Goal: Transaction & Acquisition: Purchase product/service

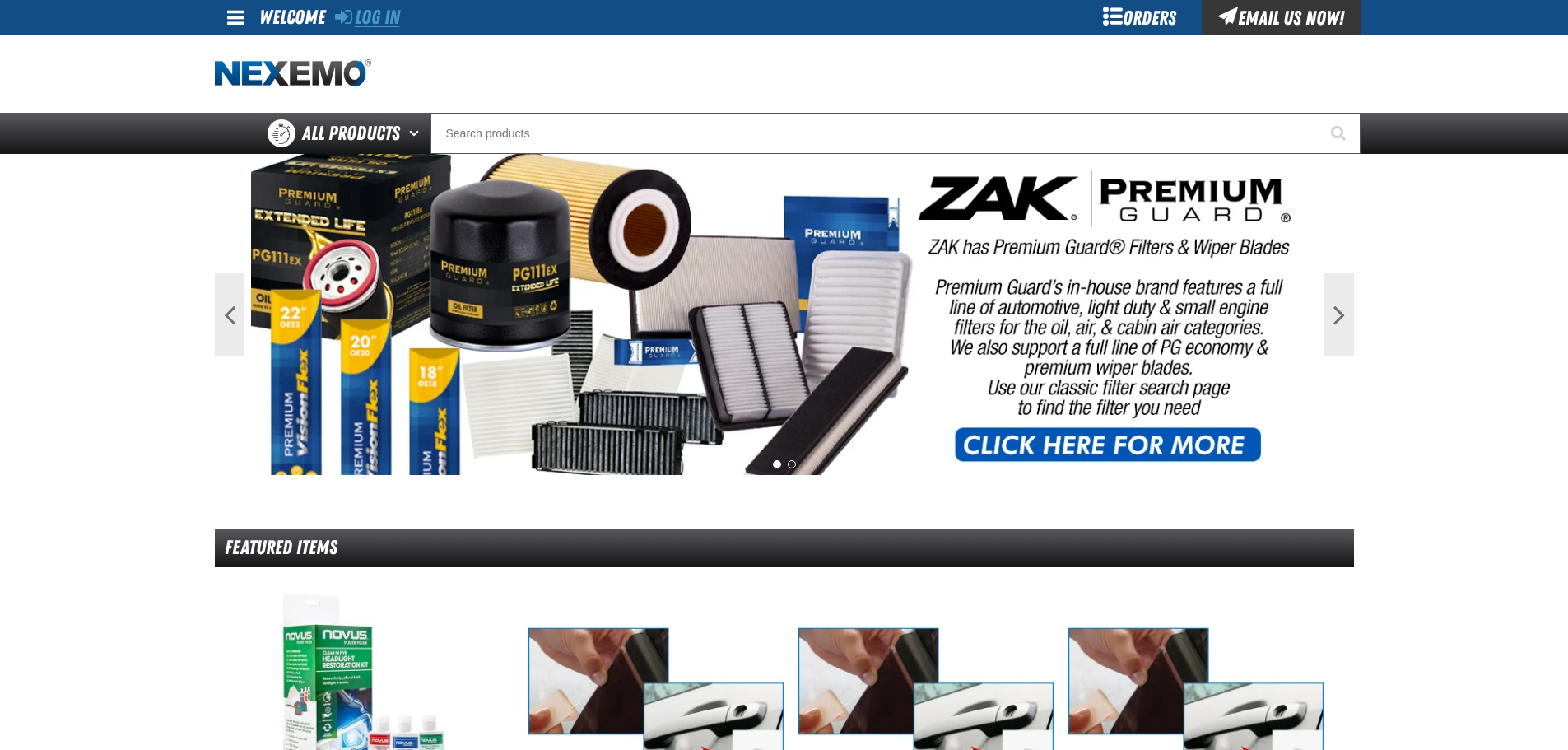
click at [375, 28] on link "Log In" at bounding box center [368, 17] width 65 height 23
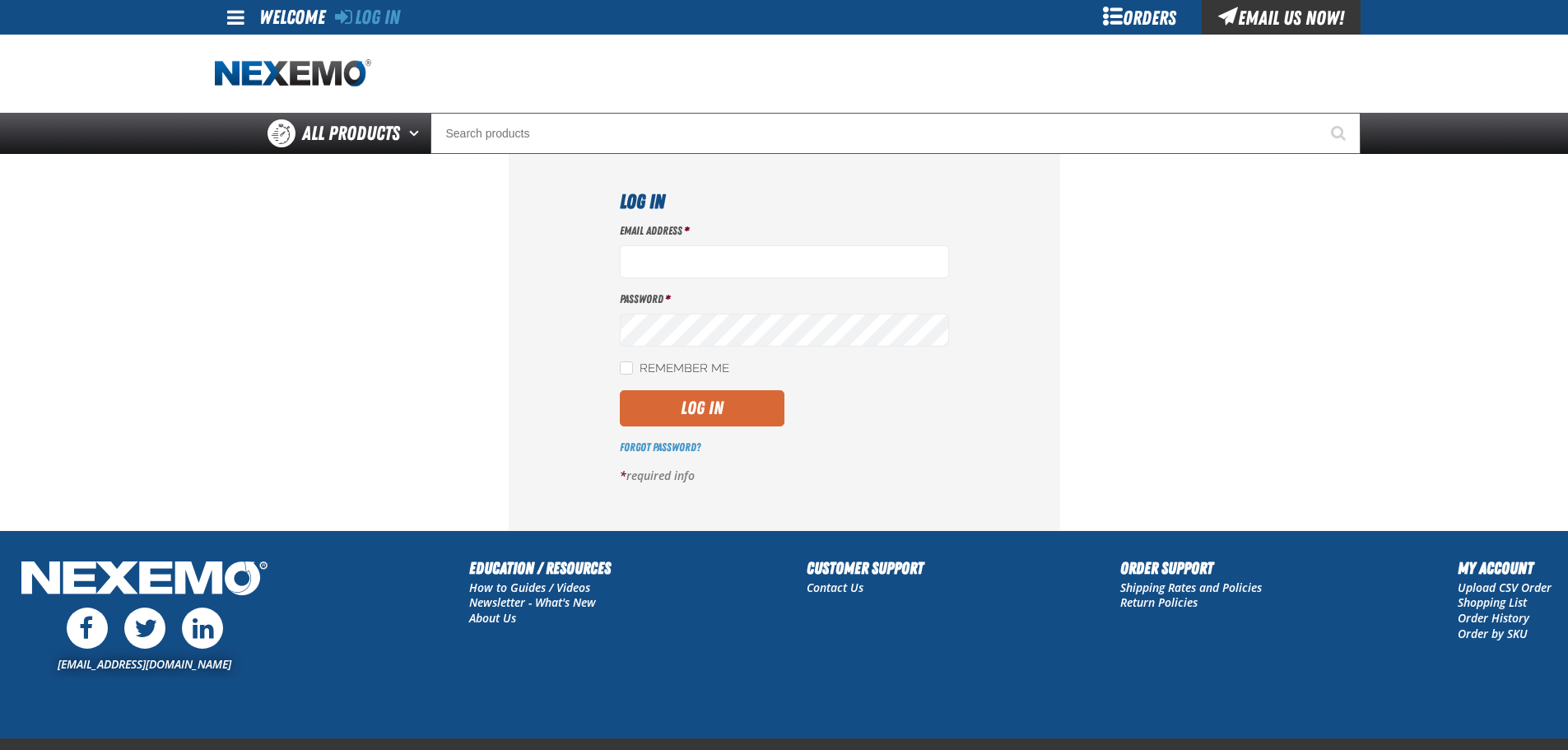
type input "ggalloway@vtaig.com"
click at [684, 398] on button "Log In" at bounding box center [702, 408] width 164 height 36
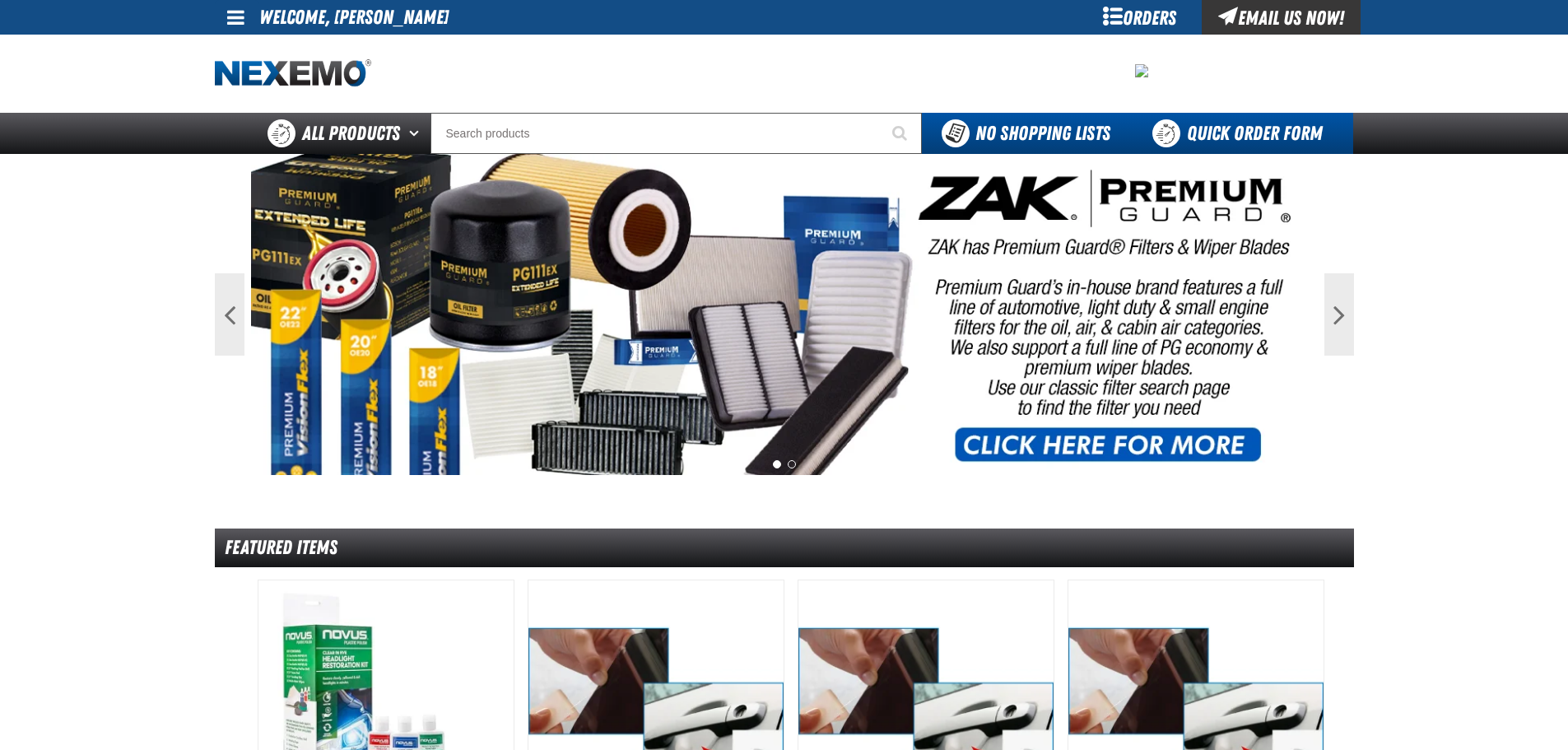
click at [1203, 125] on link "Quick Order Form" at bounding box center [1241, 133] width 223 height 41
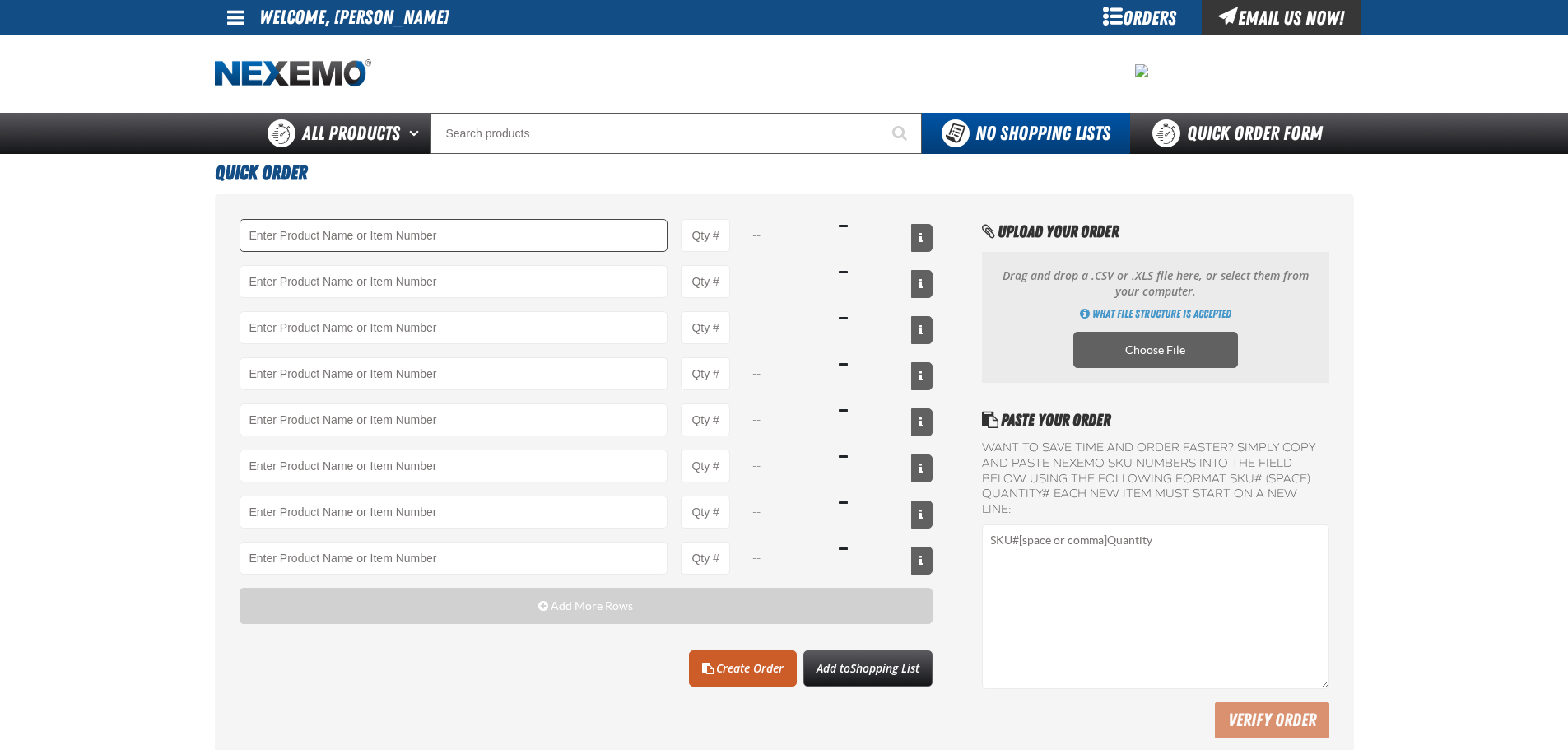
click at [554, 241] on input "Product" at bounding box center [454, 235] width 429 height 32
type input "8"
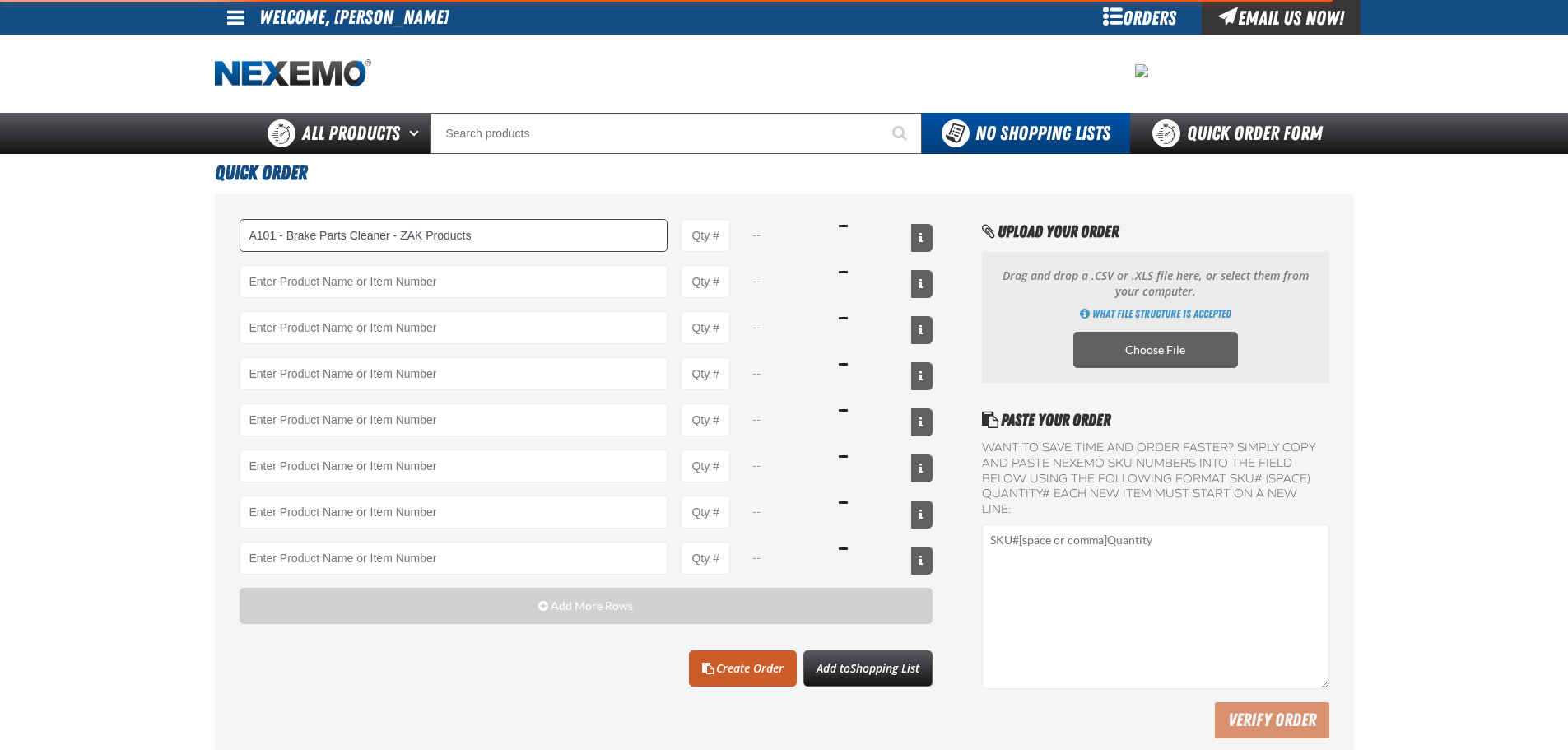
type input "A101 - Brake Parts Cleaner - ZAK Products"
type input "1"
select select "can"
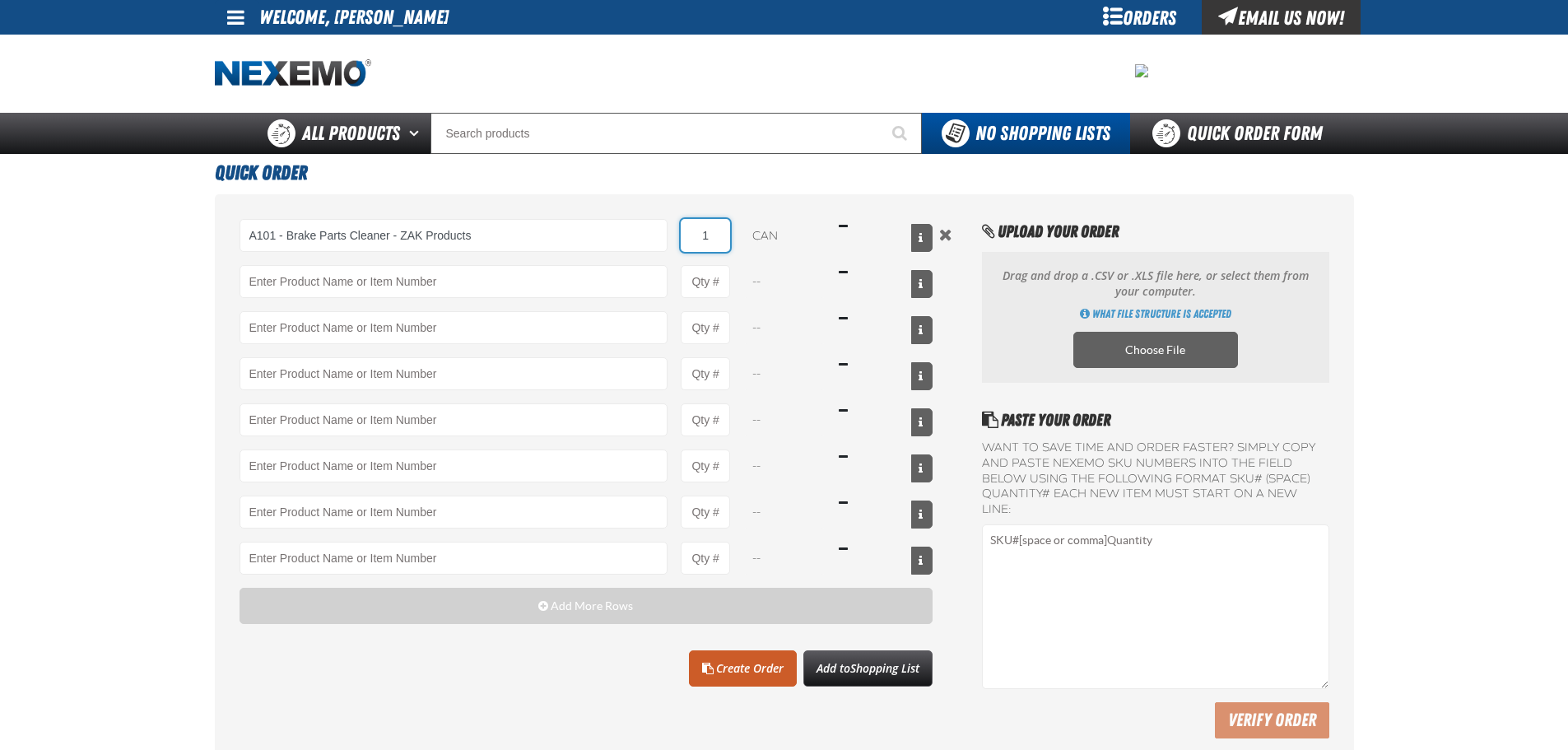
click at [712, 235] on input "1" at bounding box center [706, 235] width 50 height 32
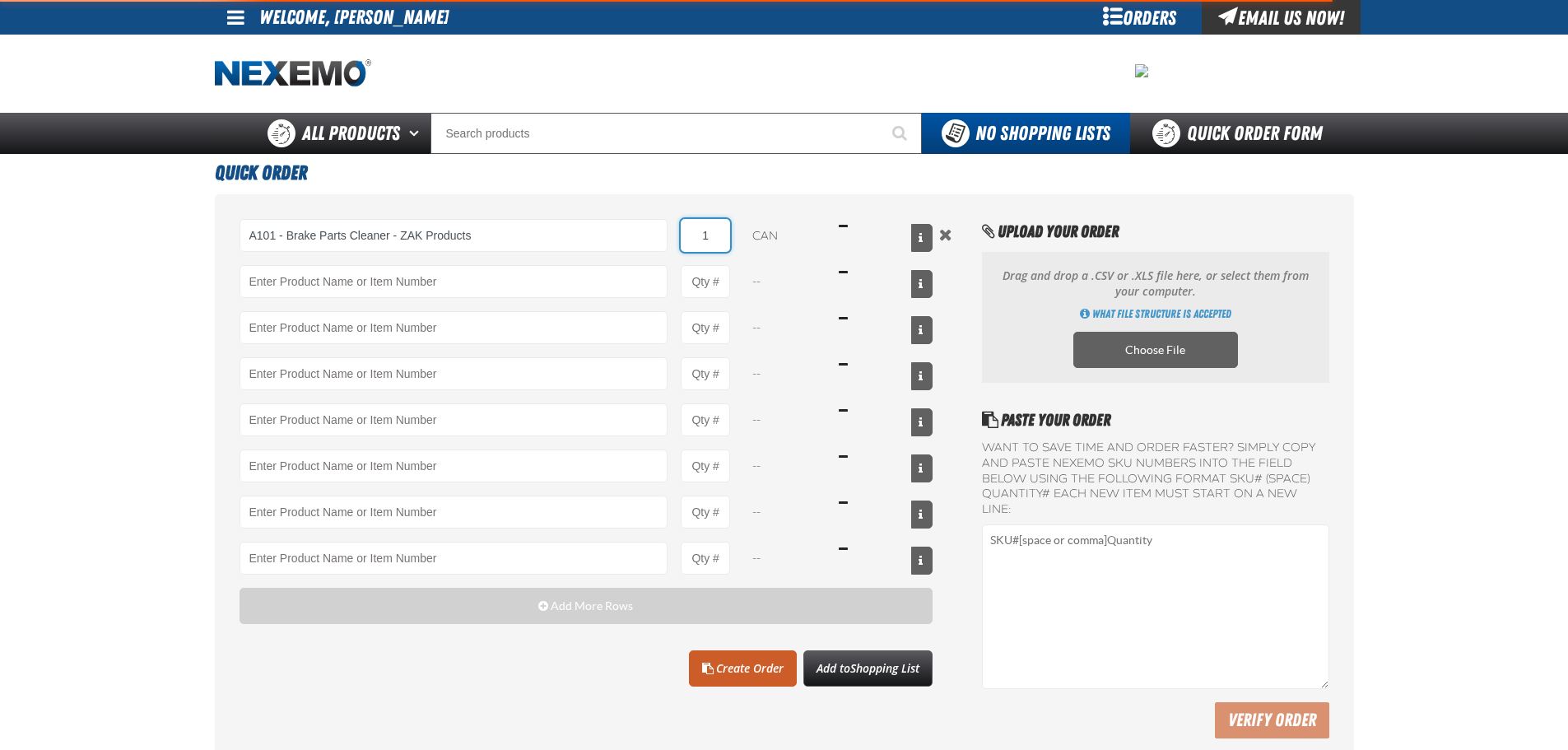
type input "A101 - Brake Parts Cleaner - ZAK Products"
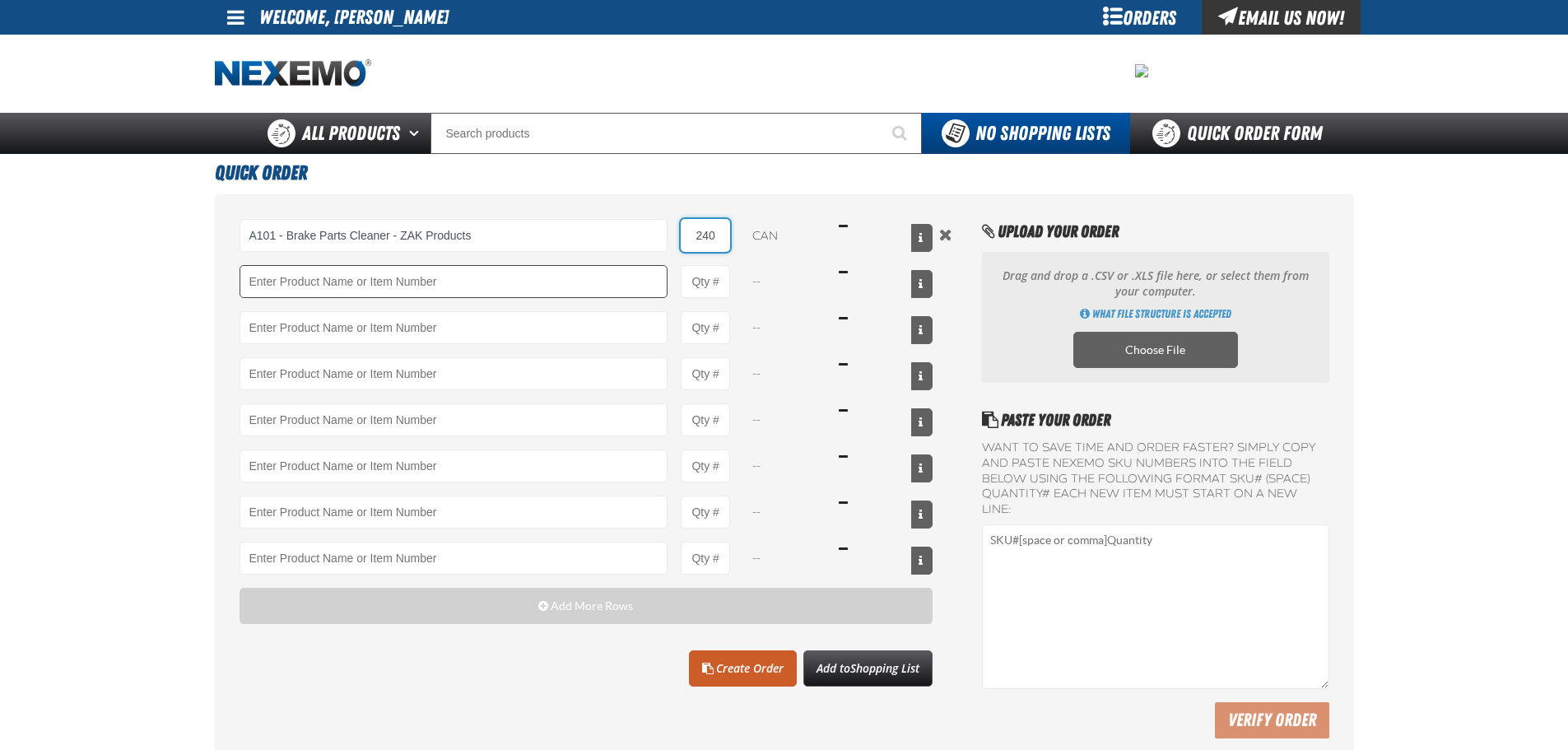
type input "240"
click at [577, 282] on input "Product" at bounding box center [454, 281] width 429 height 32
type input "DF801 - DIESEL 8-in-1 TOTAL CLEAN - ZAK Products"
type input "1"
select select "bottle"
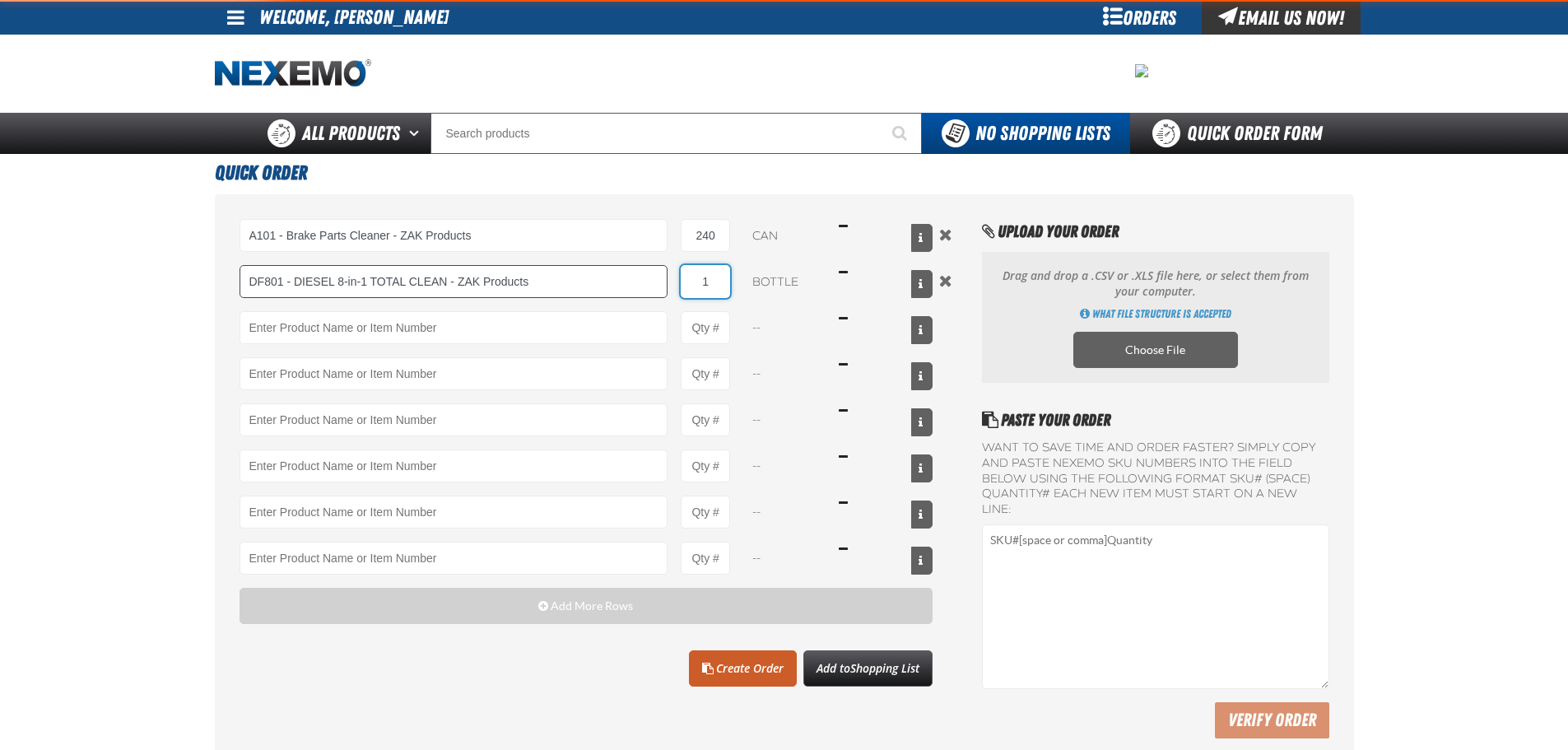
type input "DF801 - DIESEL 8-in-1 TOTAL CLEAN - ZAK Products"
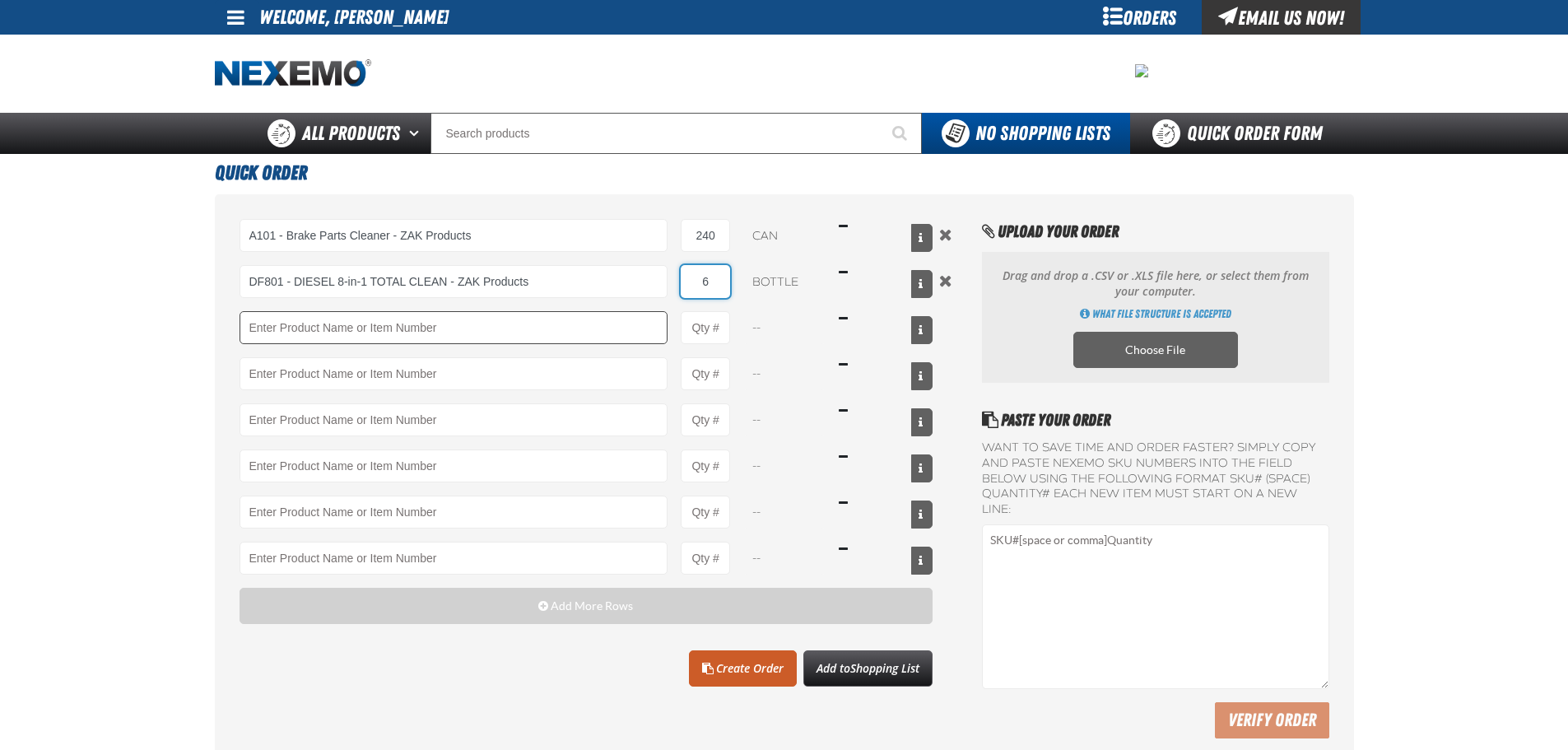
type input "6"
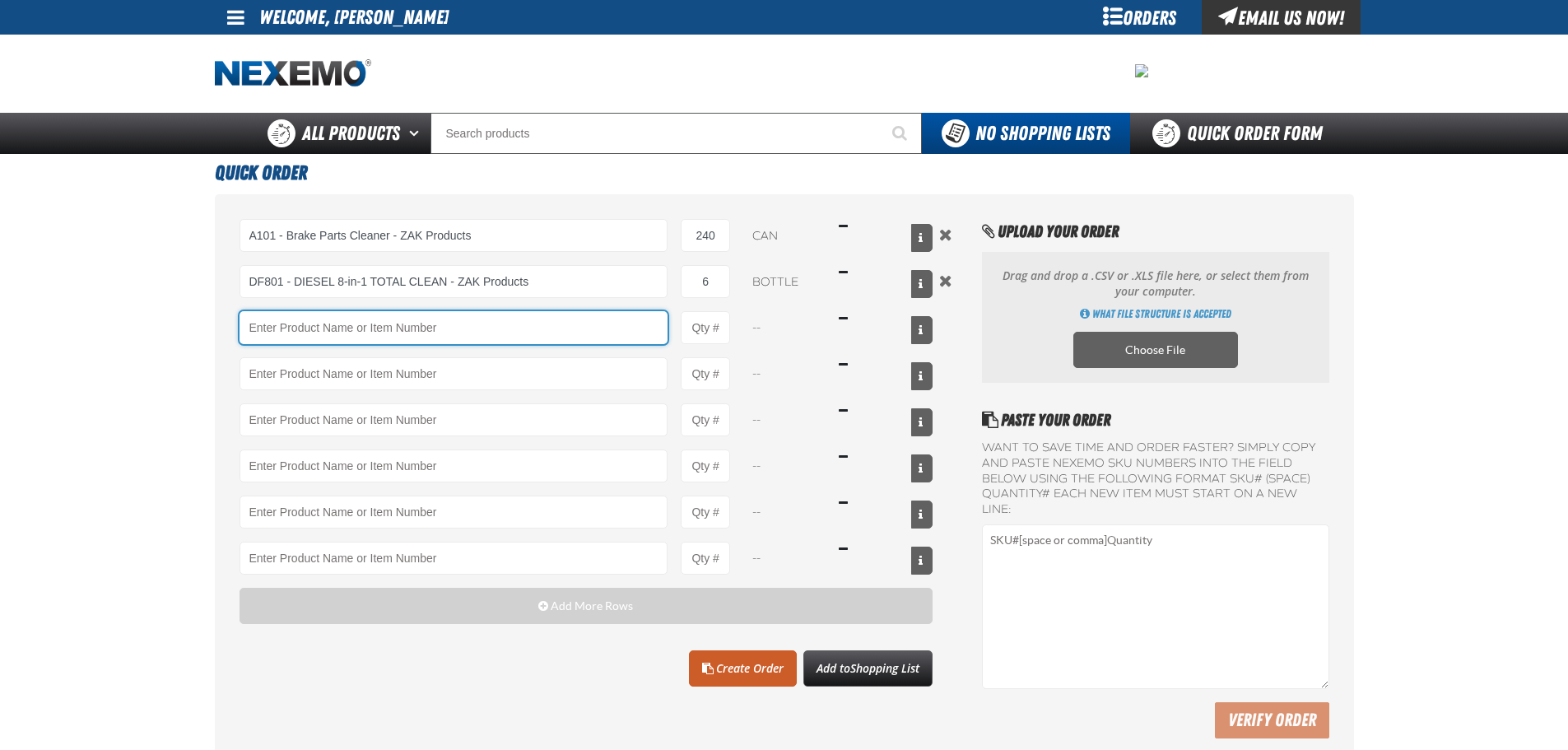
click at [535, 329] on input "Product" at bounding box center [454, 328] width 429 height 32
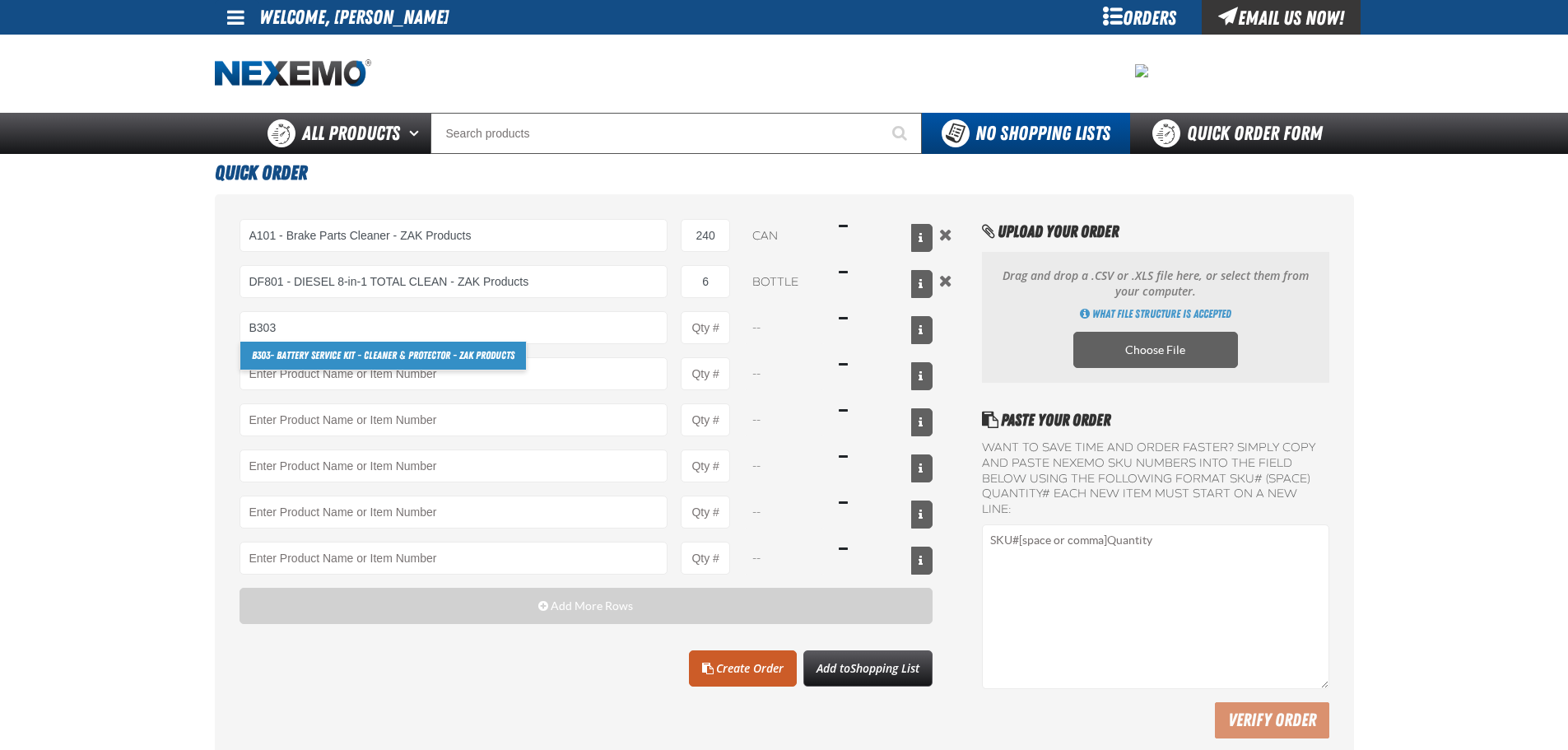
click at [377, 354] on link "B303 - Battery Service Kit - Cleaner & Protector - ZAK Products" at bounding box center [383, 355] width 286 height 28
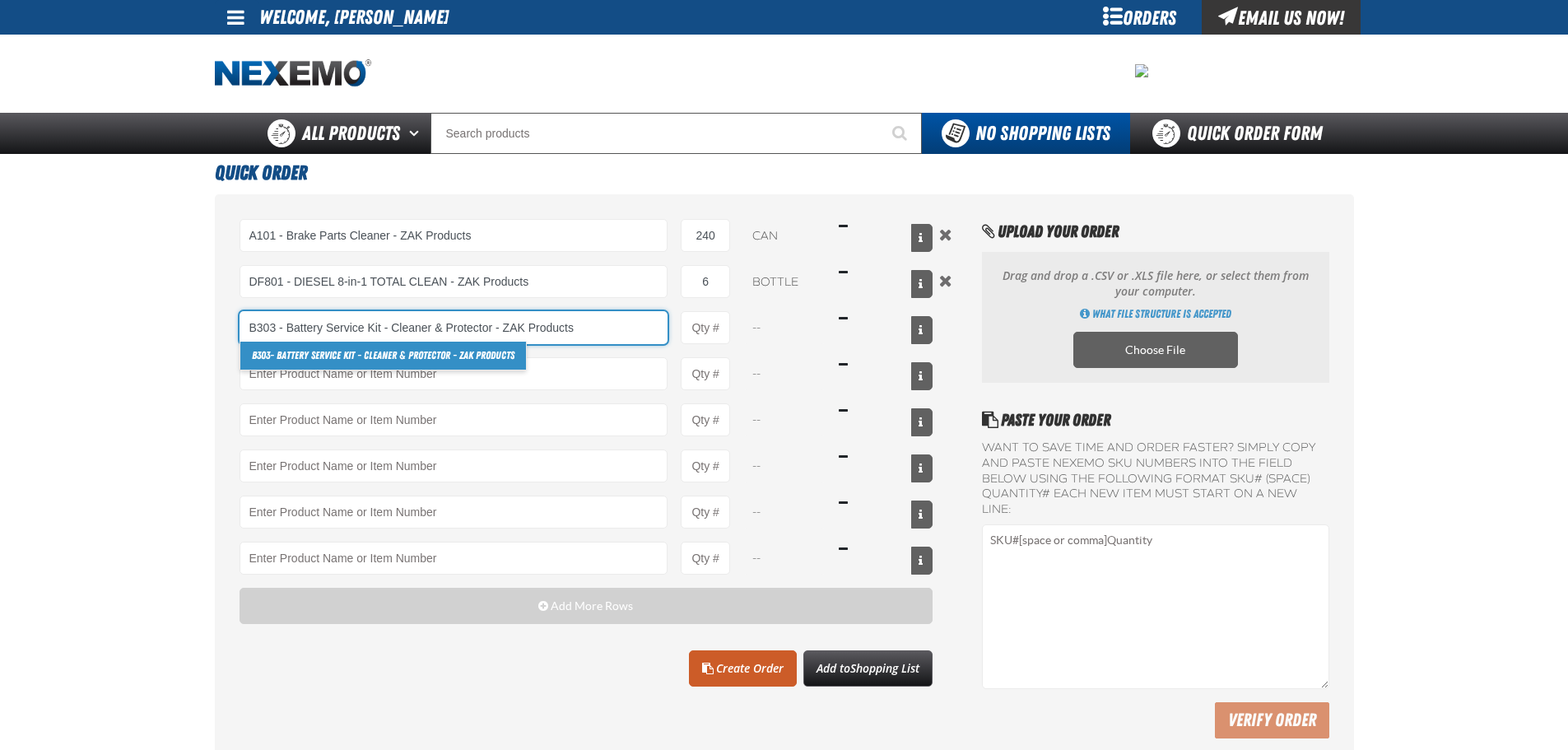
type input "B303 - Battery Service Kit - Cleaner &amp; Protector - ZAK Products"
type input "1"
select select "kit"
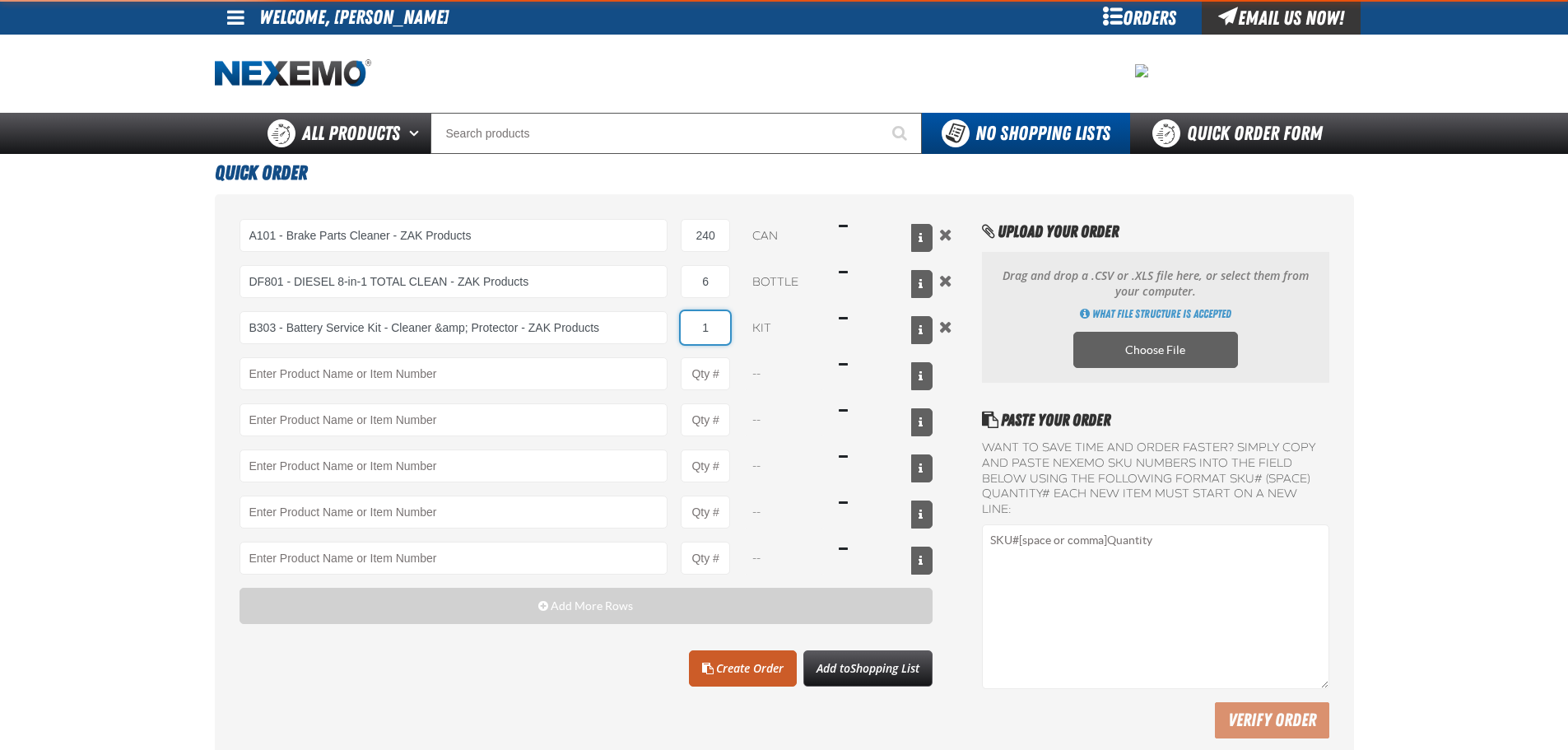
click at [692, 329] on input "1" at bounding box center [706, 328] width 50 height 32
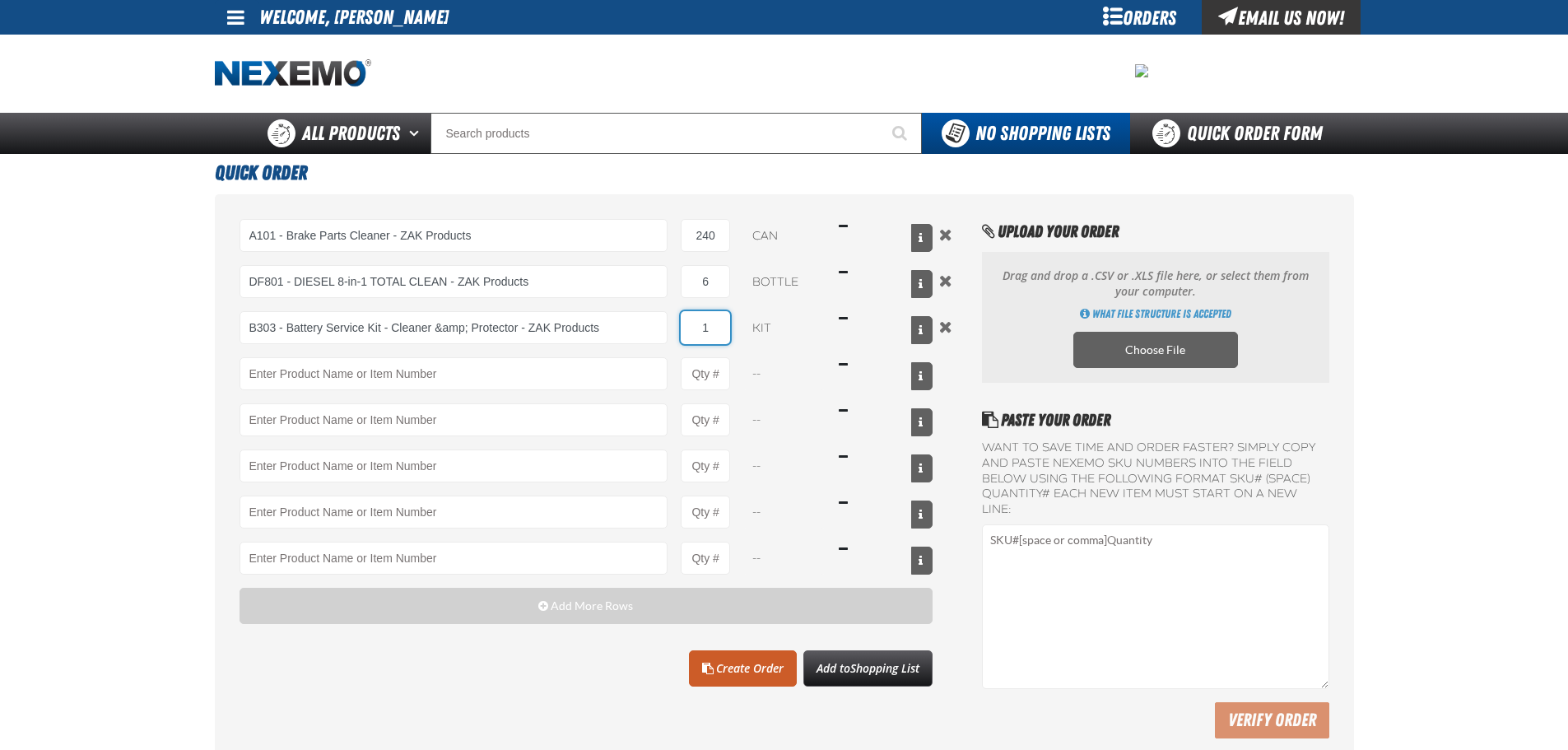
type input "B303 - Battery Service Kit - Cleaner &amp; Protector - ZAK Products"
type input "24"
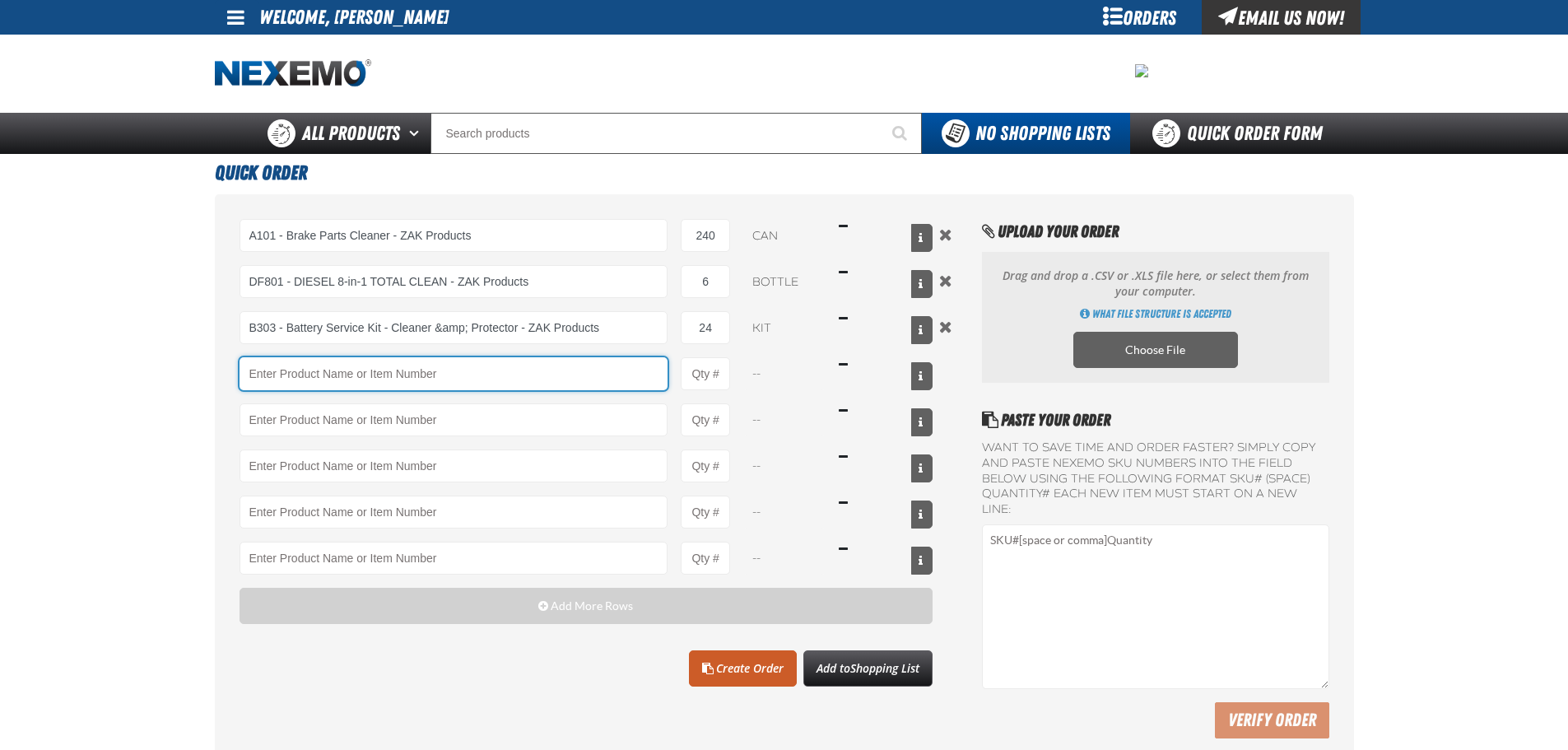
click at [637, 366] on input "Product" at bounding box center [454, 374] width 429 height 32
type input "TSF200 - 2-Step GDI Intake Cleaning Service"
type input "1"
select select "kit"
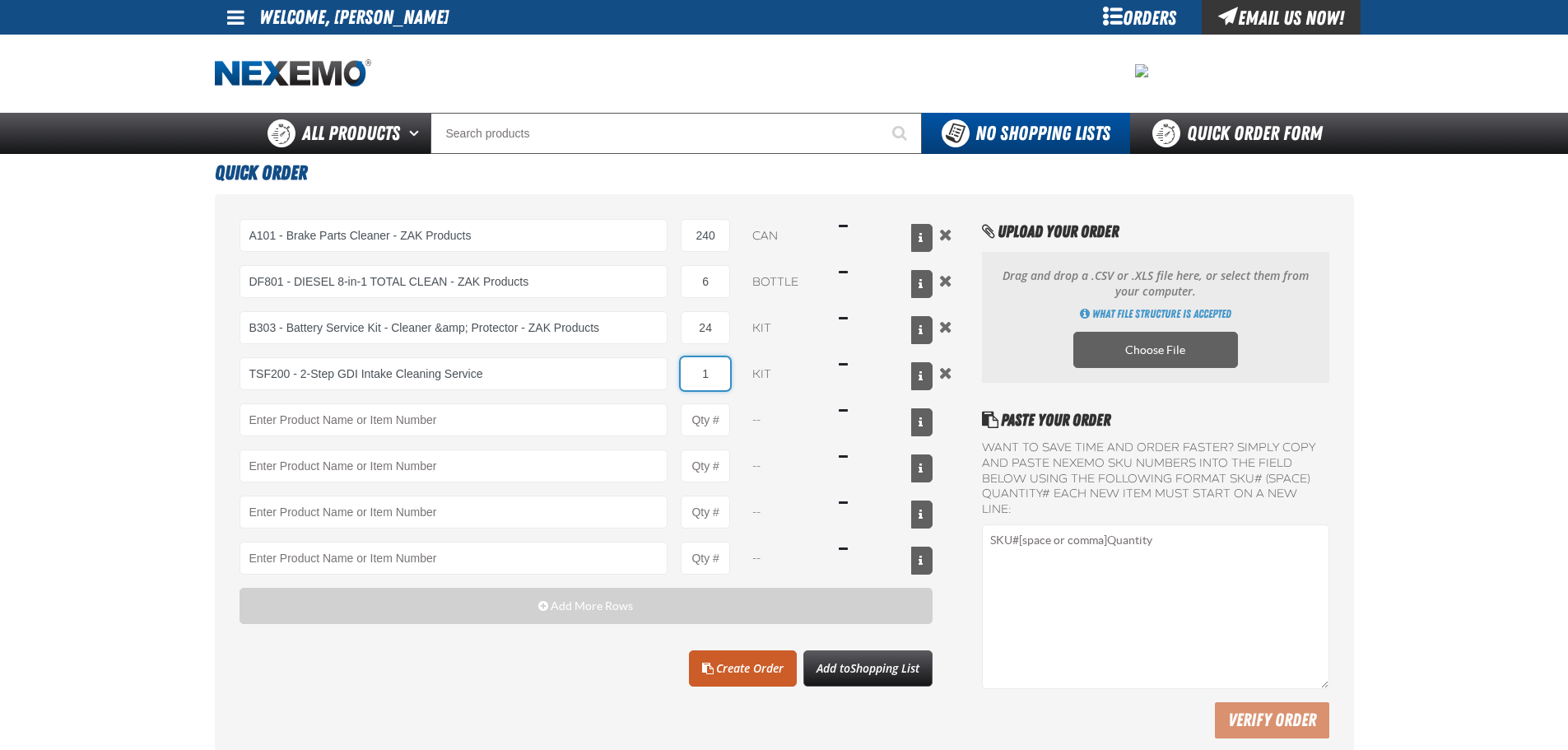
click at [700, 373] on input "1" at bounding box center [706, 374] width 50 height 32
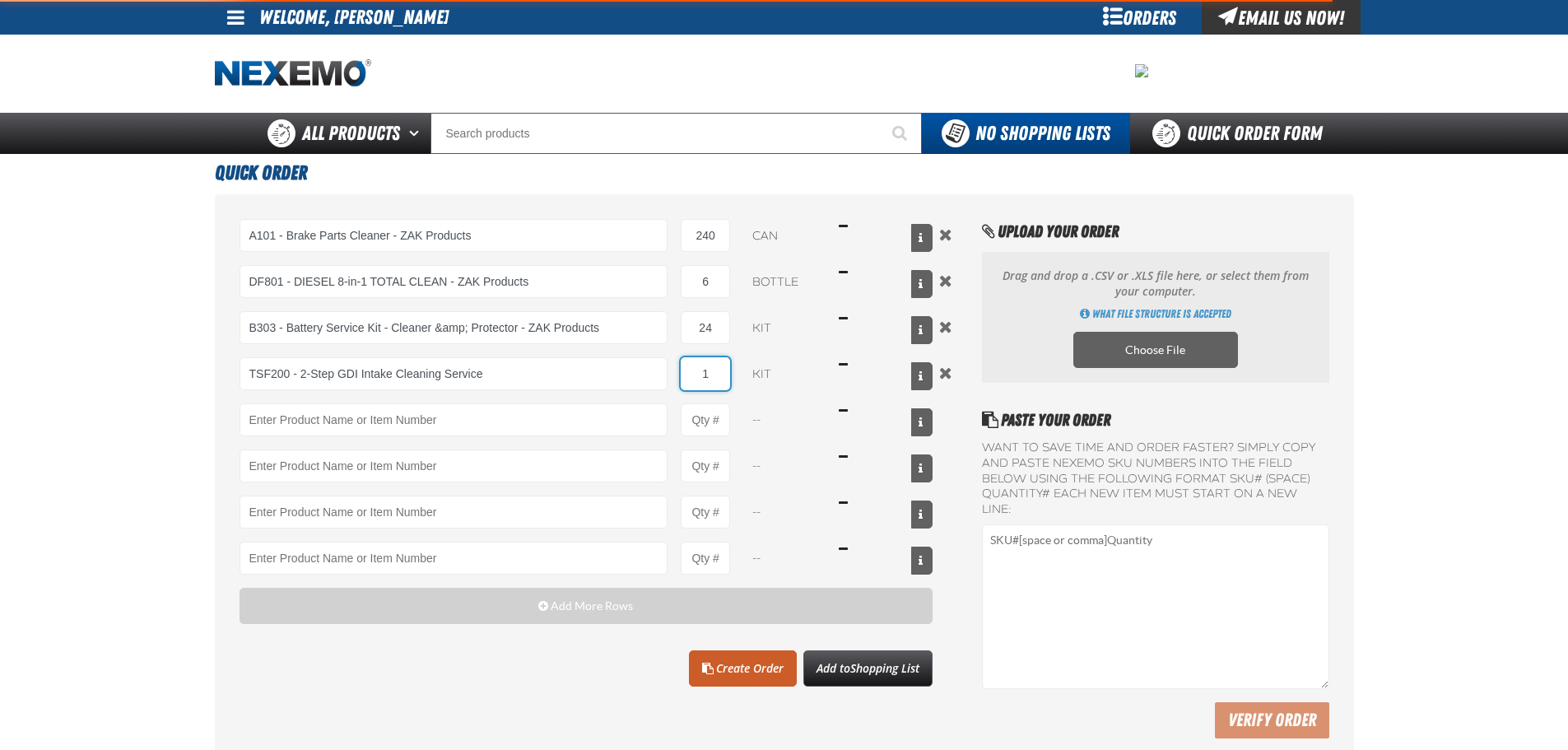
type input "TSF200 - 2-Step GDI Intake Cleaning Service"
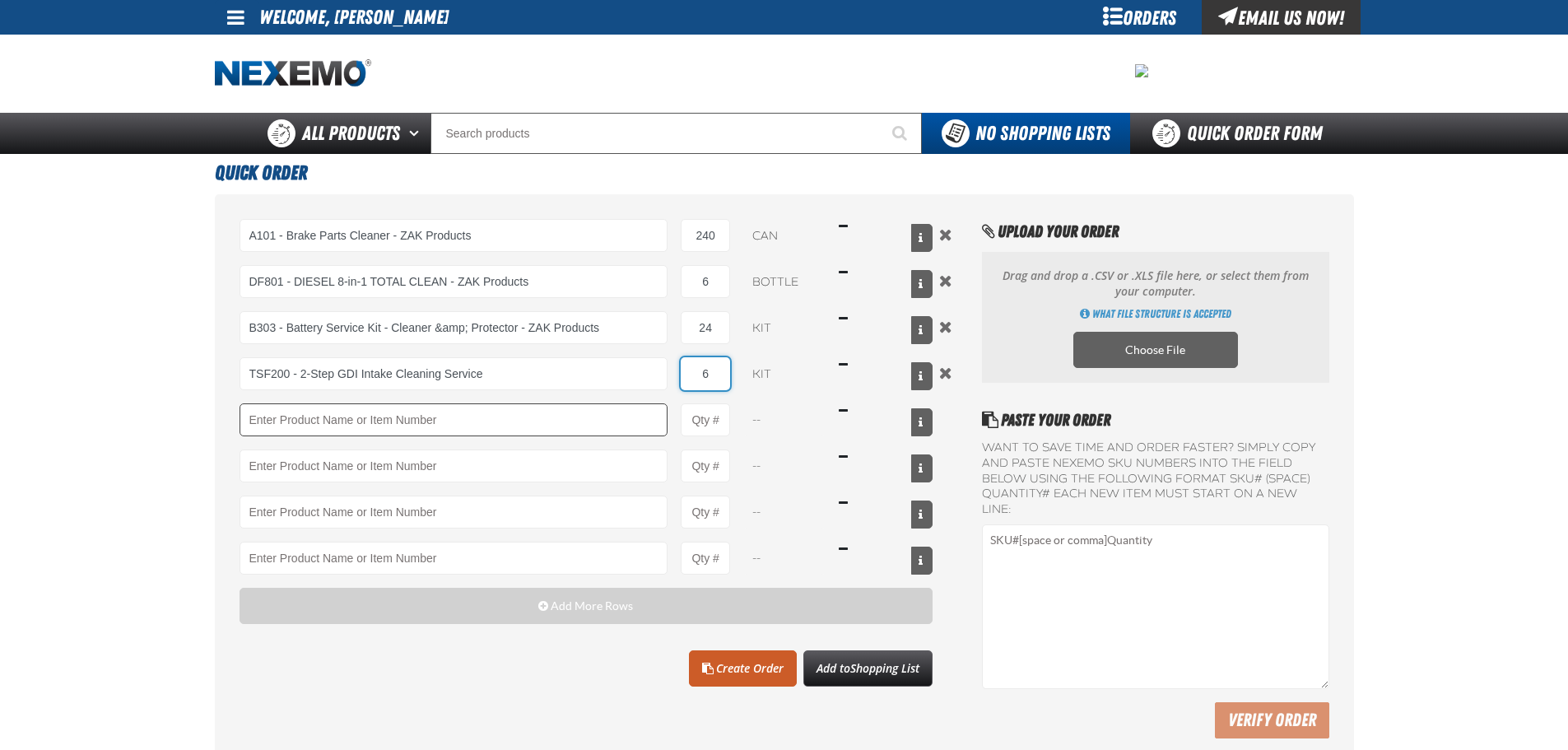
type input "6"
click at [533, 423] on input "Product" at bounding box center [454, 419] width 429 height 32
drag, startPoint x: 533, startPoint y: 423, endPoint x: 546, endPoint y: 419, distance: 13.6
click at [534, 423] on input "Product" at bounding box center [454, 419] width 429 height 32
type input "RK222 - Universal Cooling System Service Kit - ZAK Products"
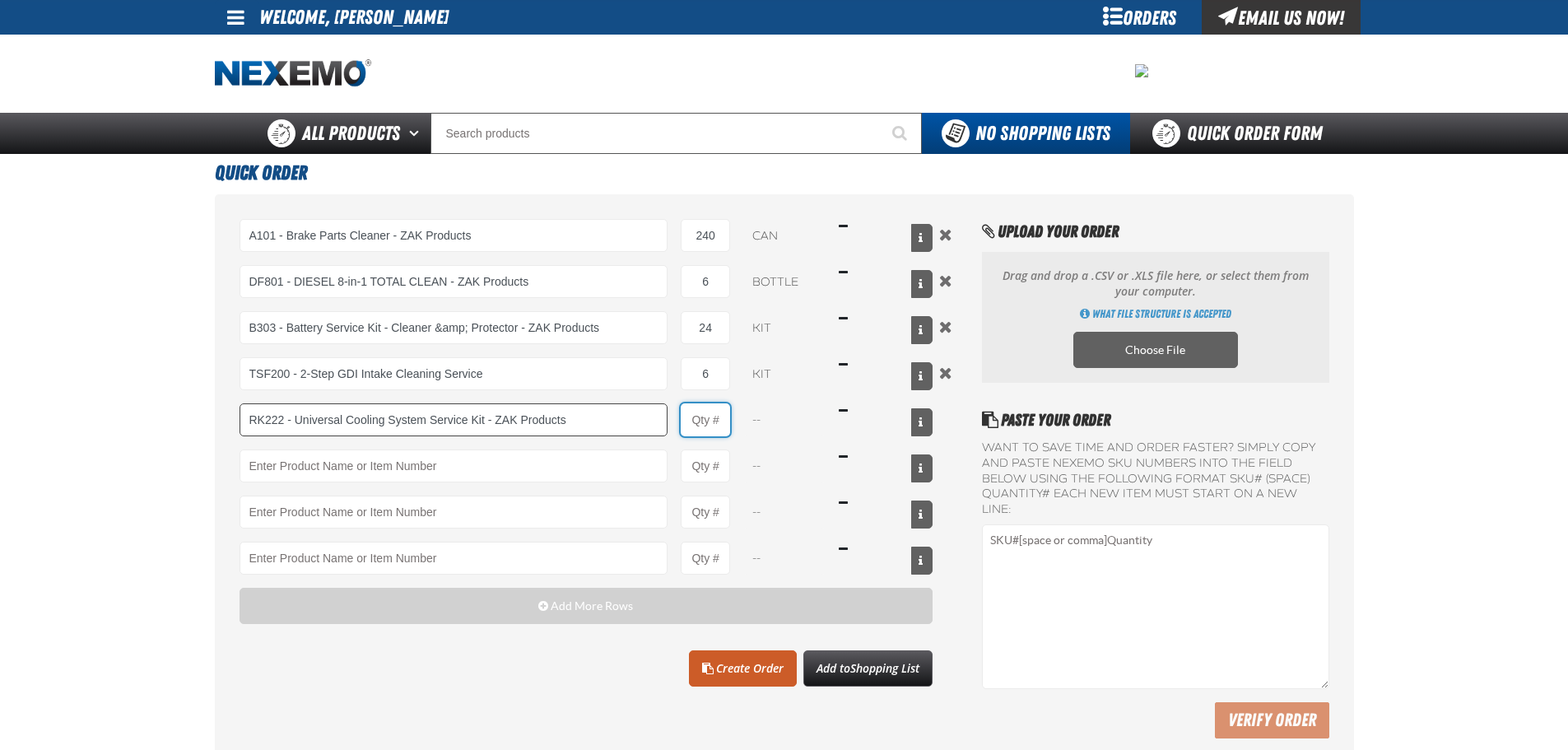
type input "1"
select select "kit"
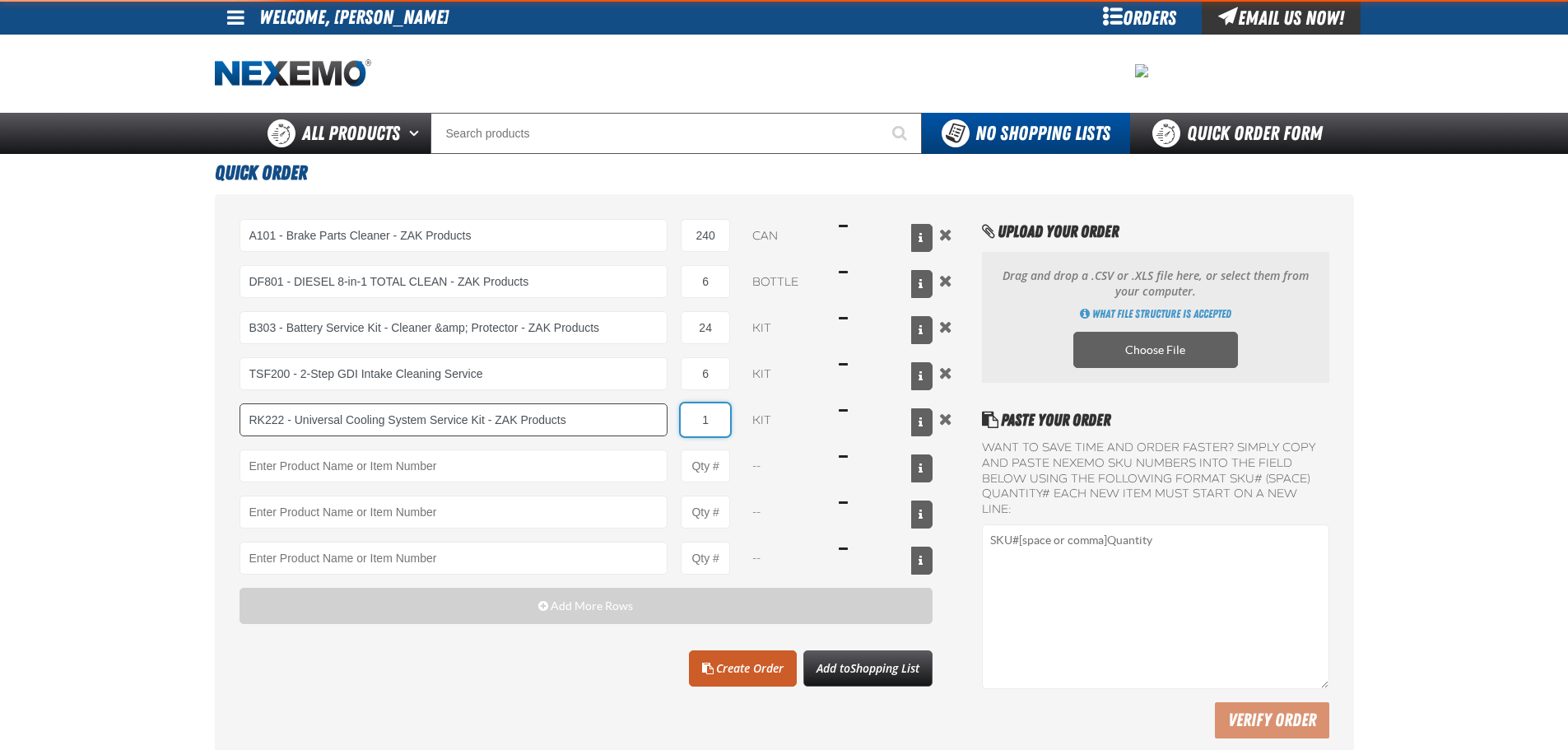
type input "RK222 - Universal Cooling System Service Kit - ZAK Products"
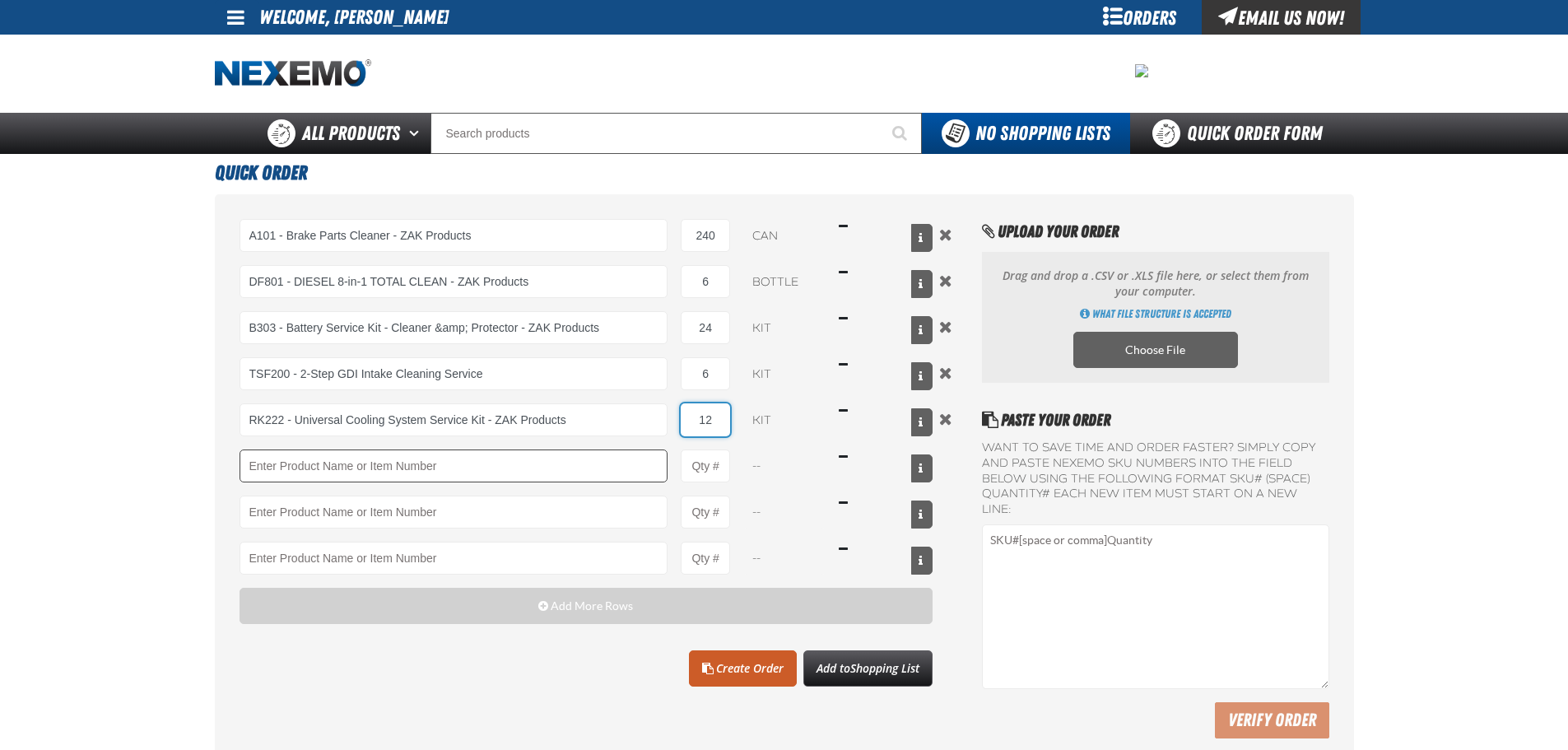
type input "12"
click at [544, 466] on input "Product" at bounding box center [454, 465] width 429 height 32
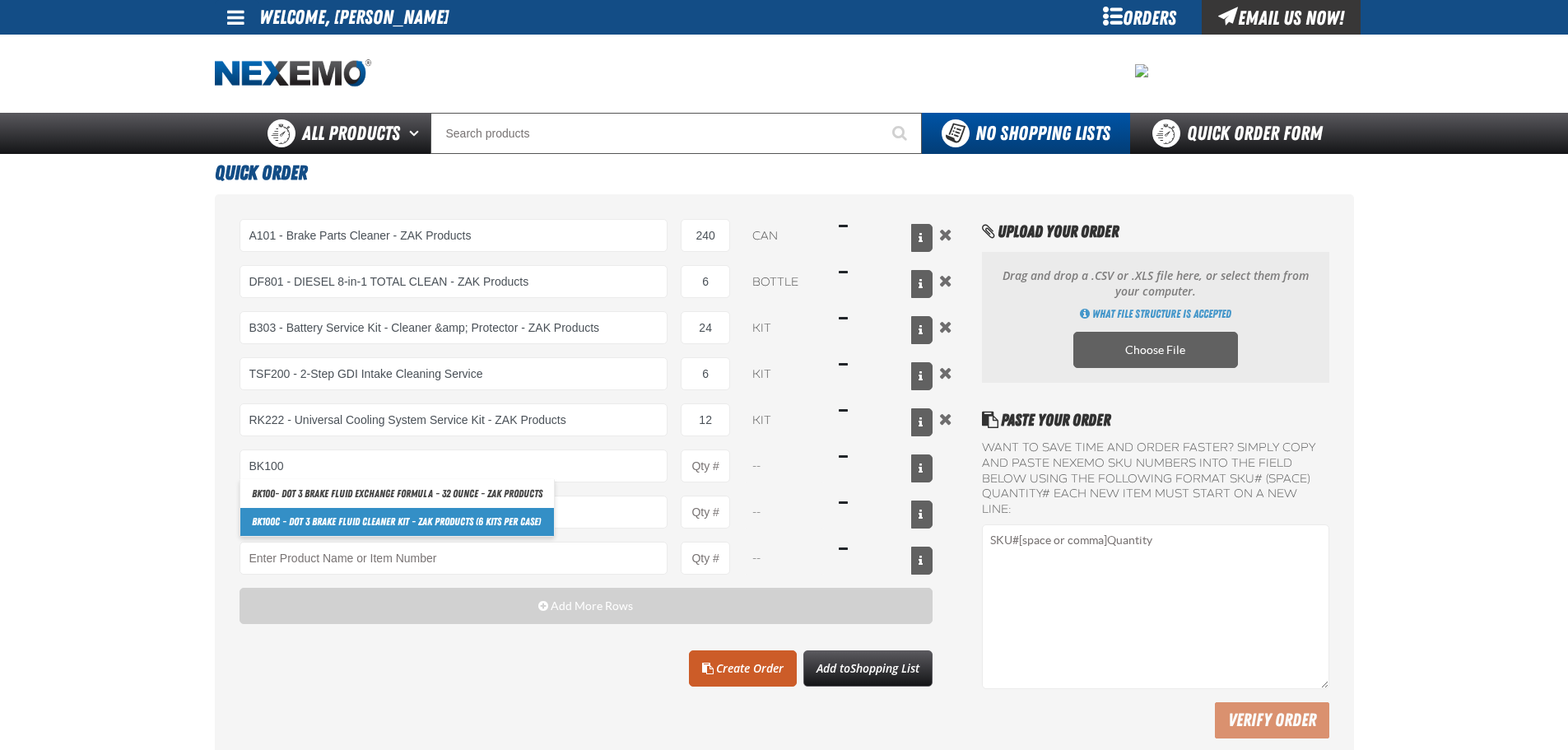
click at [437, 525] on link "BK100 C - DOT 3 Brake Fluid Cleaner Kit - ZAK Products (6 Kits per Case)" at bounding box center [397, 522] width 313 height 28
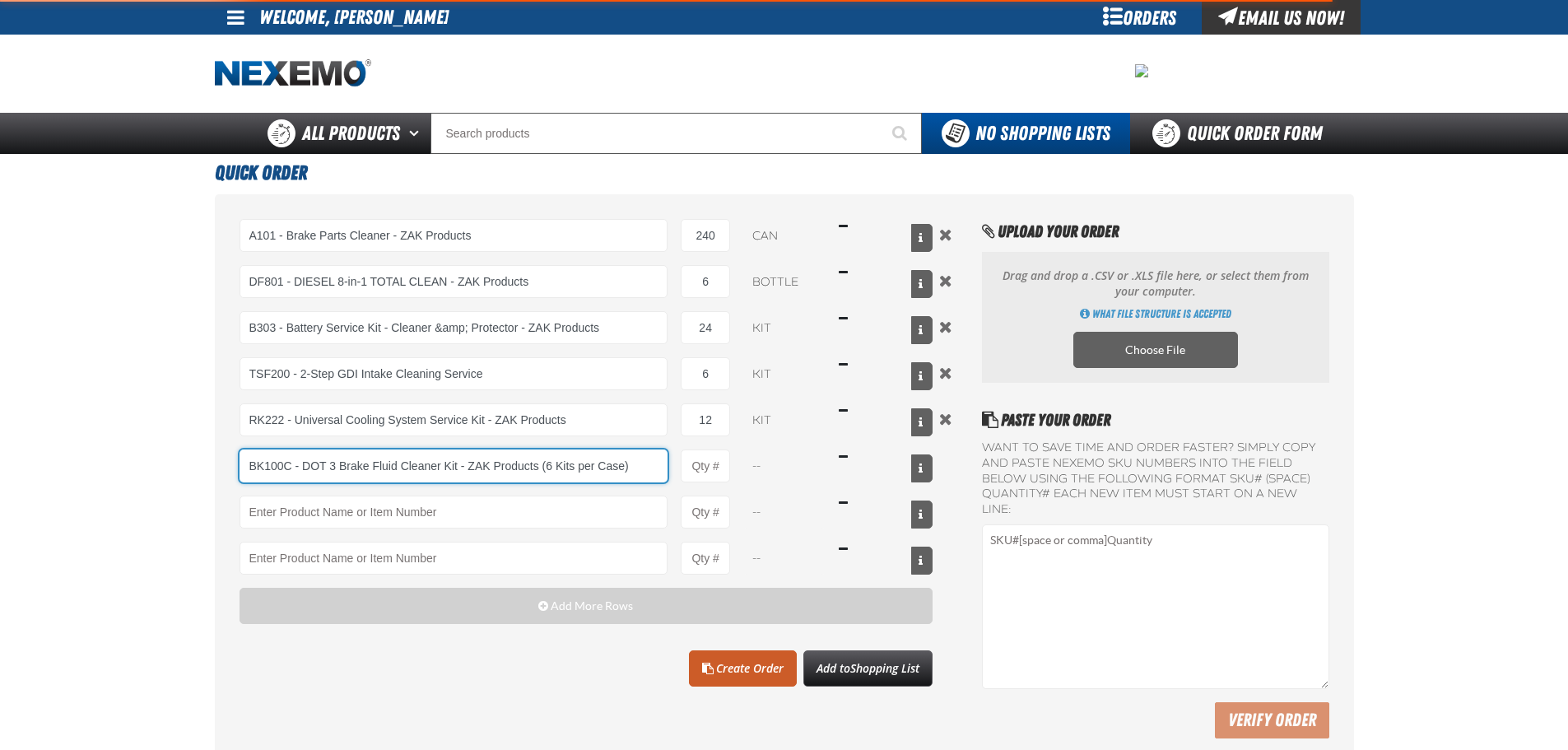
type input "BK100C - DOT 3 Brake Fluid Cleaner Kit - ZAK Products (6 Kits per Case)"
type input "1"
select select "kit"
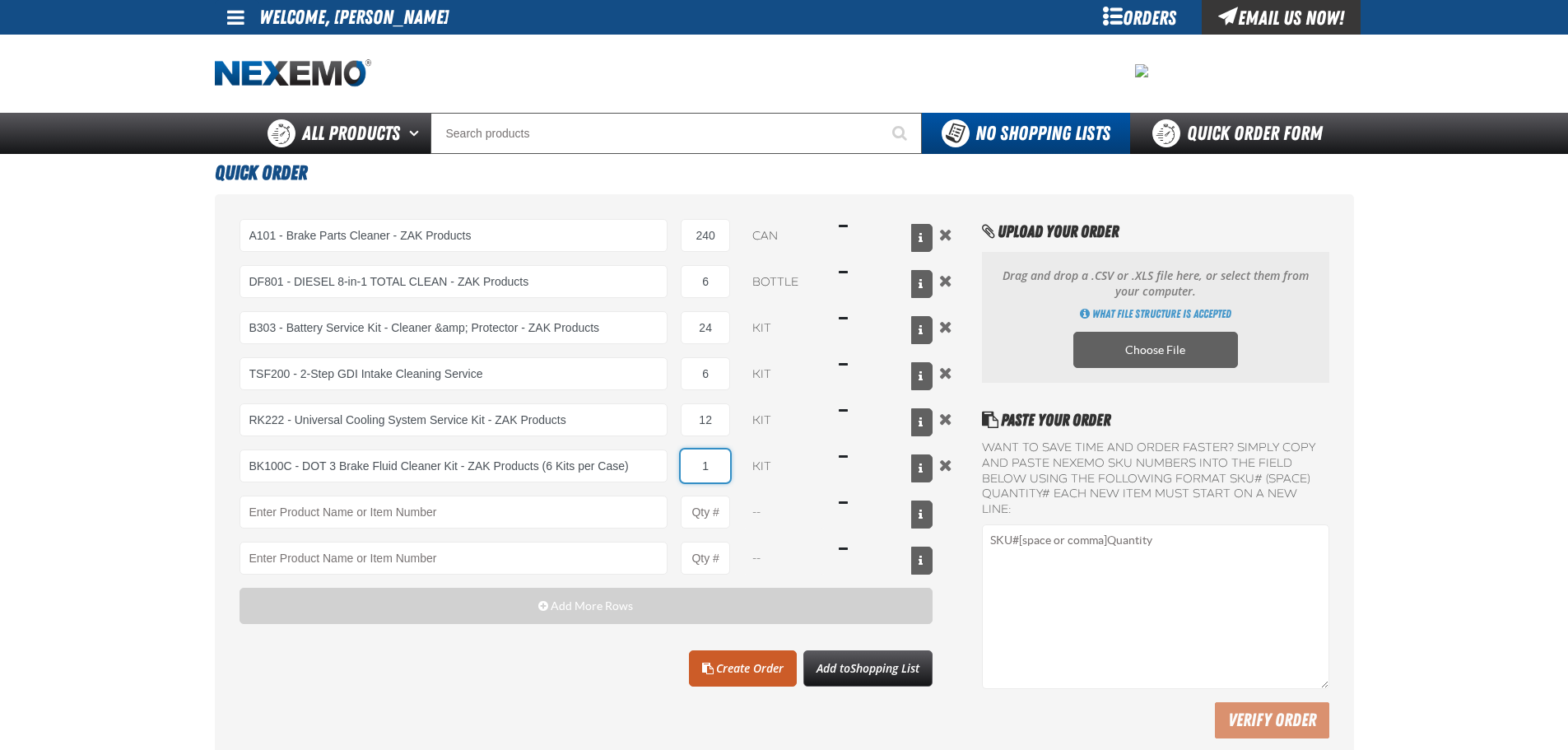
click at [712, 471] on input "1" at bounding box center [706, 465] width 50 height 32
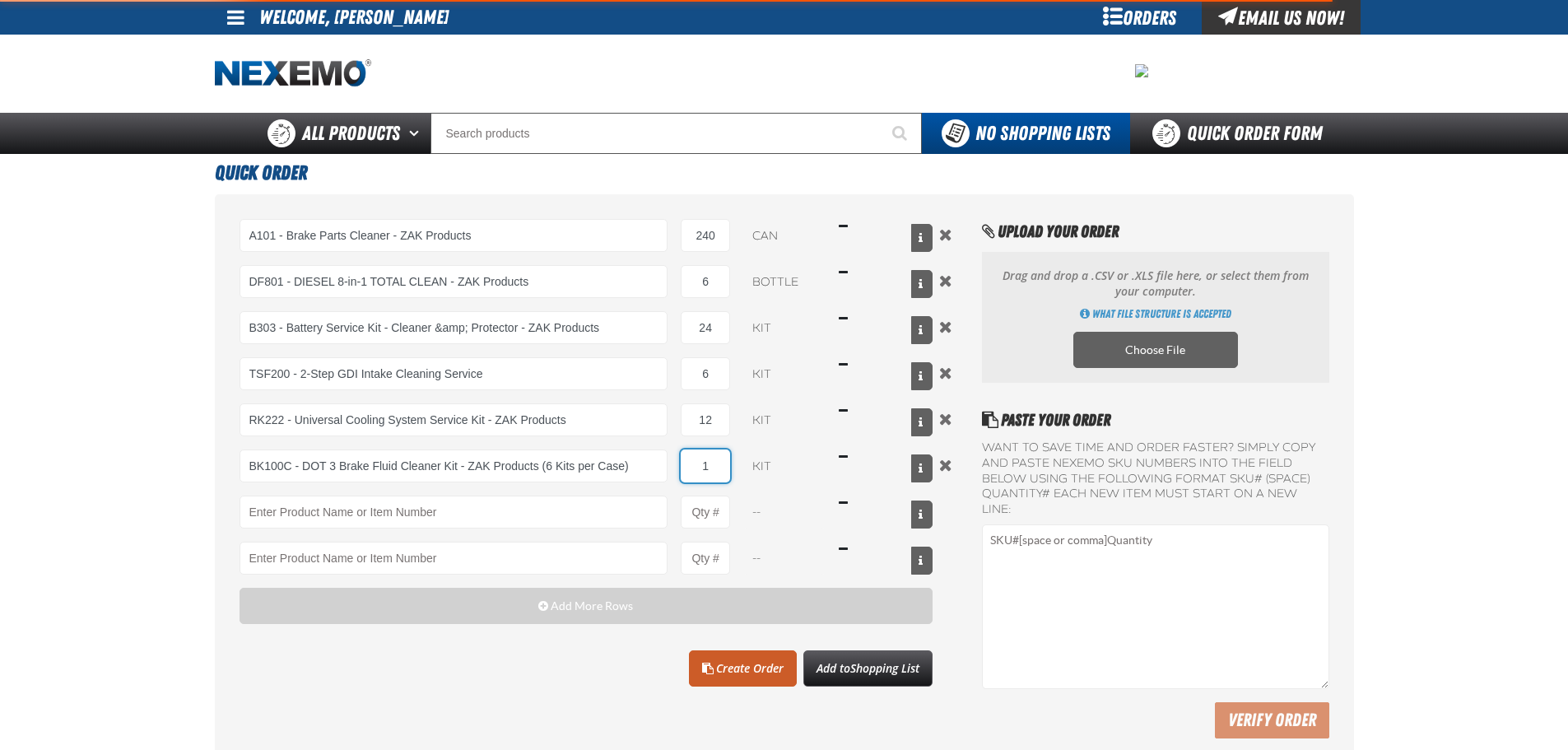
type input "BK100C - DOT 3 Brake Fluid Cleaner Kit - ZAK Products (6 Kits per Case)"
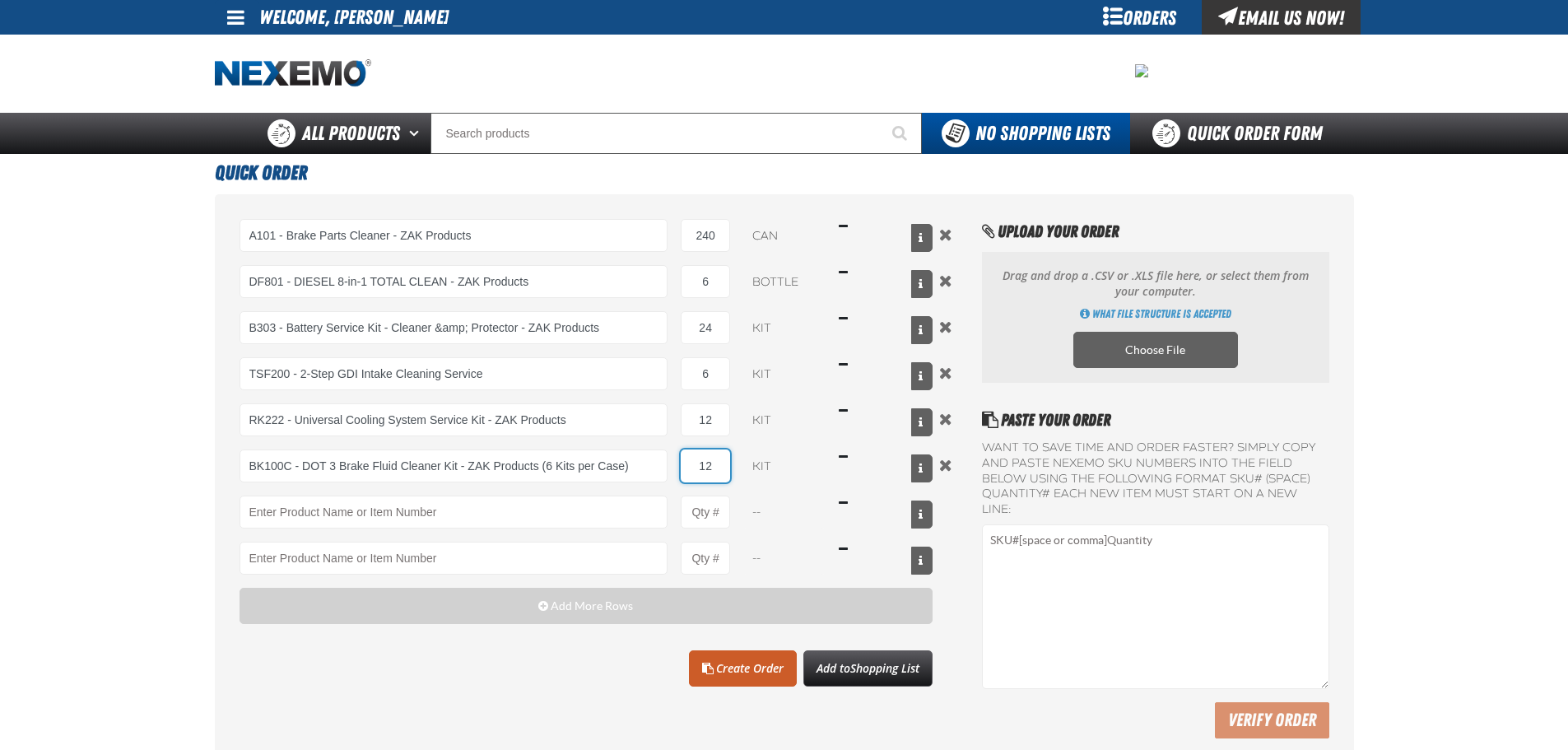
type input "12"
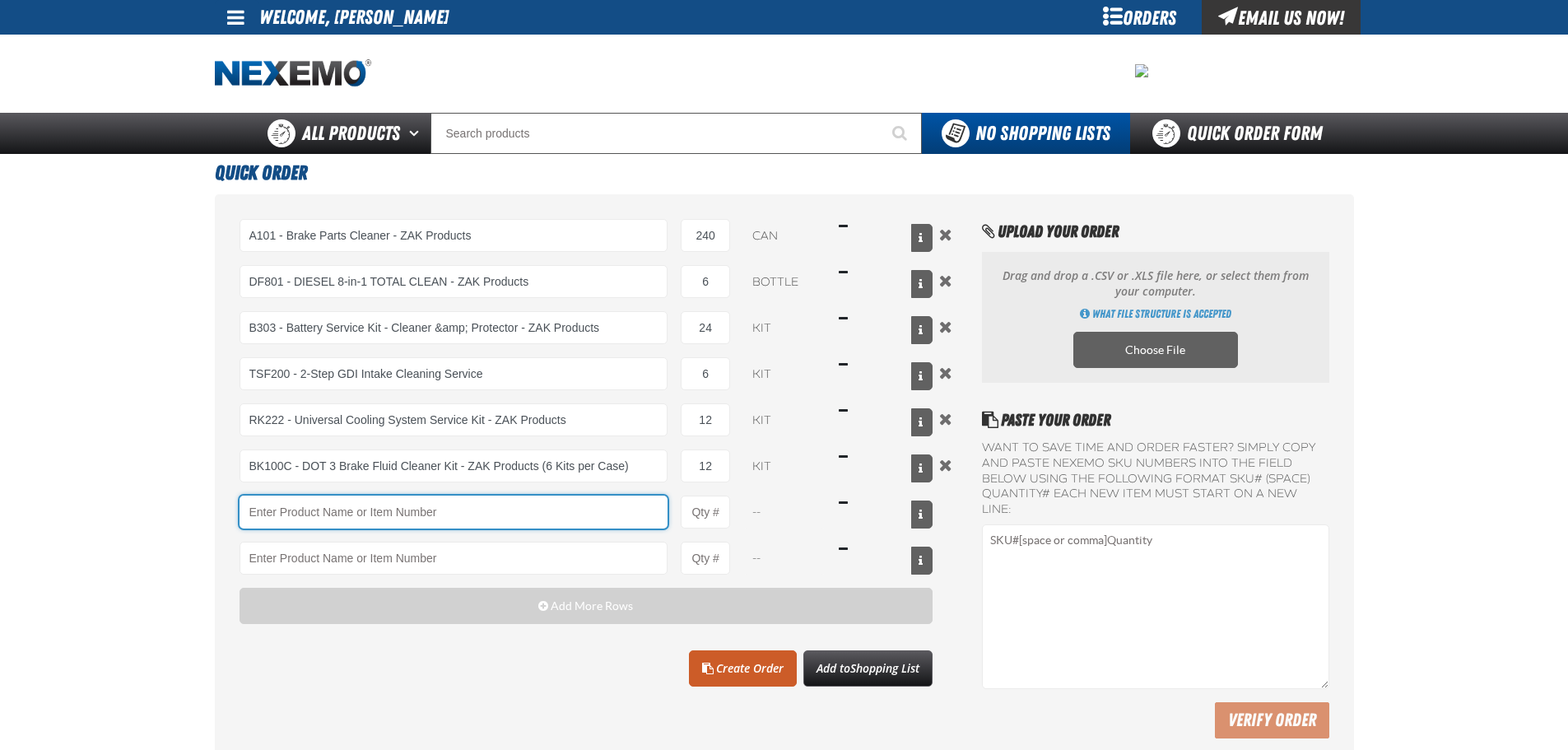
click at [399, 504] on input "Product" at bounding box center [454, 512] width 429 height 32
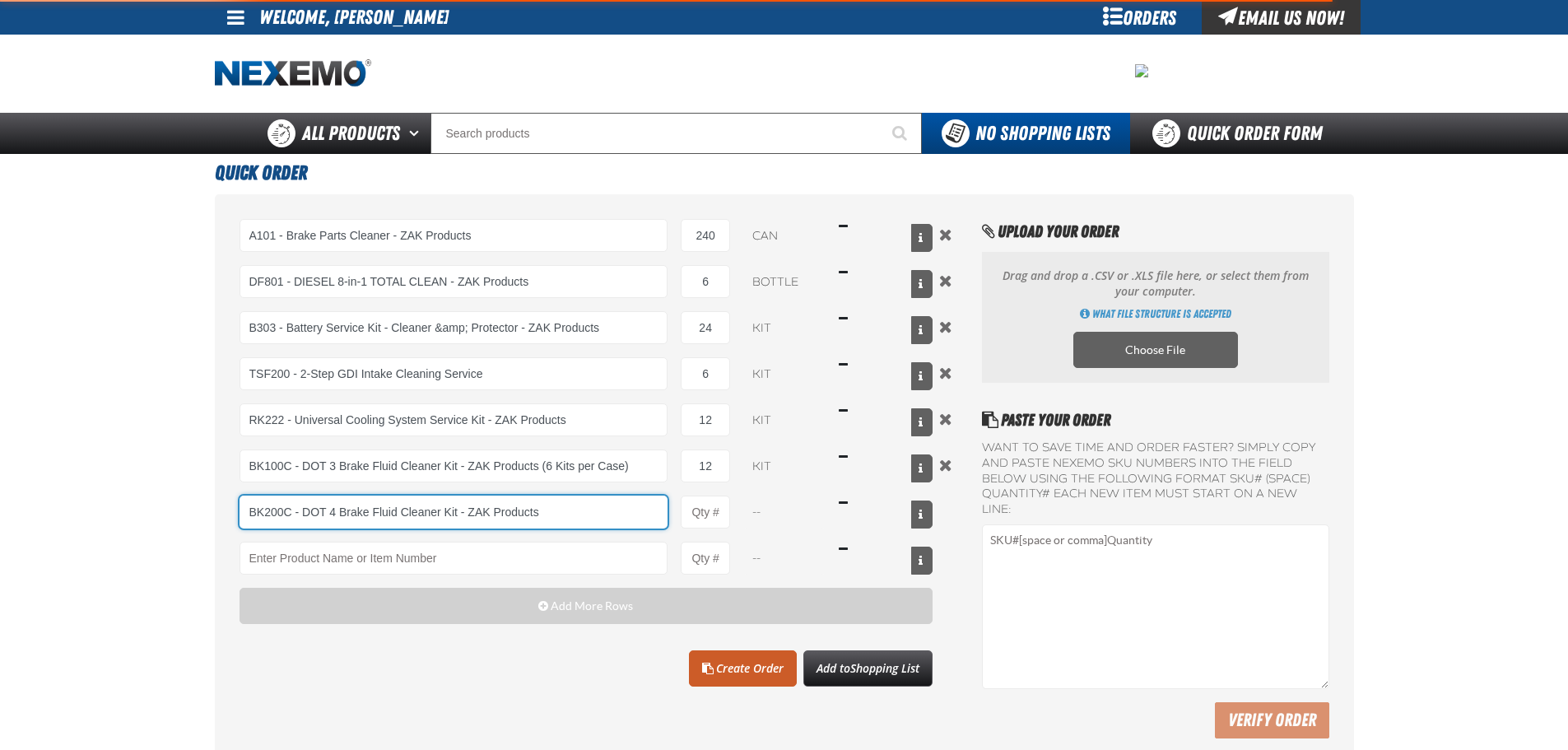
type input "BK200C - DOT 4 Brake Fluid Cleaner Kit - ZAK Products"
type input "1"
select select "kit"
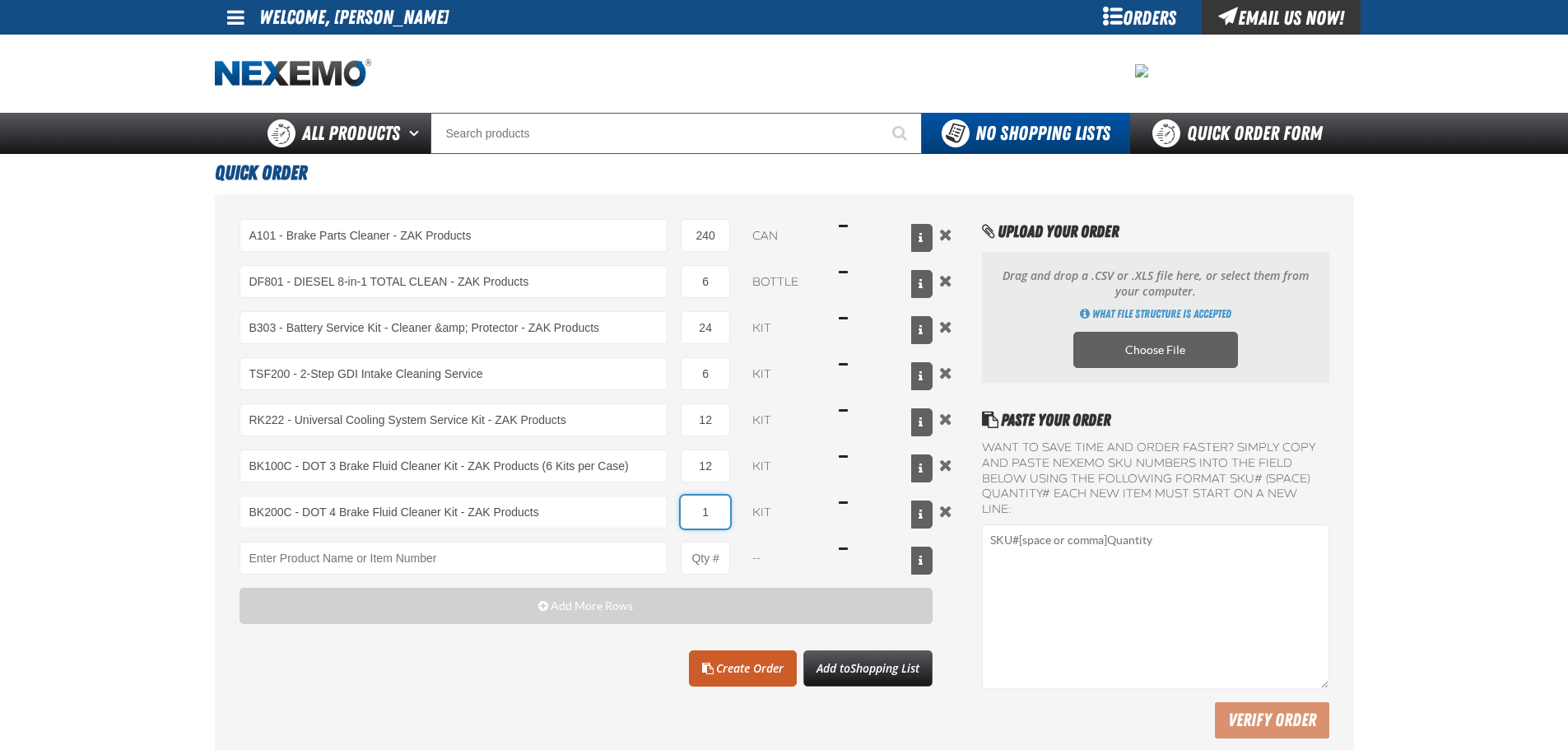
click at [710, 512] on input "1" at bounding box center [706, 512] width 50 height 32
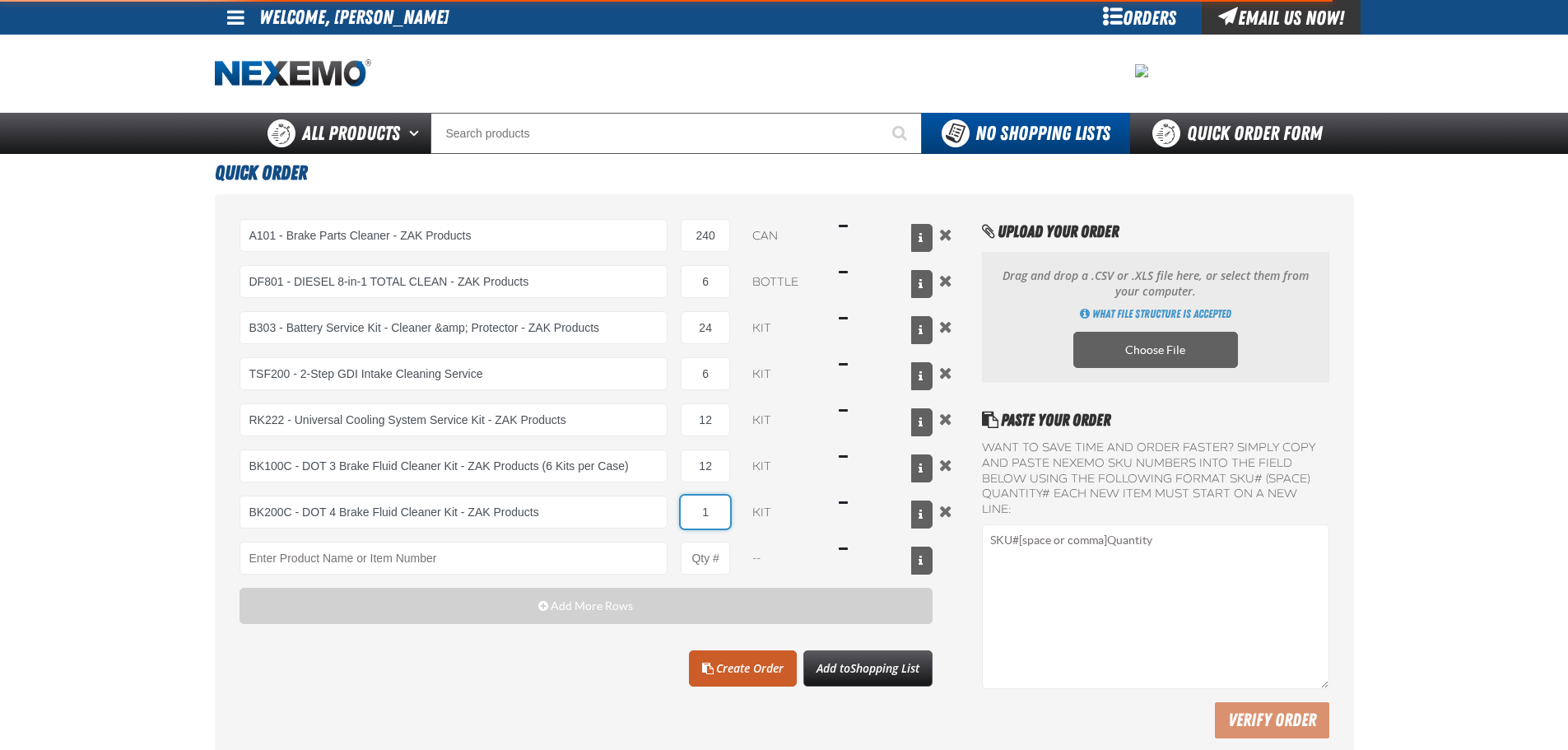
type input "BK200C - DOT 4 Brake Fluid Cleaner Kit - ZAK Products"
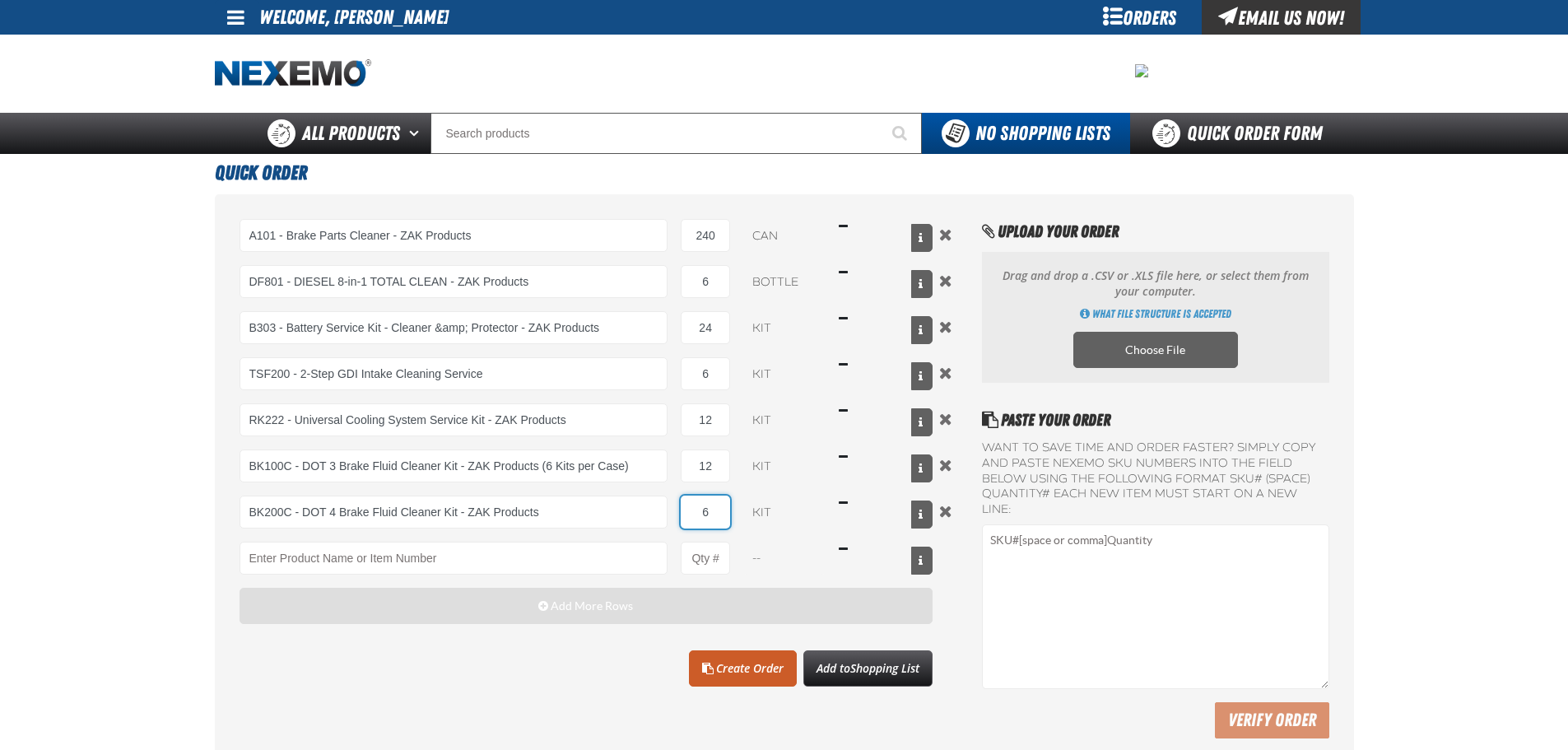
type input "6"
click at [606, 614] on button "Add More Rows" at bounding box center [587, 606] width 694 height 36
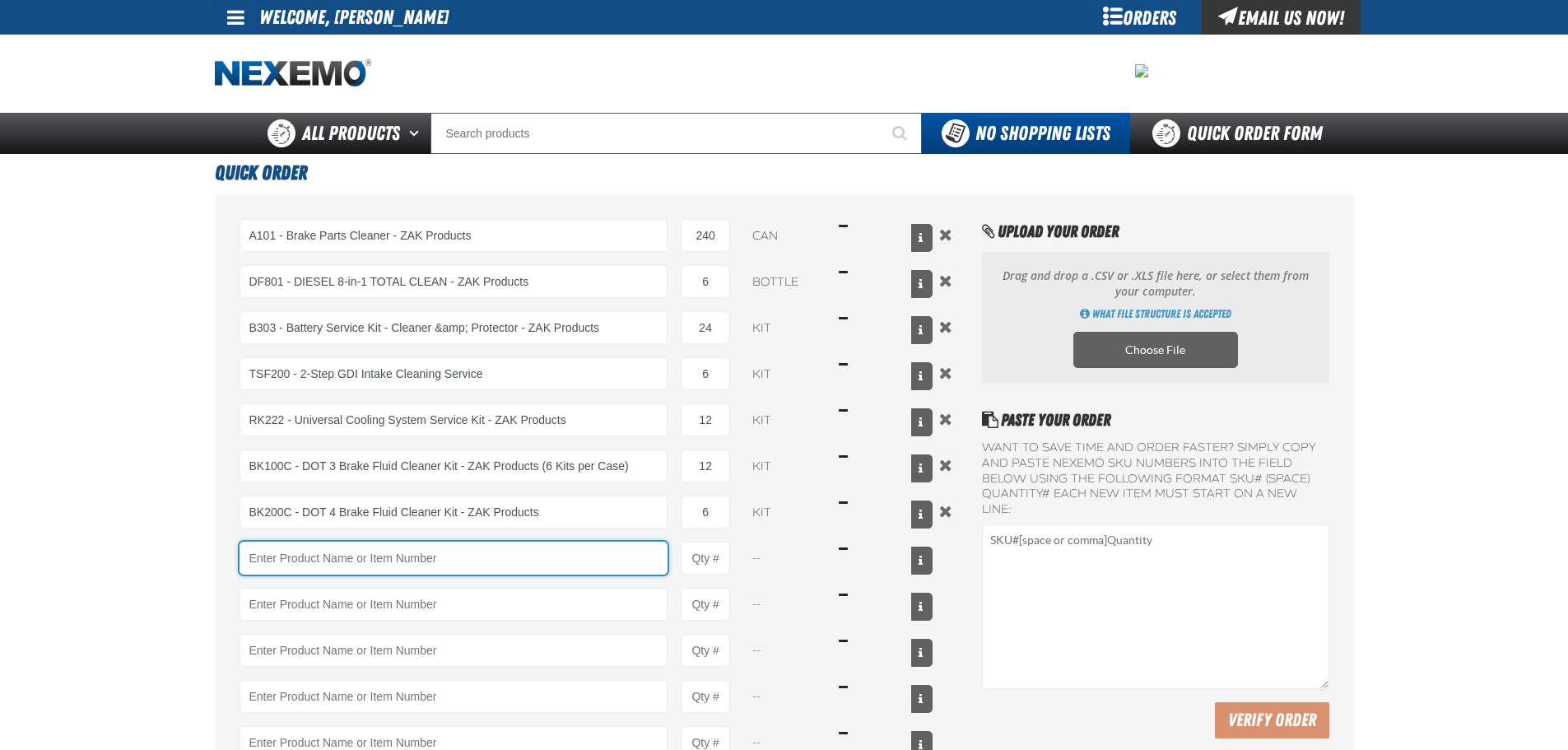
click at [445, 555] on input "Product" at bounding box center [454, 558] width 429 height 32
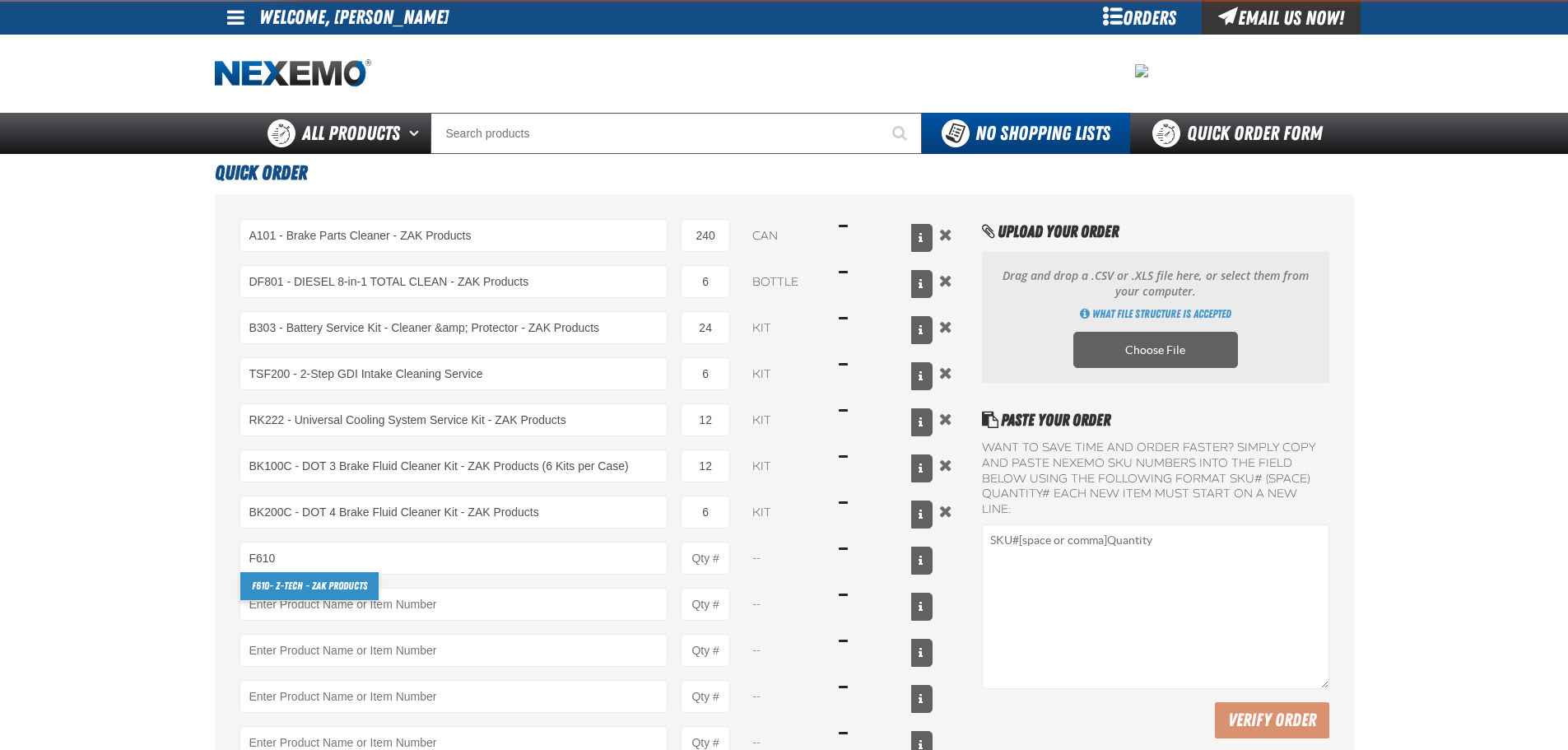
click at [355, 580] on link "F610 - Z-Tech - ZAK Products" at bounding box center [310, 586] width 139 height 28
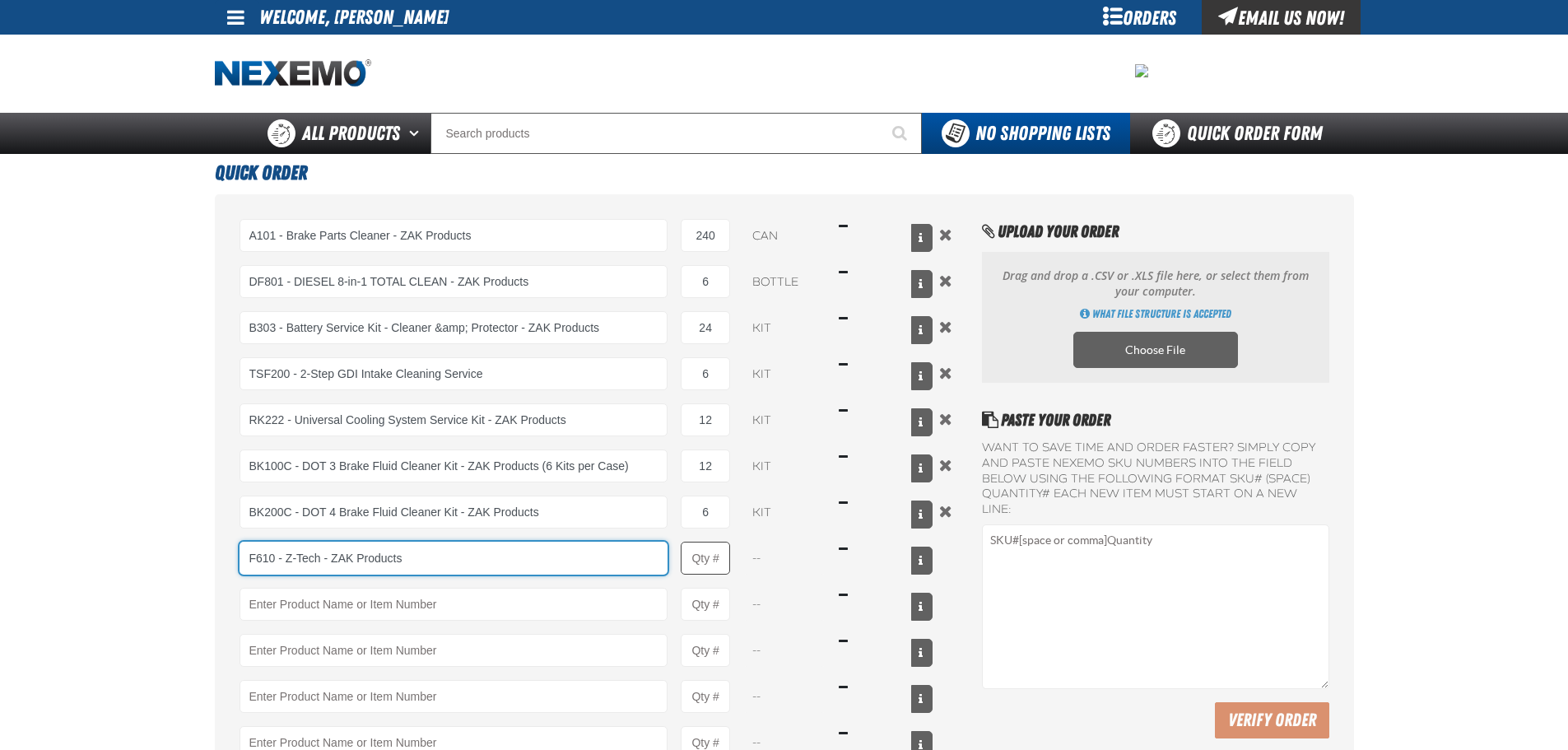
type input "F610 - Z-Tech - ZAK Products"
type input "1"
select select "bottle"
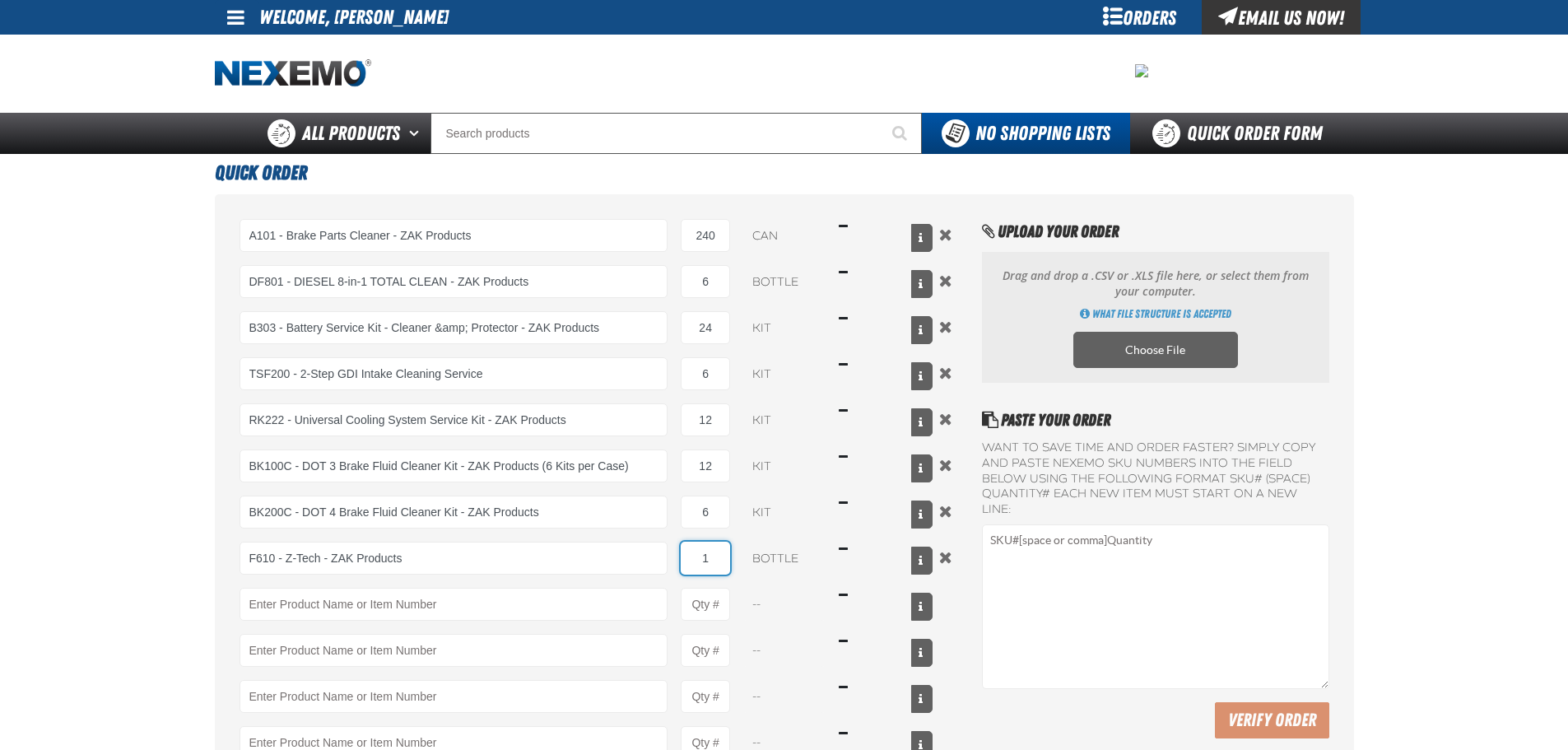
click at [702, 549] on input "1" at bounding box center [706, 558] width 50 height 32
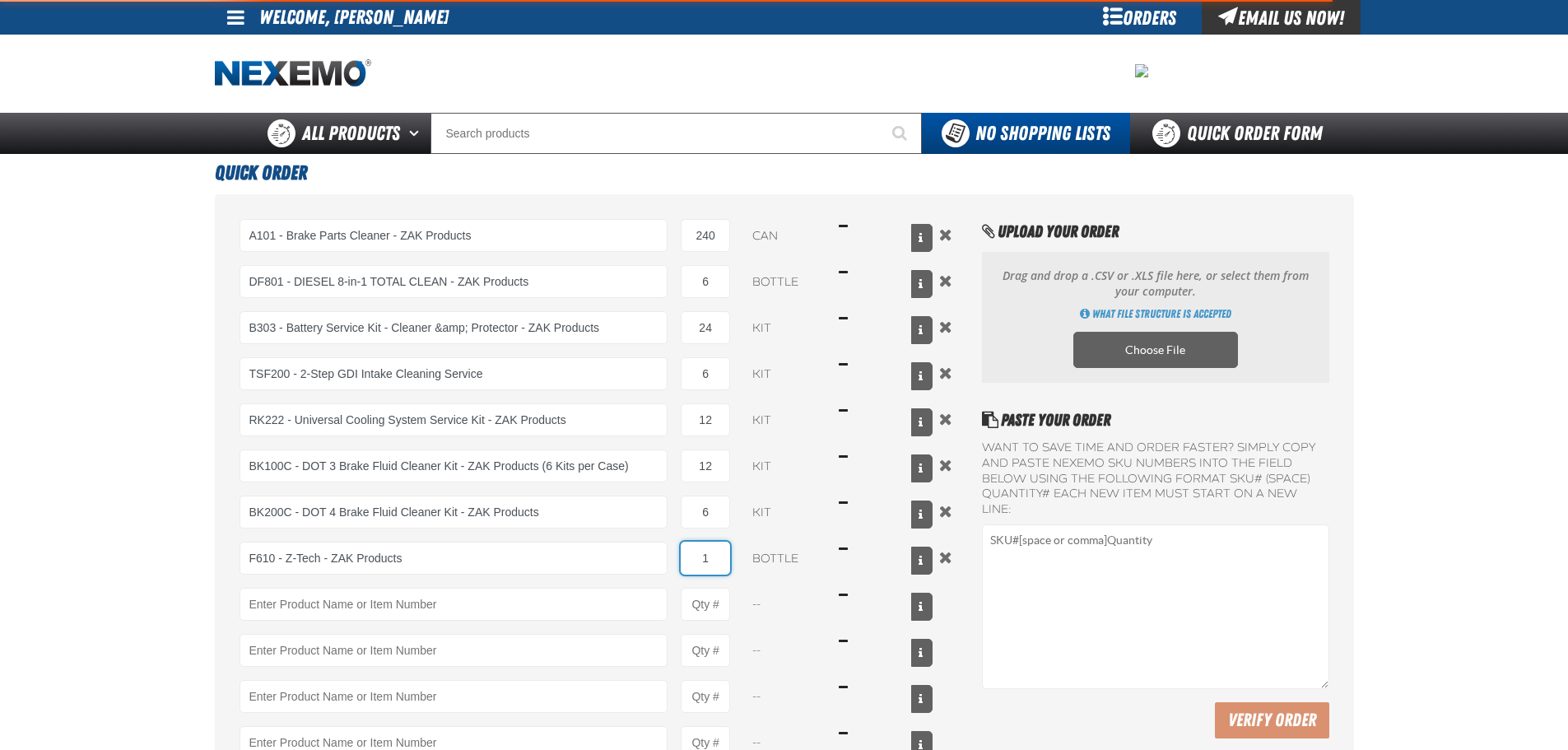
type input "F610 - Z-Tech - ZAK Products"
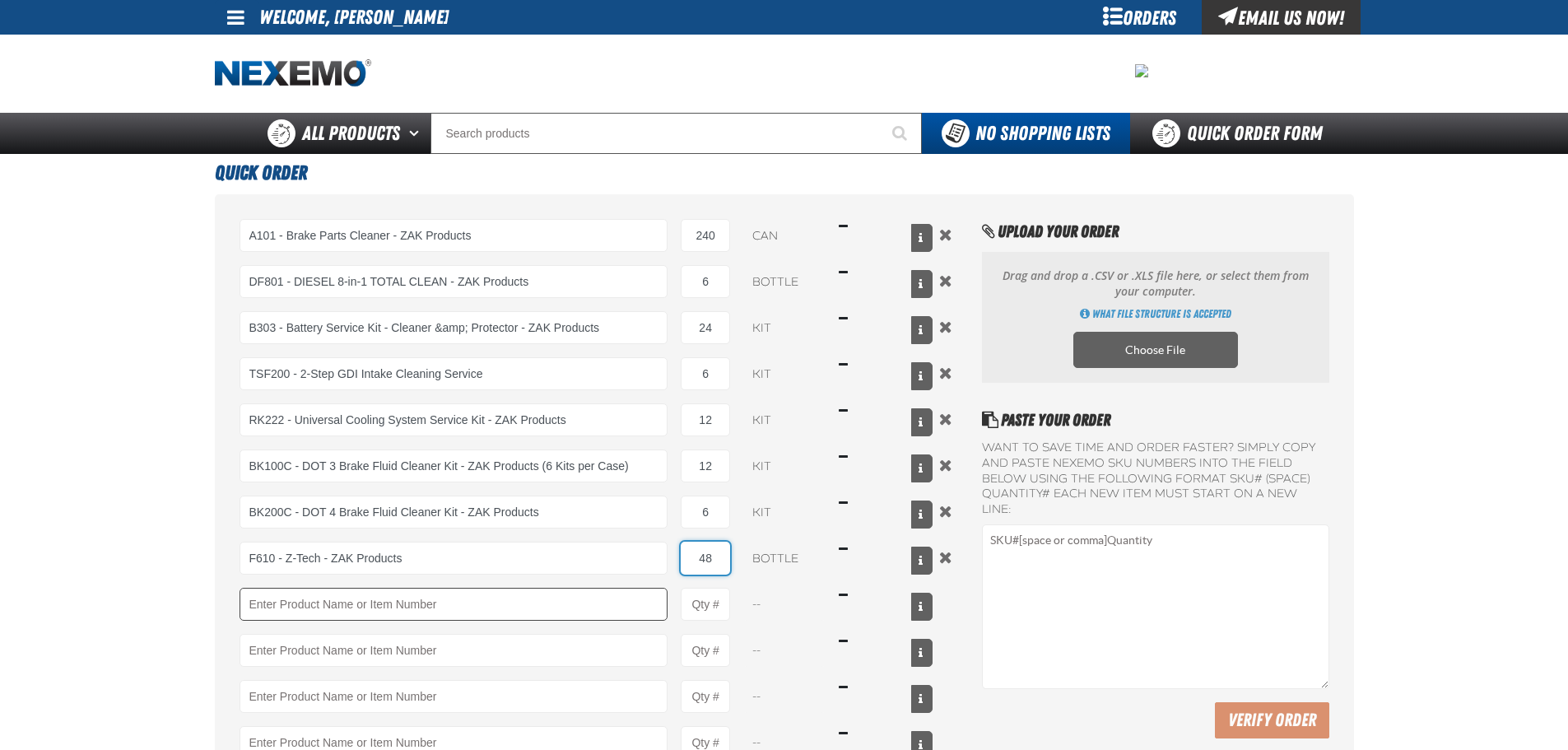
type input "48"
click at [580, 602] on input "Product" at bounding box center [454, 604] width 429 height 32
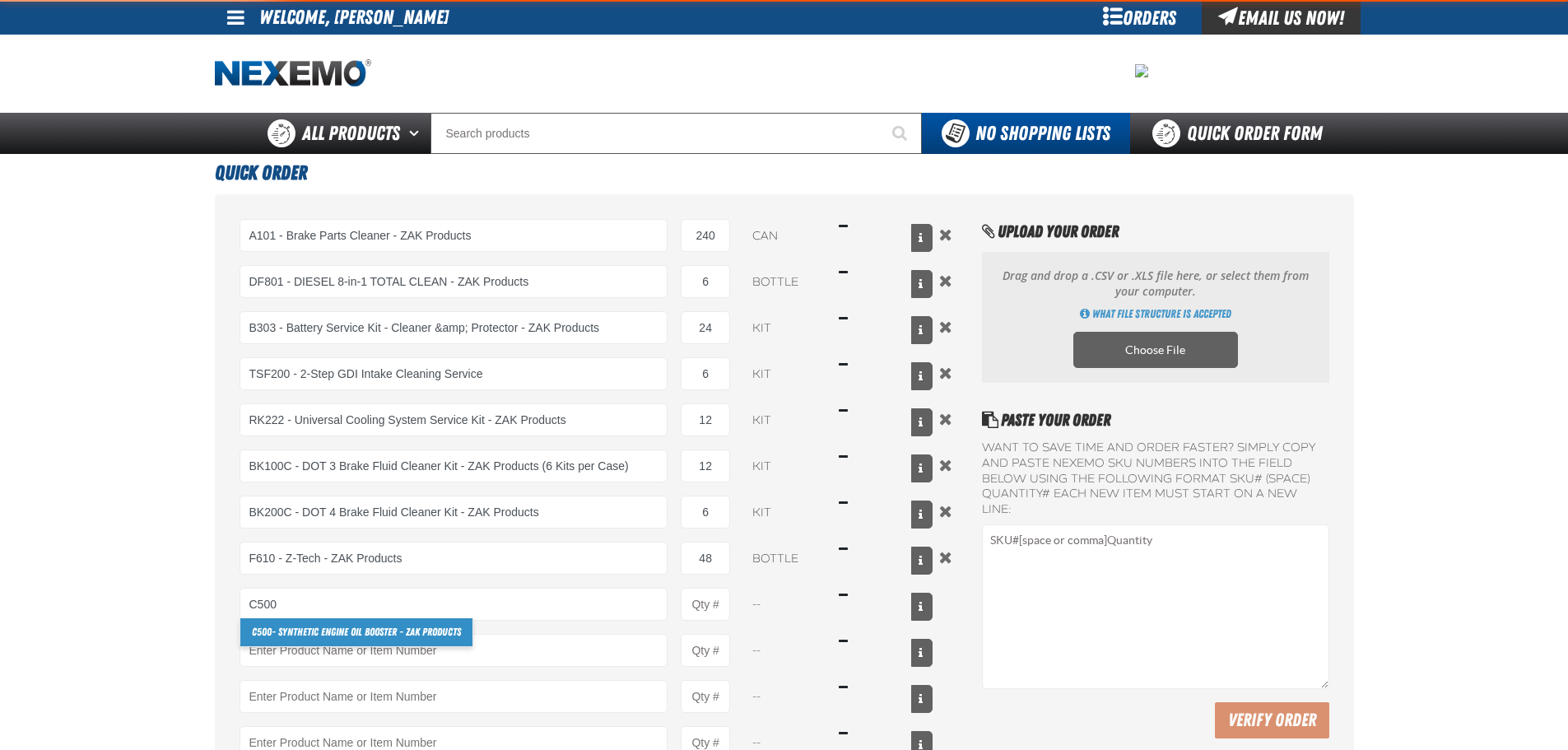
click at [408, 629] on link "C500 - Synthetic Engine Oil Booster - ZAK Products" at bounding box center [356, 632] width 232 height 28
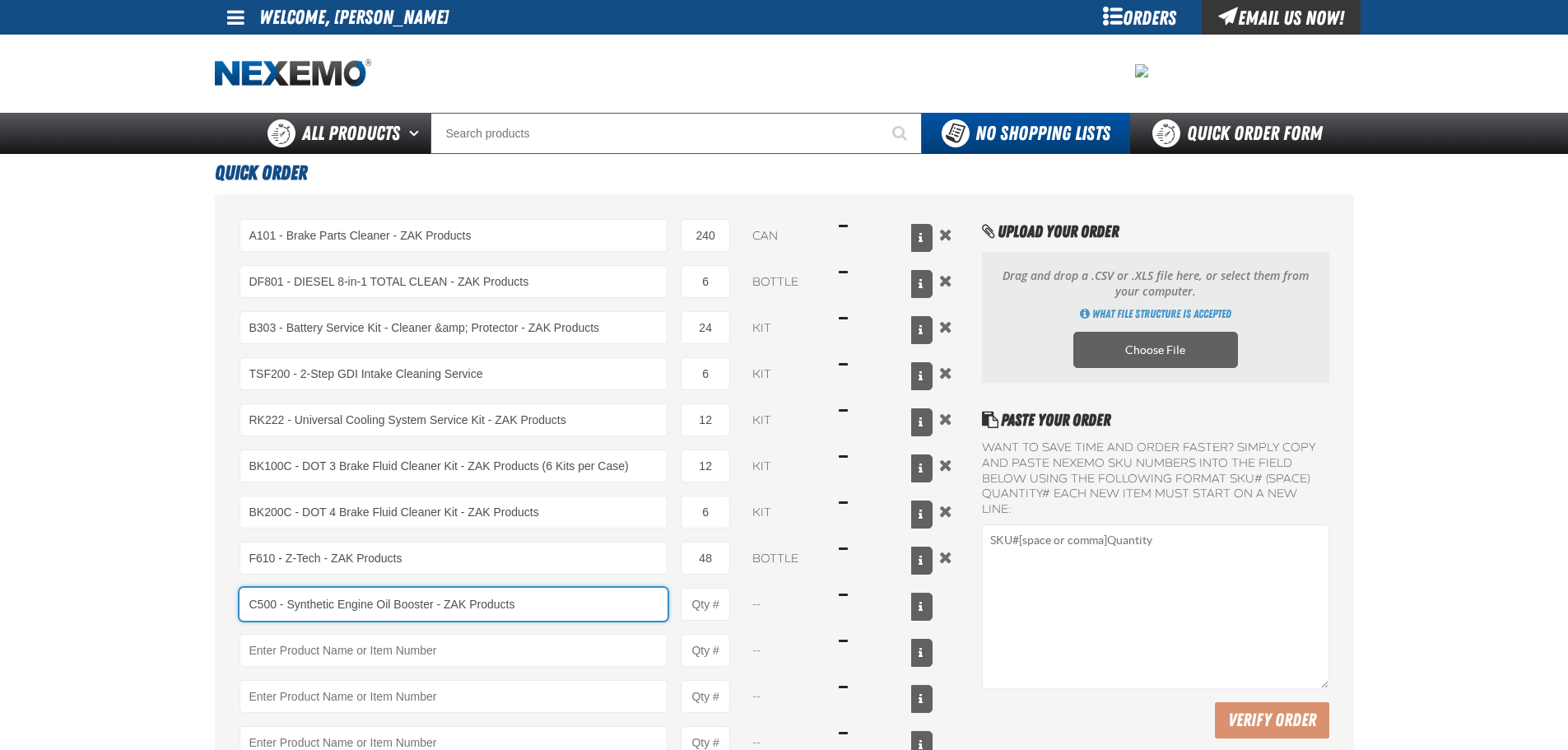
type input "C500 - Synthetic Engine Oil Booster - ZAK Products"
type input "1"
select select "bottle"
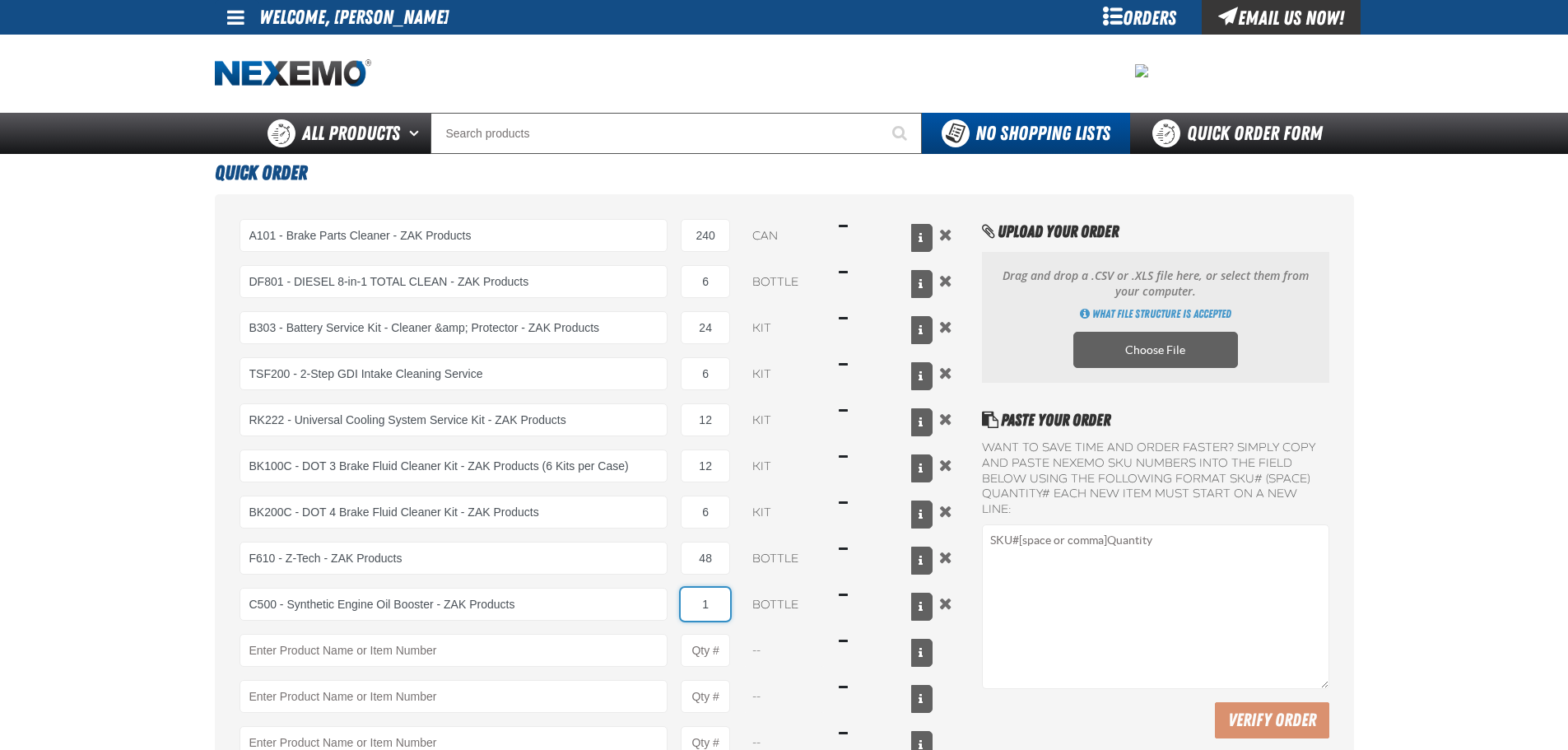
click at [690, 591] on input "1" at bounding box center [706, 604] width 50 height 32
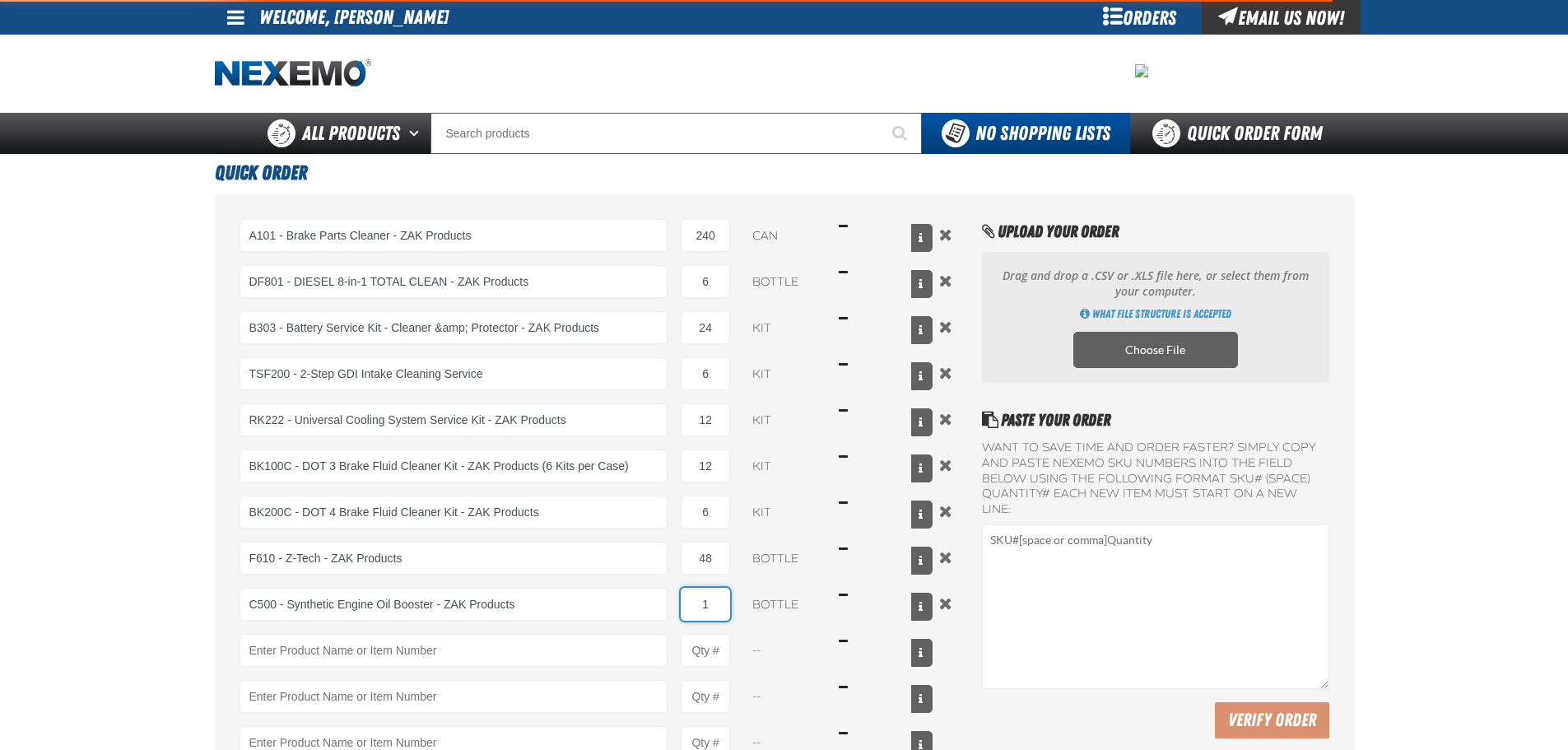
type input "C500 - Synthetic Engine Oil Booster - ZAK Products"
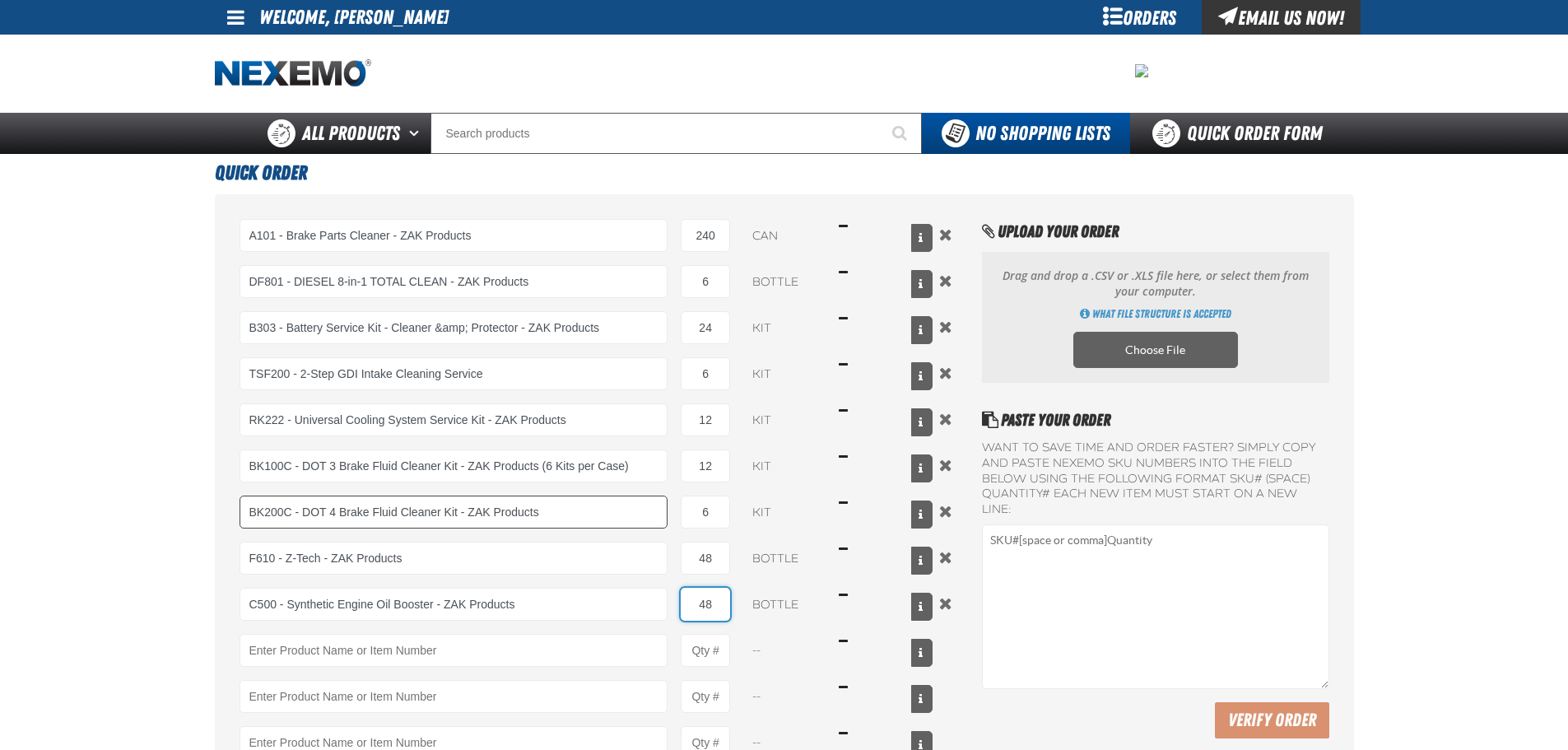
type input "48"
drag, startPoint x: 513, startPoint y: 526, endPoint x: 830, endPoint y: 473, distance: 321.4
click at [828, 473] on div "BK100C - DOT 3 Brake Fluid Cleaner Kit - ZAK Products (6 Kits per Case) BK100 -…" at bounding box center [587, 465] width 694 height 32
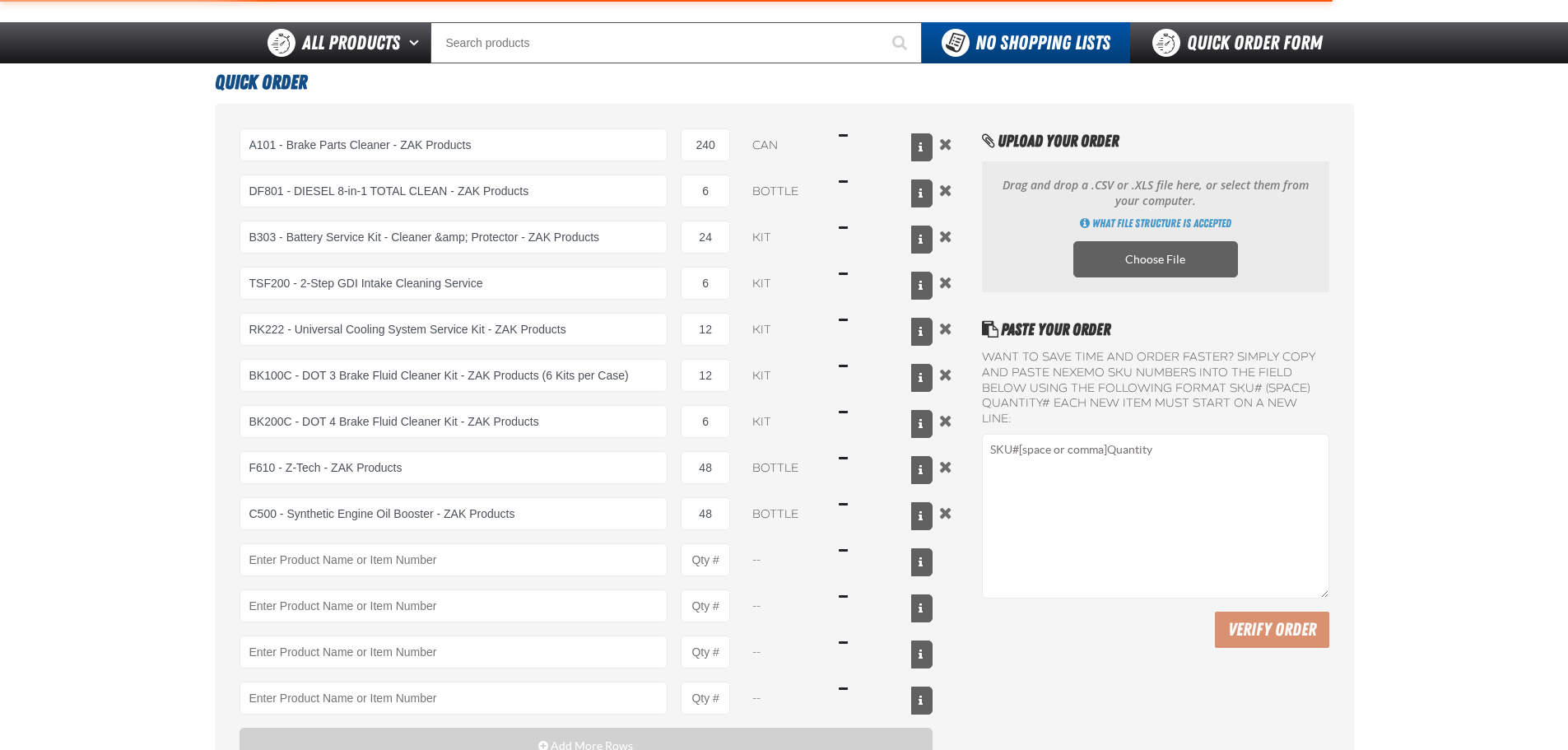
type input "BK200C - DOT 4 Brake Fluid Cleaner Kit - ZAK Products"
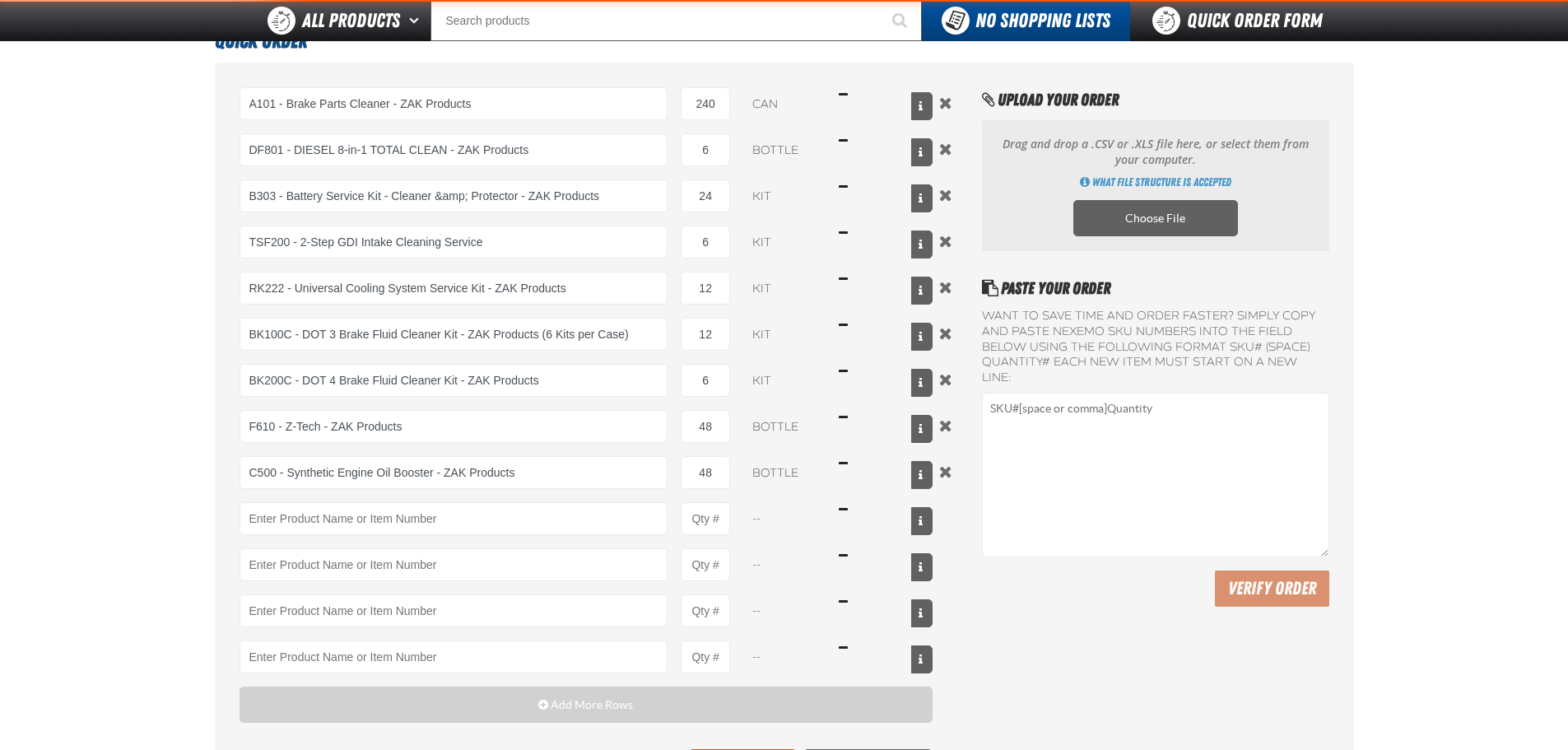
scroll to position [330, 0]
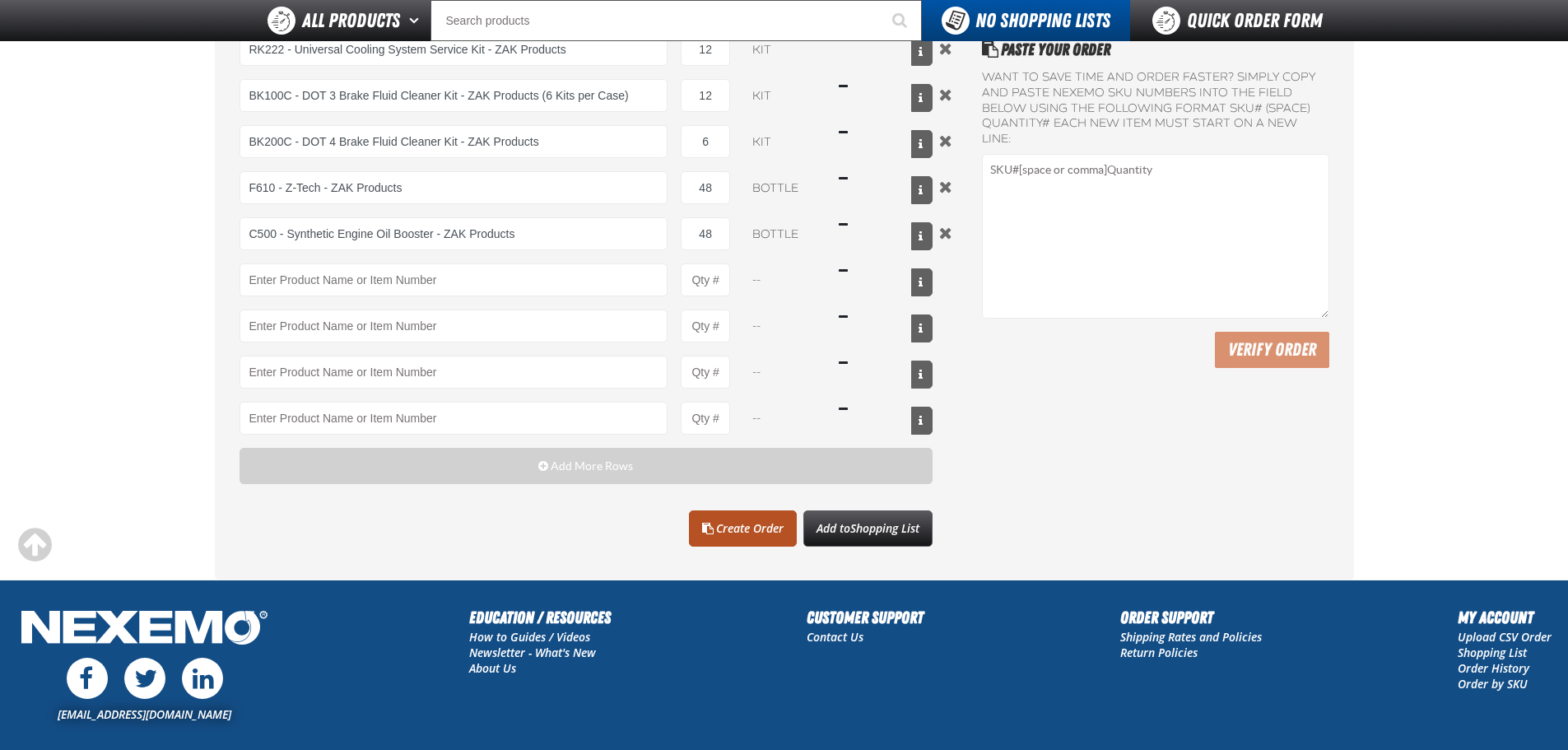
click at [769, 530] on link "Create Order" at bounding box center [742, 528] width 108 height 36
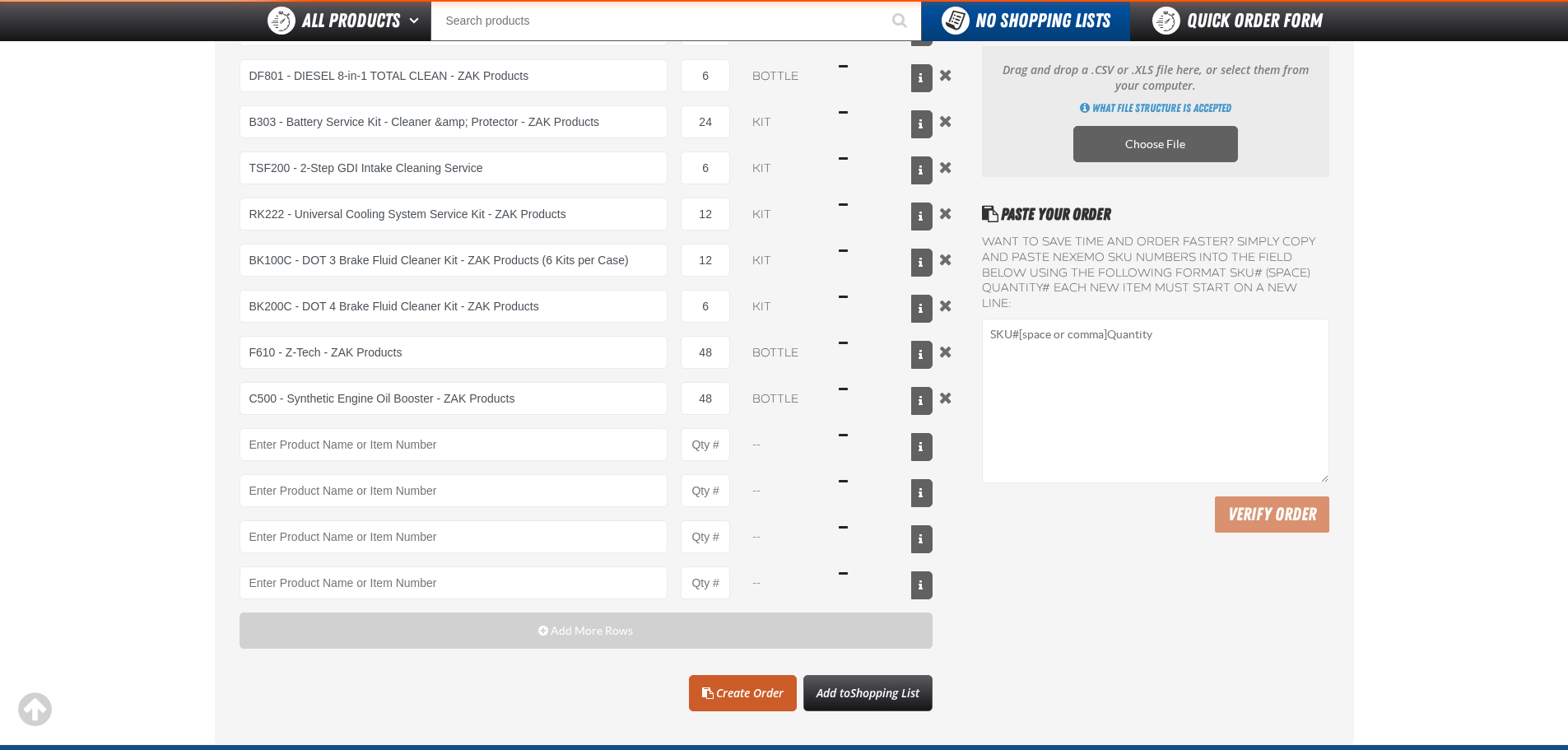
scroll to position [0, 0]
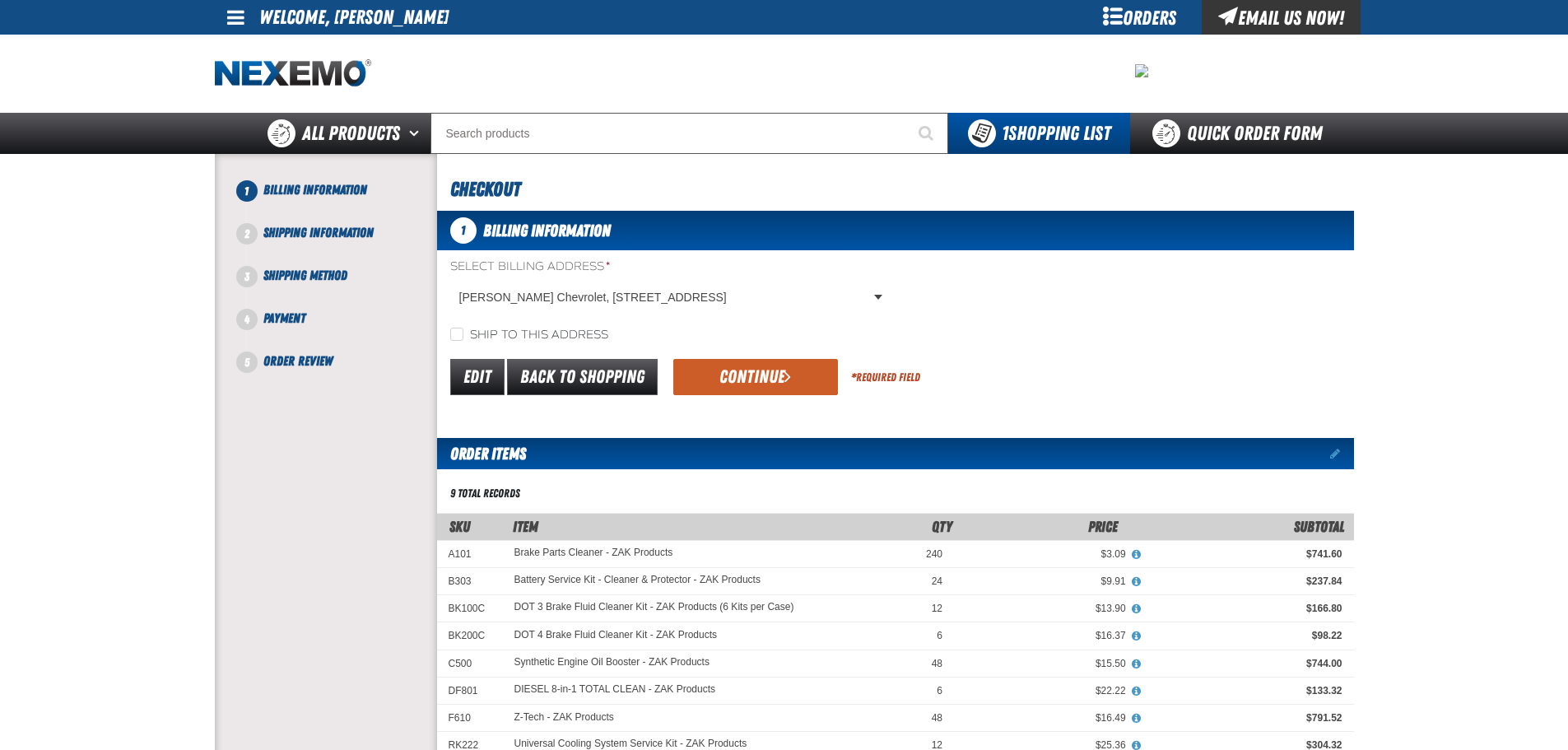
click at [568, 321] on div "Select Billing Address * Vandergriff Chevrolet, 1200 West I-20, ARLINGTON TX US…" at bounding box center [895, 301] width 917 height 85
click at [564, 328] on label "Ship to this address" at bounding box center [528, 335] width 158 height 15
click at [463, 328] on input "Ship to this address" at bounding box center [457, 334] width 13 height 13
checkbox input "true"
click at [761, 372] on button "Continue" at bounding box center [756, 377] width 164 height 36
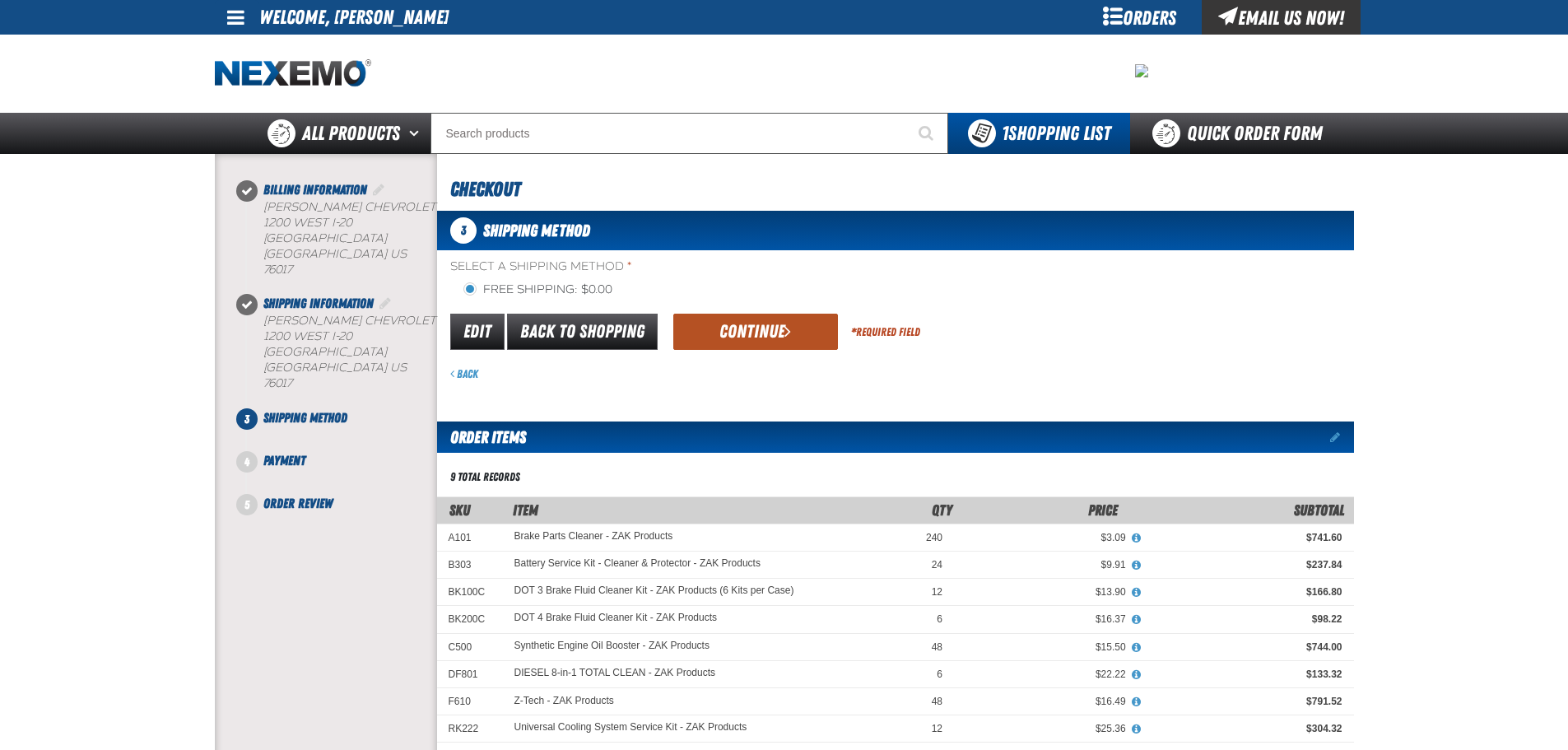
click at [804, 332] on button "Continue" at bounding box center [756, 332] width 164 height 36
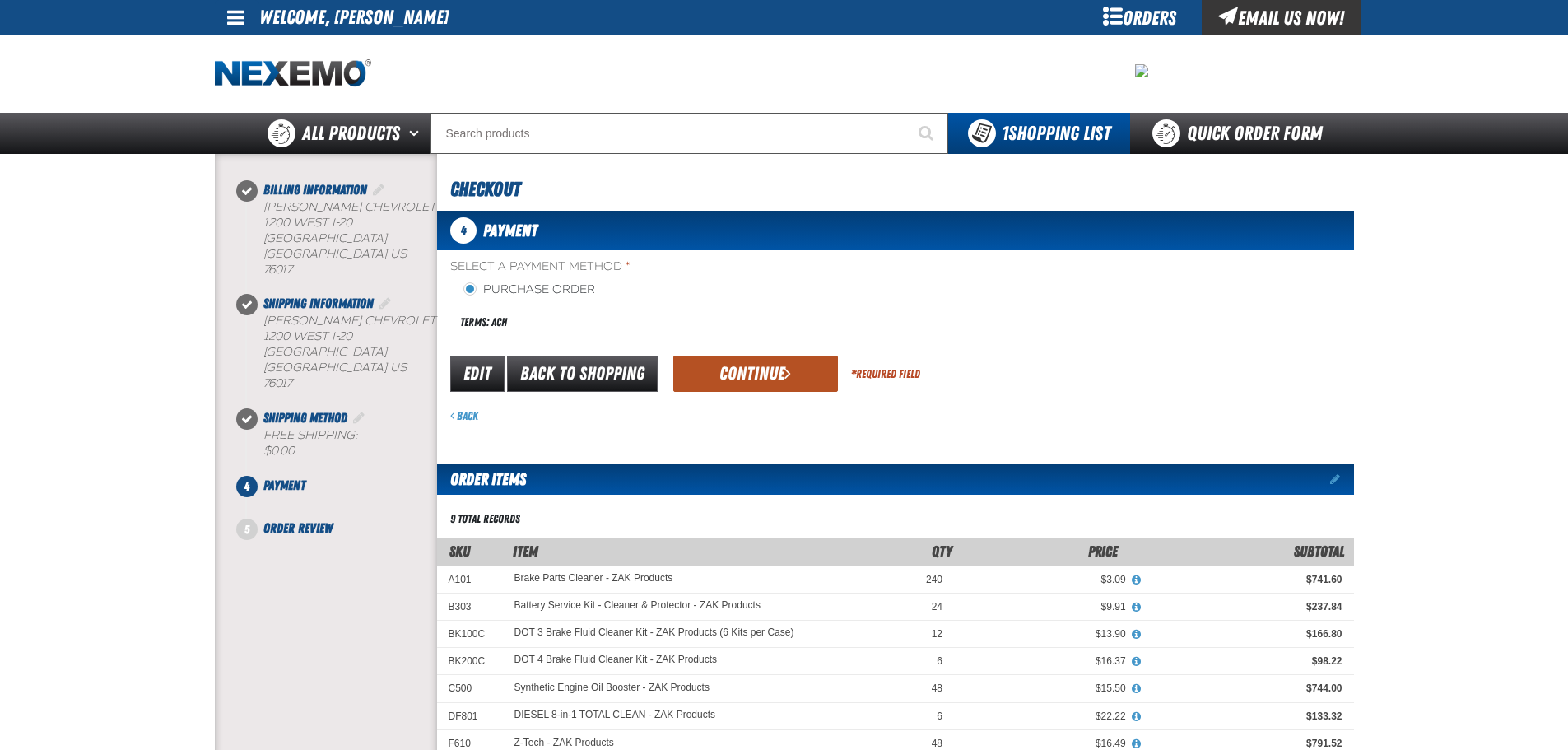
click at [744, 380] on button "Continue" at bounding box center [756, 374] width 164 height 36
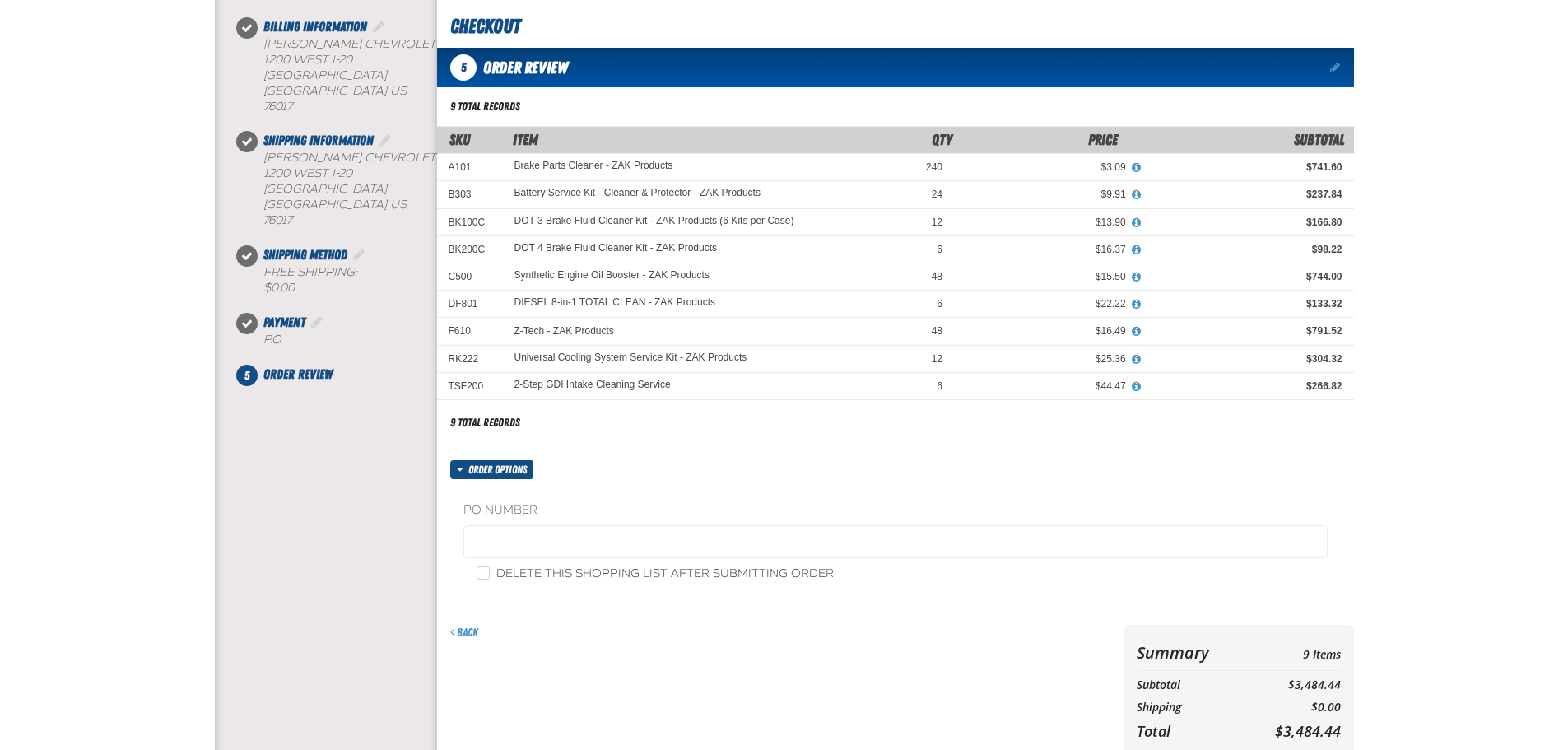
scroll to position [164, 0]
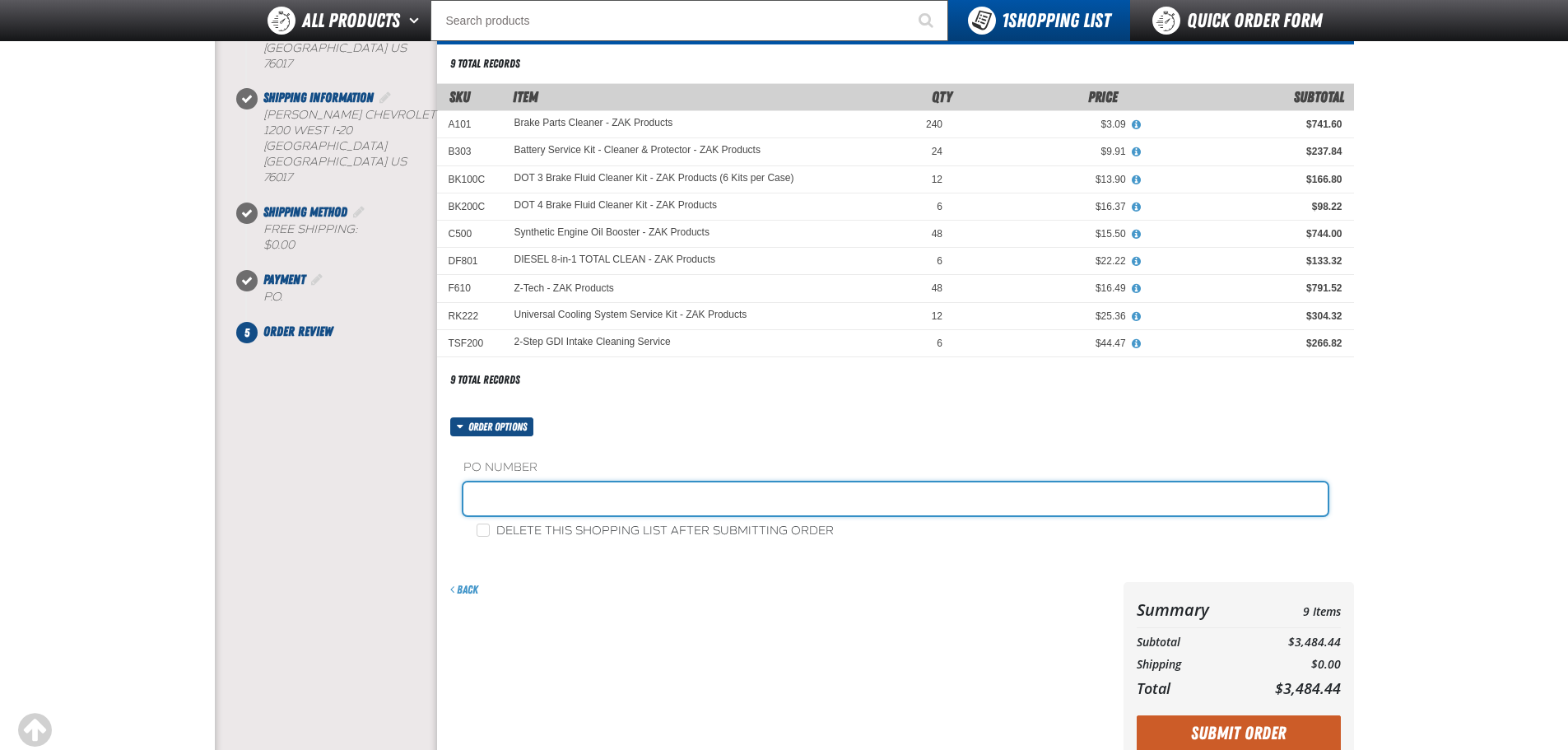
click at [688, 501] on input "text" at bounding box center [895, 499] width 865 height 32
type input "JOHNNIE-10"
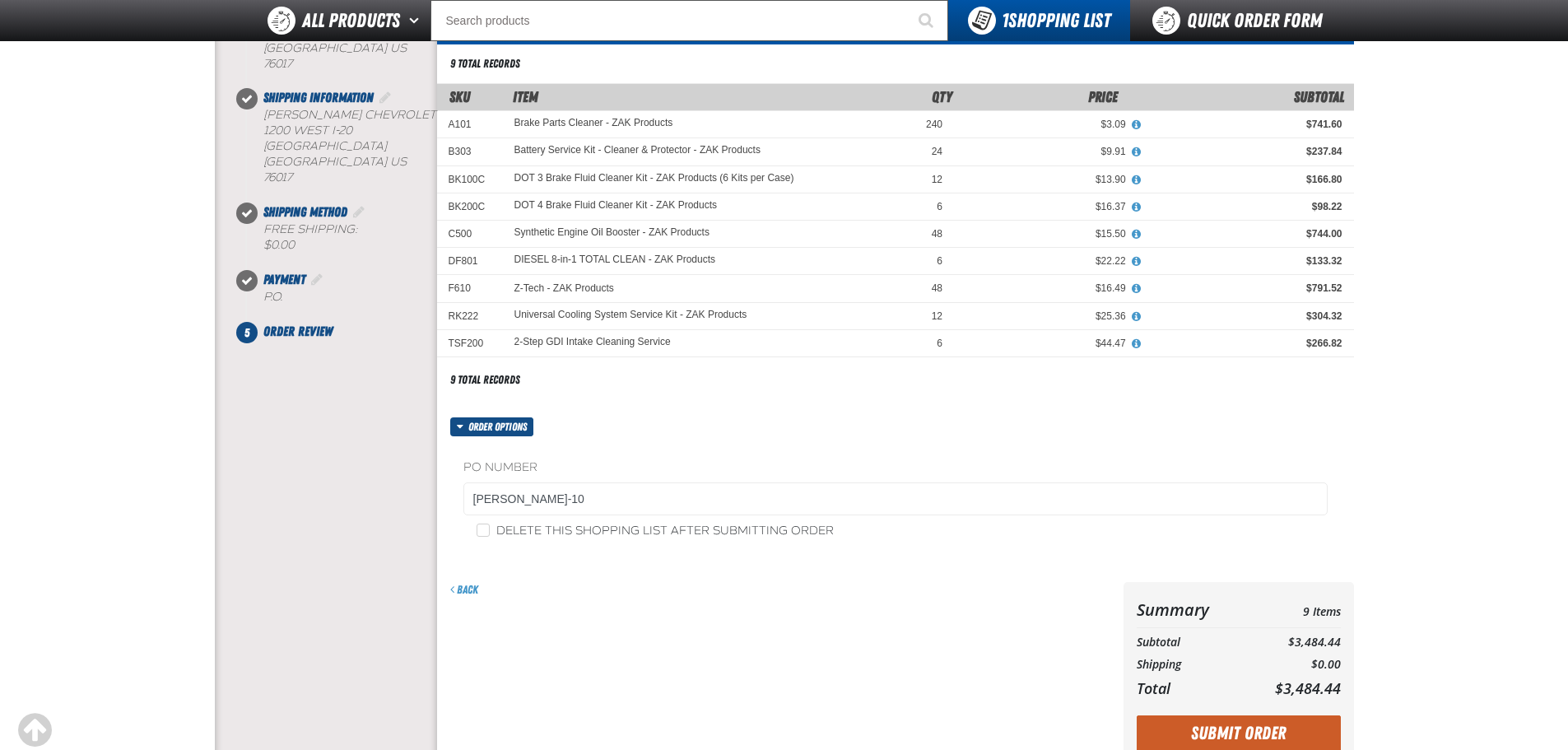
click at [564, 522] on div "Delete this shopping list after submitting order" at bounding box center [895, 530] width 865 height 17
click at [580, 526] on label "Delete this shopping list after submitting order" at bounding box center [655, 531] width 357 height 15
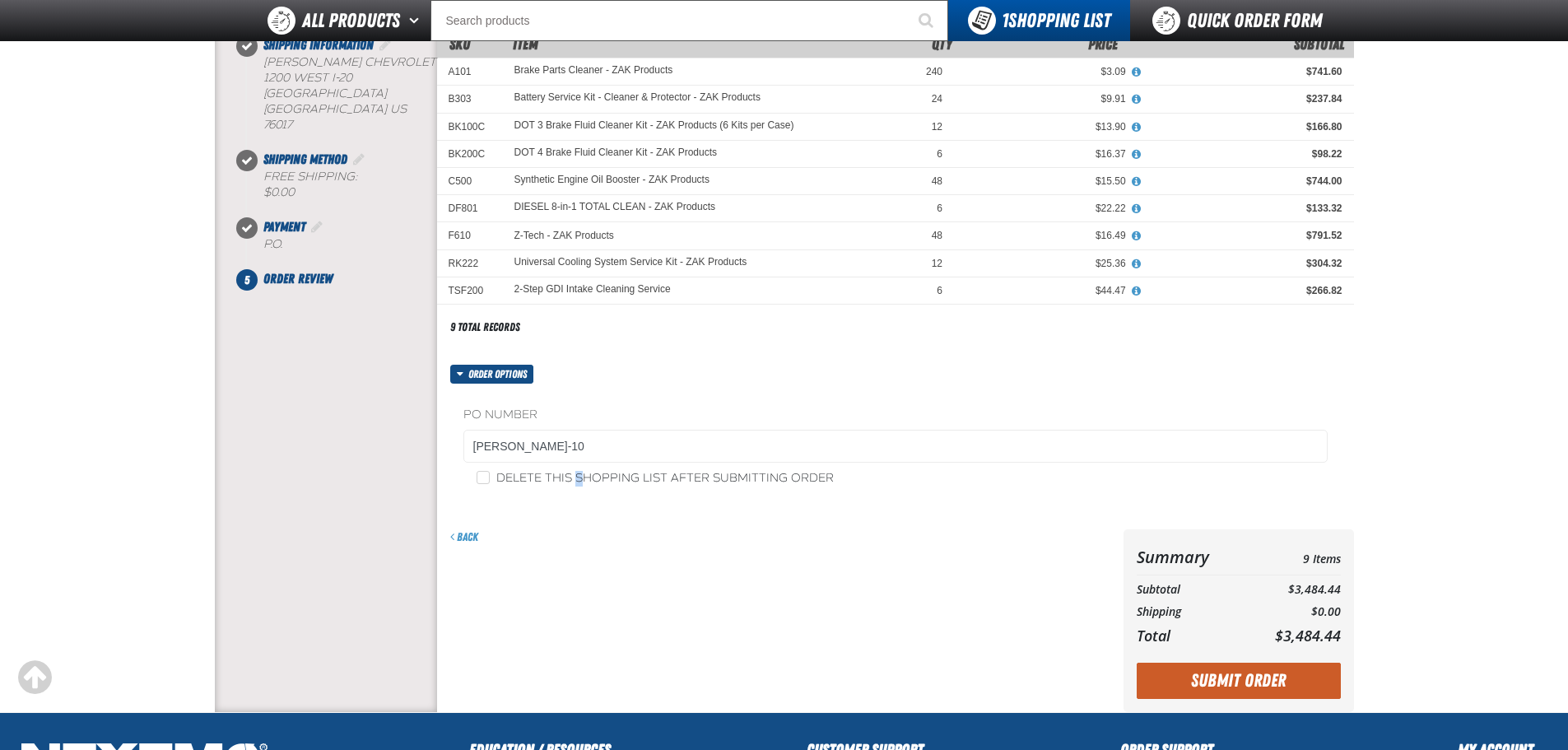
scroll to position [246, 0]
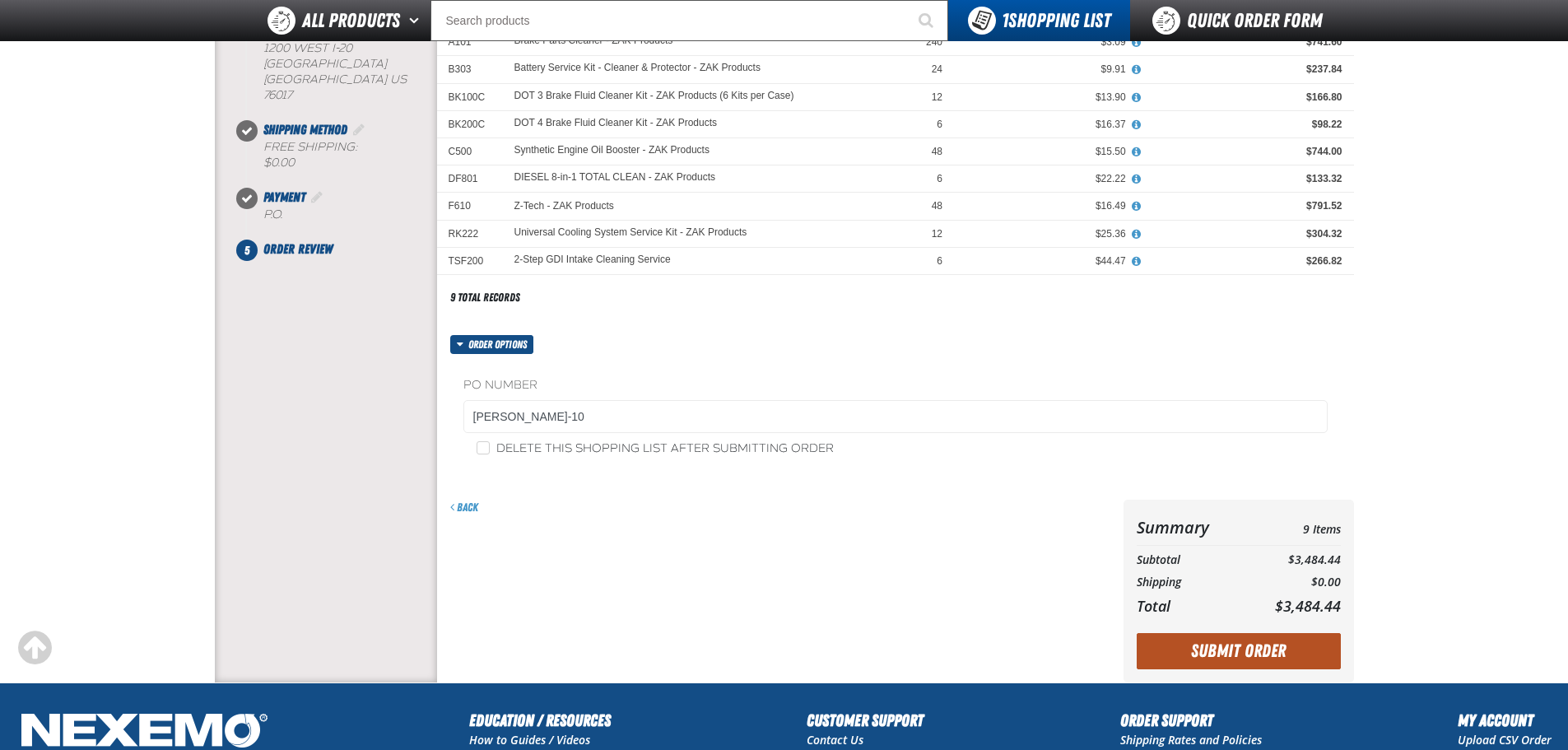
drag, startPoint x: 1241, startPoint y: 614, endPoint x: 1233, endPoint y: 648, distance: 34.9
click at [1241, 615] on th "Total" at bounding box center [1191, 606] width 107 height 27
click at [1233, 648] on button "Submit Order" at bounding box center [1239, 652] width 204 height 36
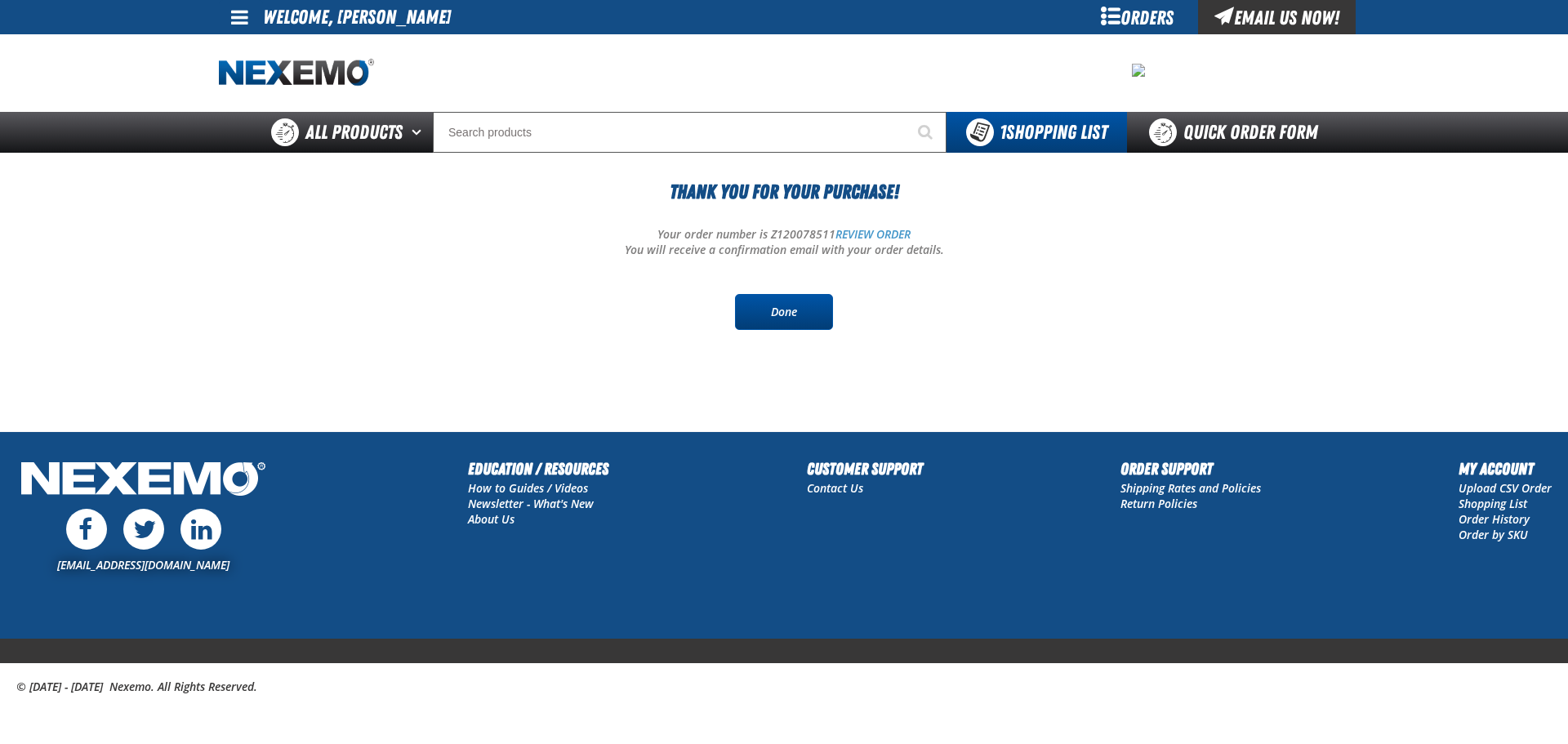
click at [817, 316] on link "Done" at bounding box center [783, 312] width 98 height 36
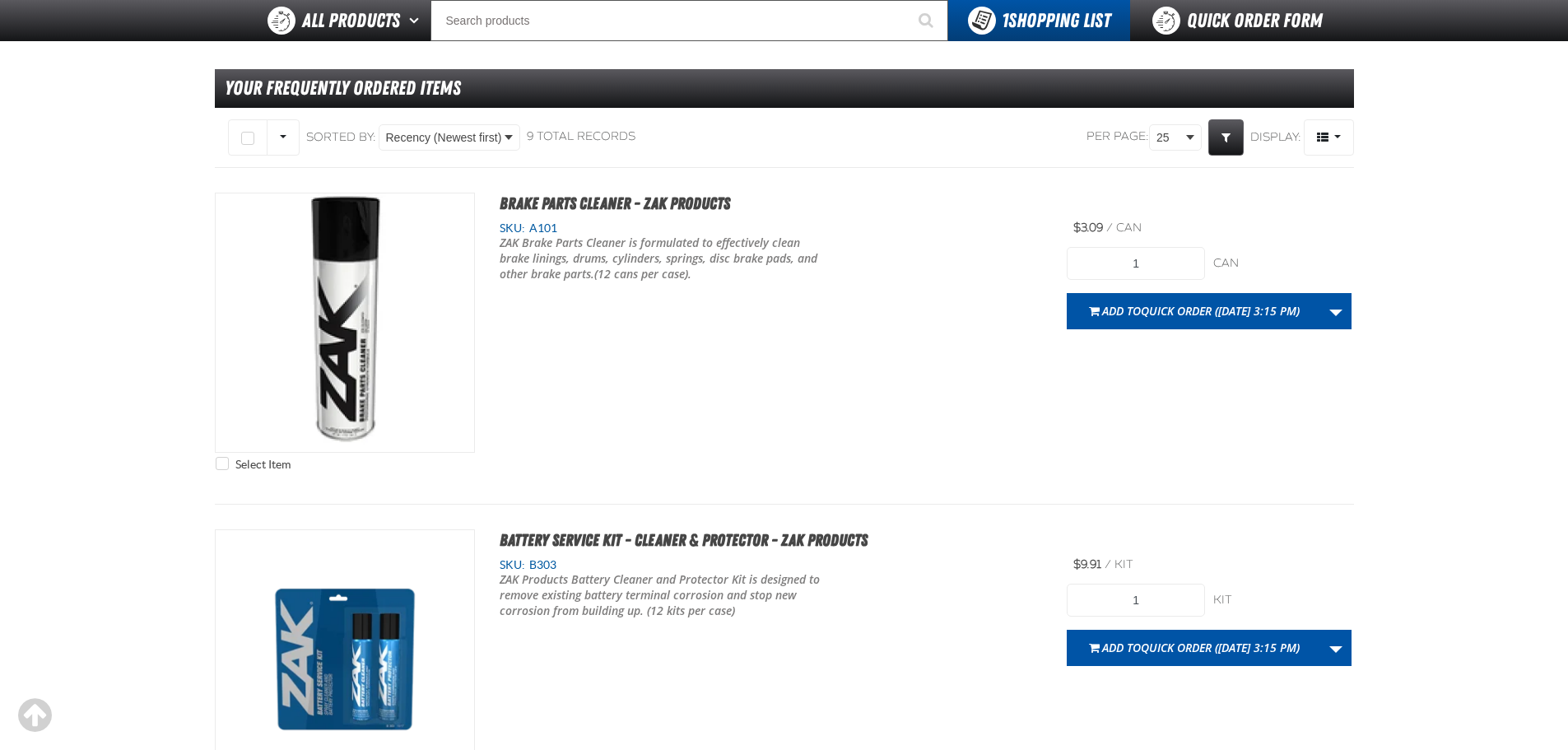
scroll to position [246, 0]
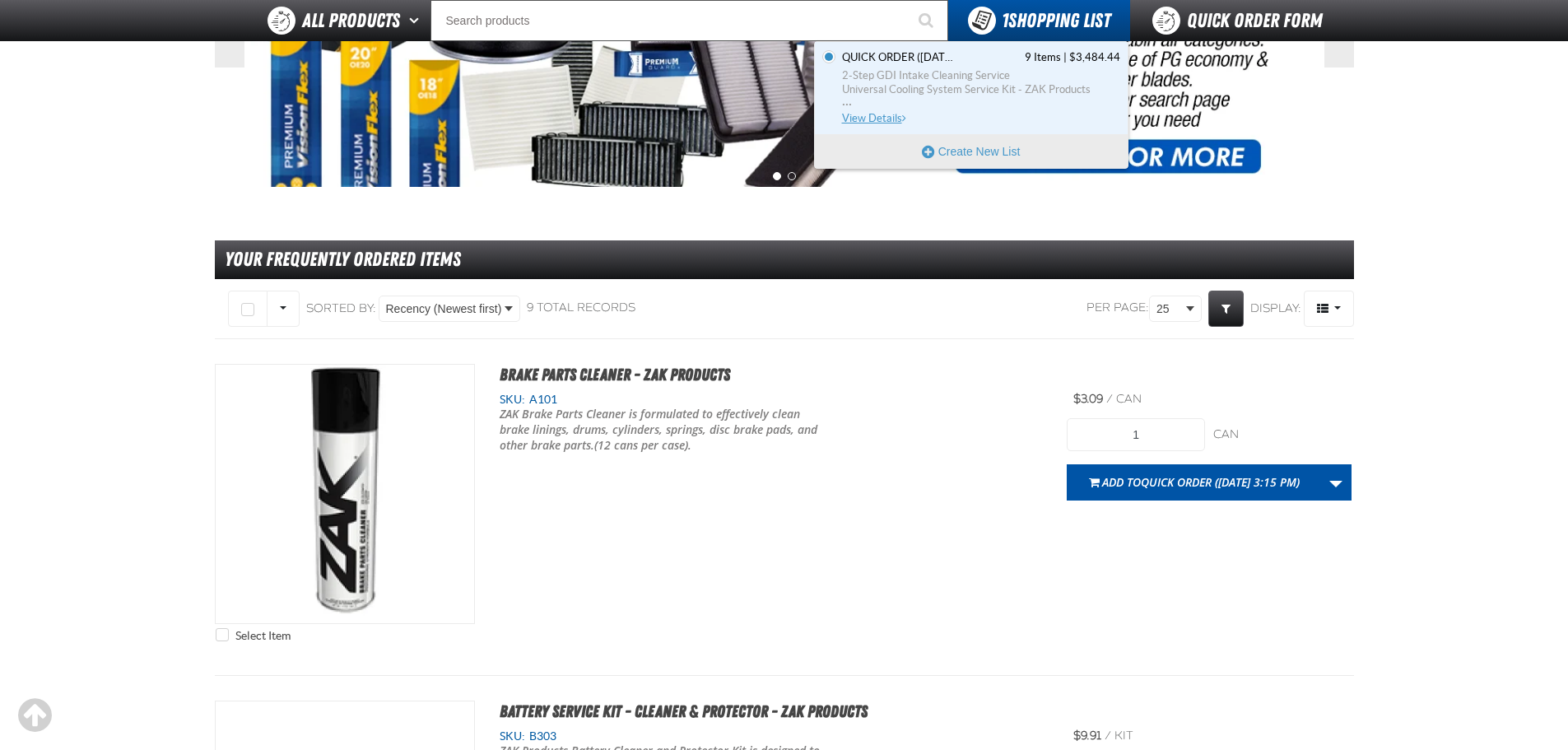
click at [999, 82] on span "Universal Cooling System Service Kit - ZAK Products" at bounding box center [980, 90] width 278 height 15
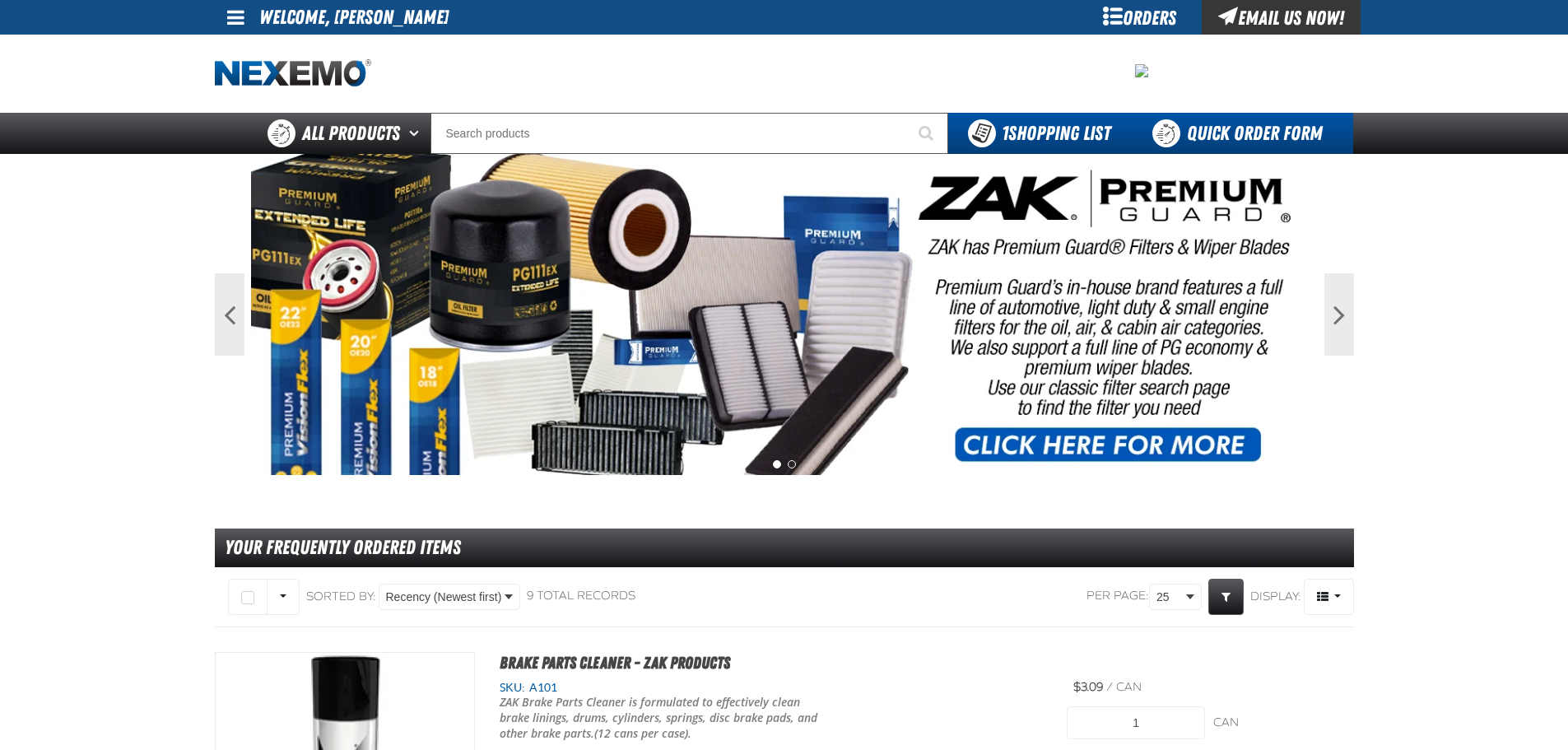
click at [1197, 124] on link "Quick Order Form" at bounding box center [1241, 133] width 223 height 41
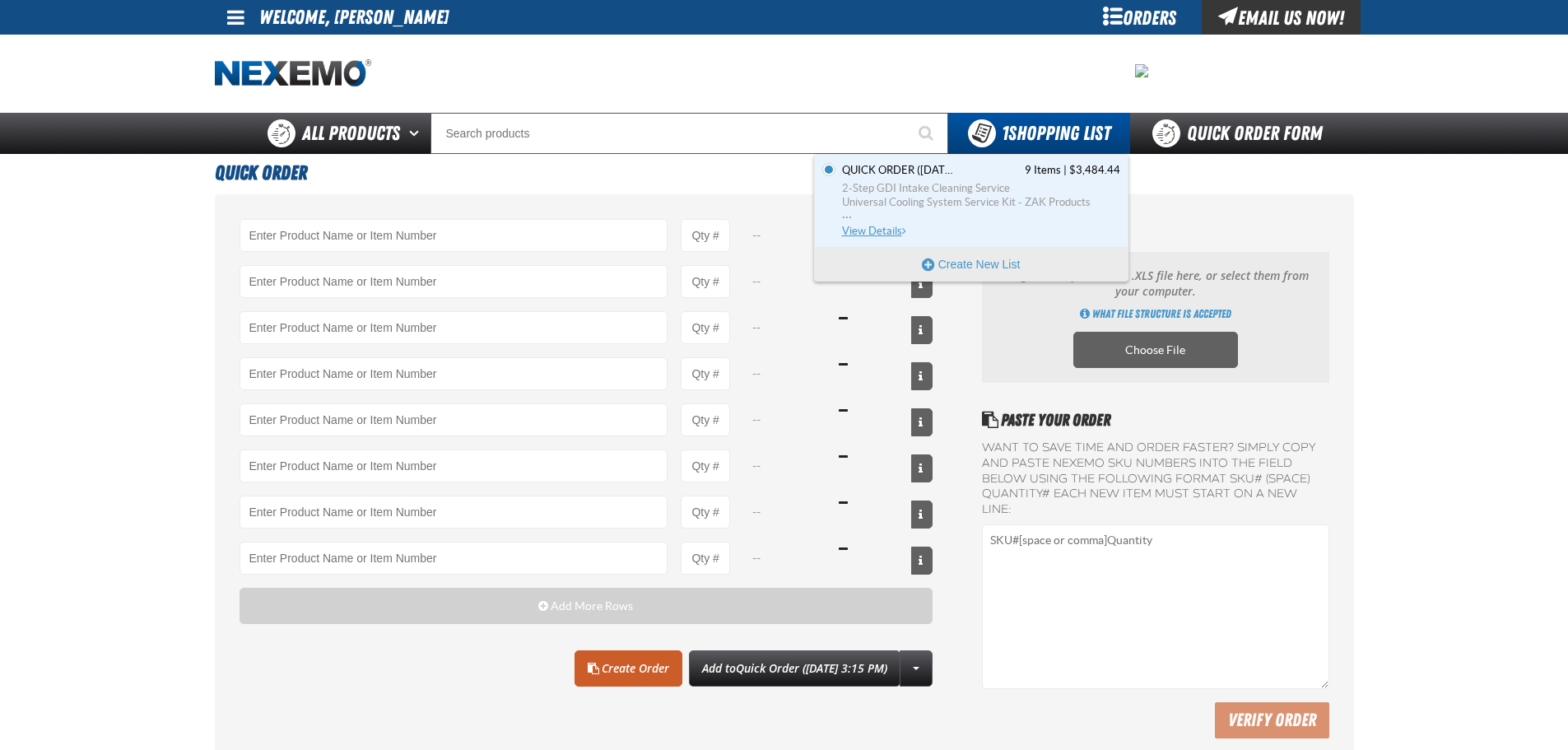
click at [978, 204] on span "Universal Cooling System Service Kit - ZAK Products" at bounding box center [980, 203] width 278 height 15
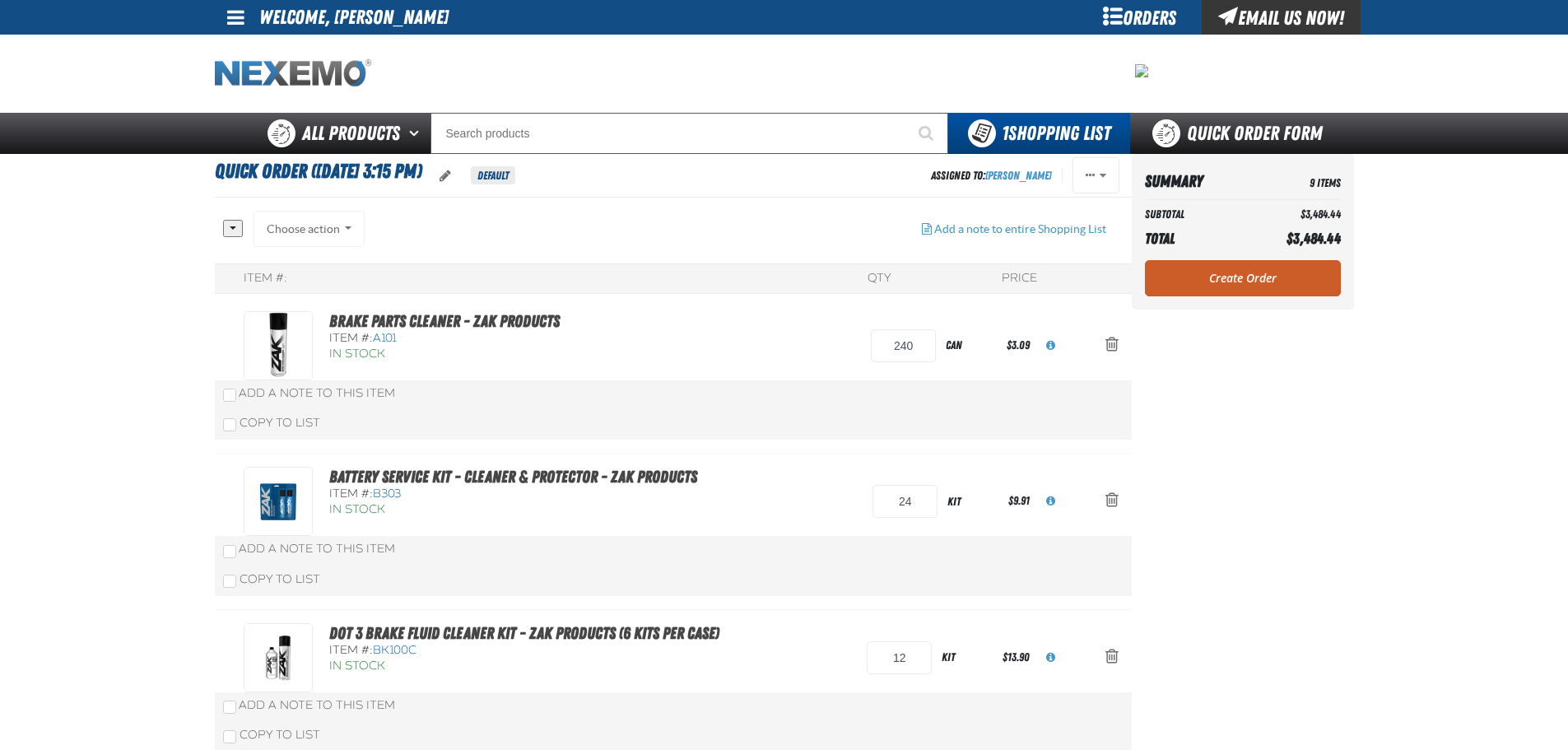
drag, startPoint x: 303, startPoint y: 62, endPoint x: 318, endPoint y: 69, distance: 16.6
click at [303, 62] on img "Home" at bounding box center [293, 74] width 157 height 29
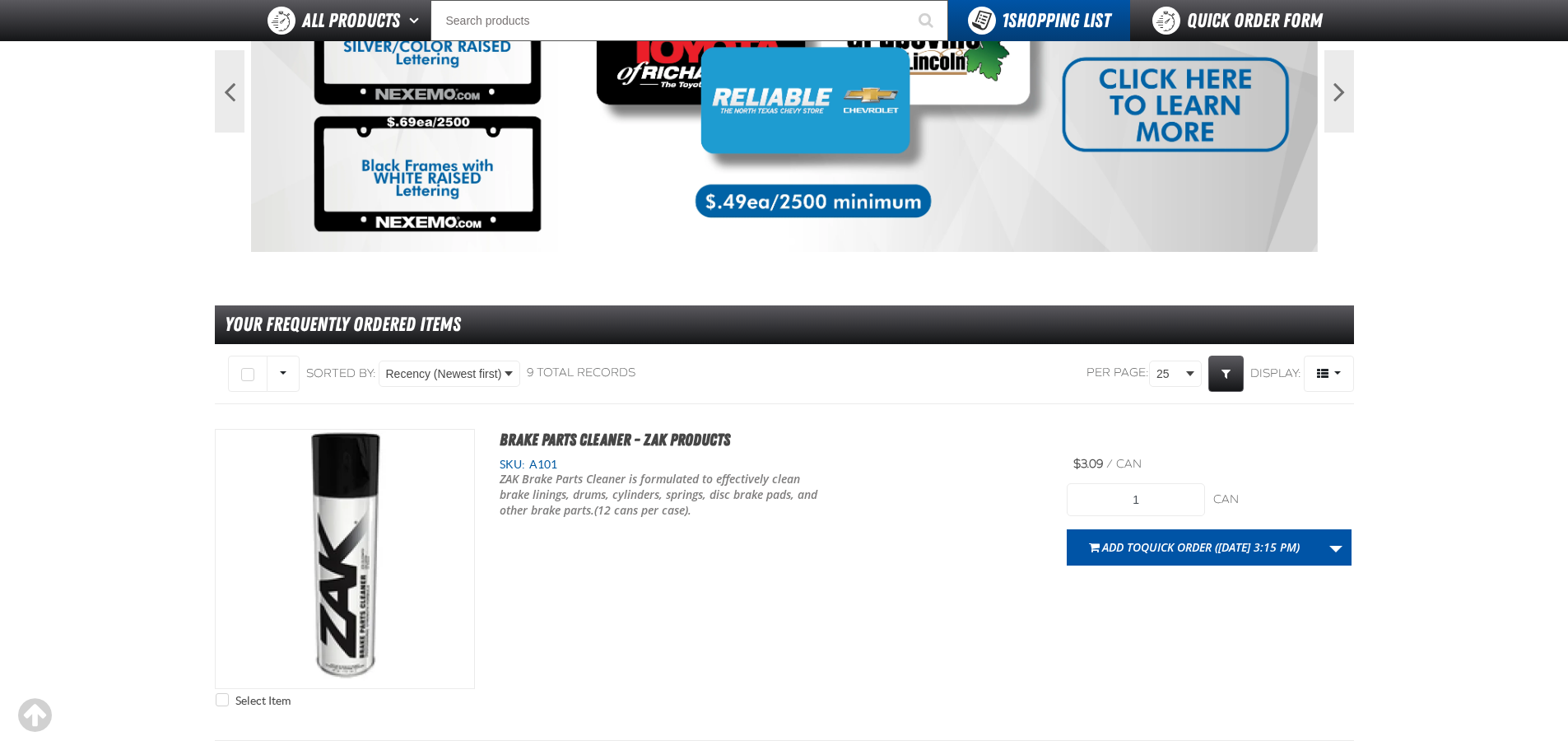
scroll to position [164, 0]
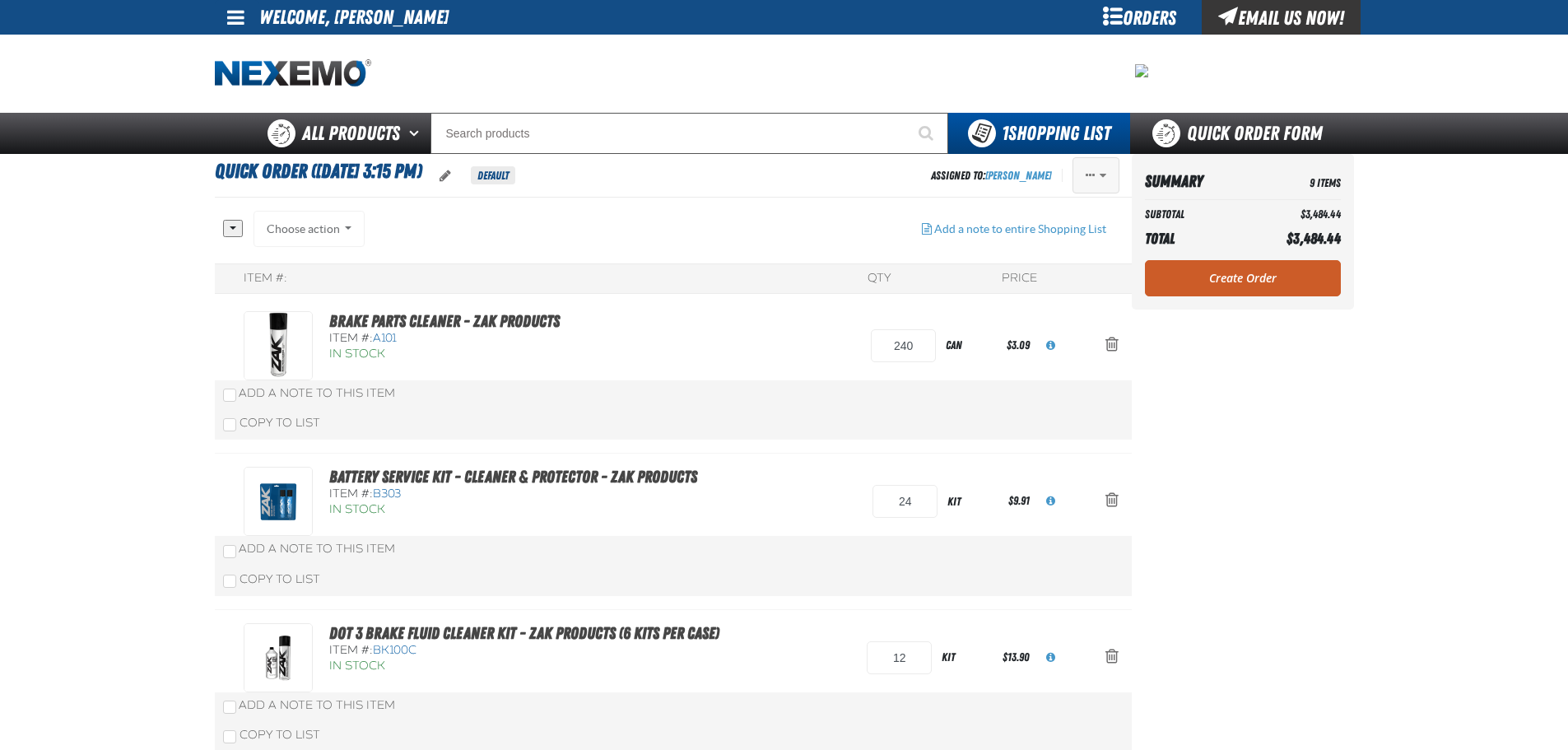
click at [1097, 184] on button "Actions of Quick Order (8/25/2025, 3:15 PM)" at bounding box center [1096, 176] width 47 height 36
click at [1050, 279] on button "Delete" at bounding box center [1062, 273] width 114 height 29
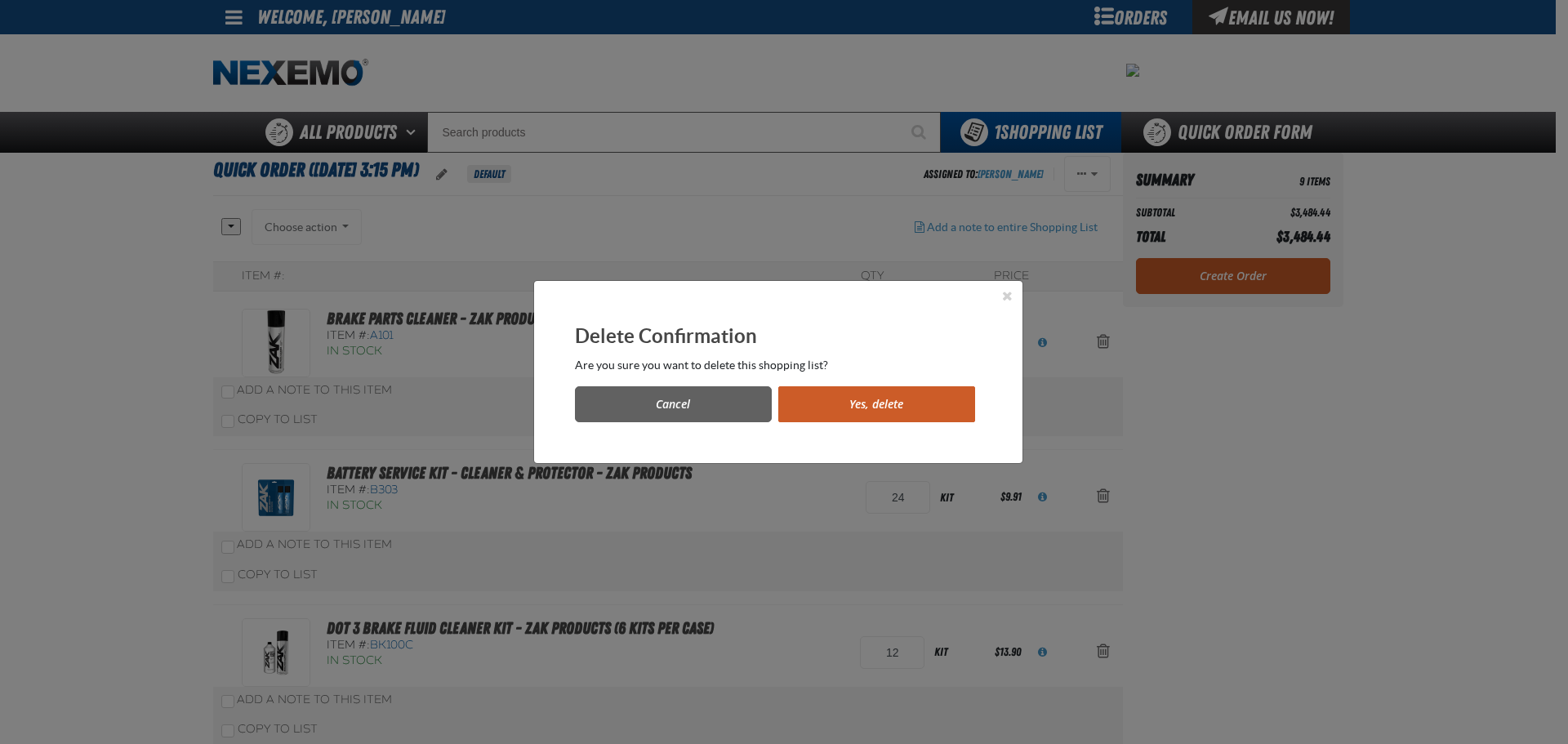
click at [832, 411] on button "Yes, delete" at bounding box center [877, 405] width 197 height 36
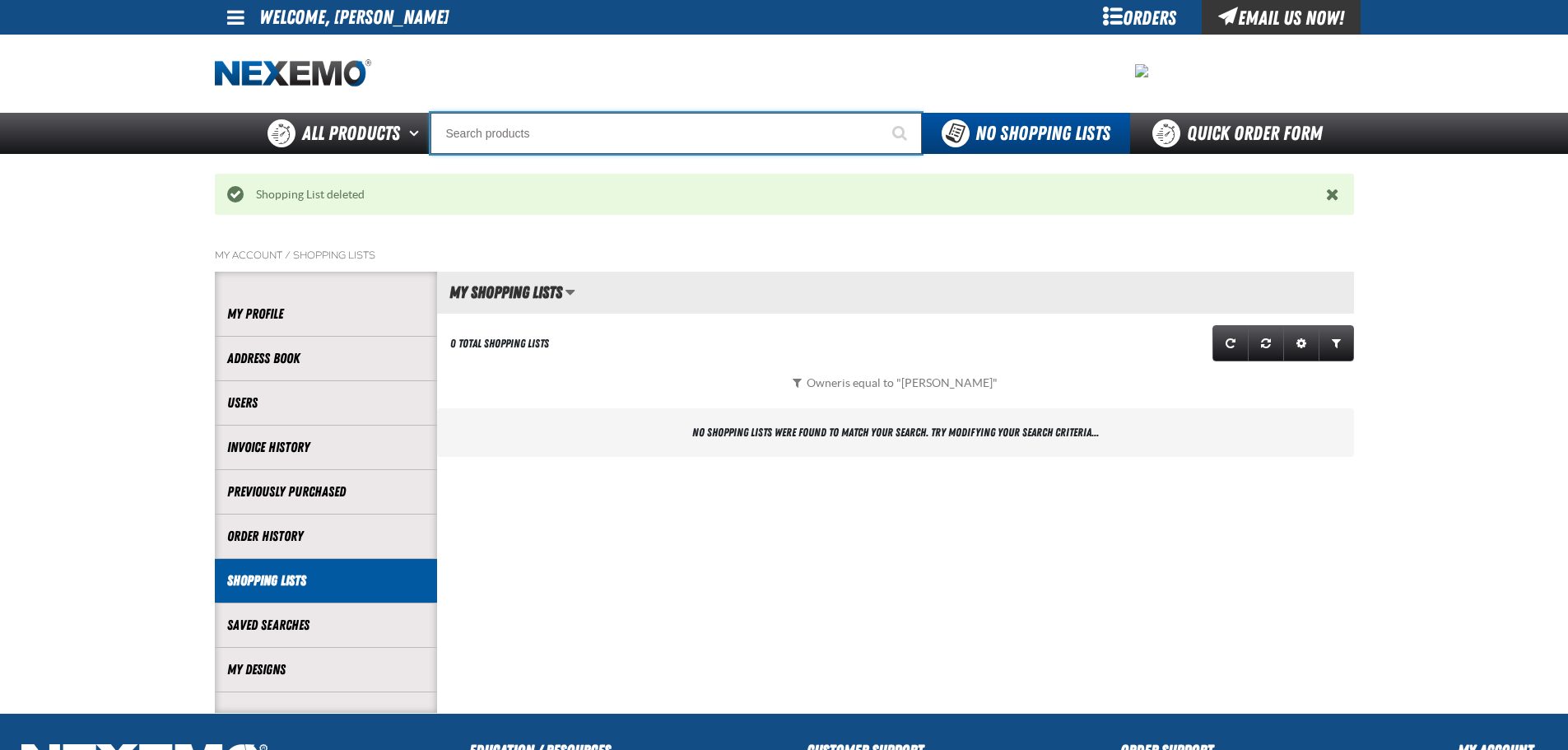
click at [668, 137] on input "Search" at bounding box center [677, 133] width 491 height 41
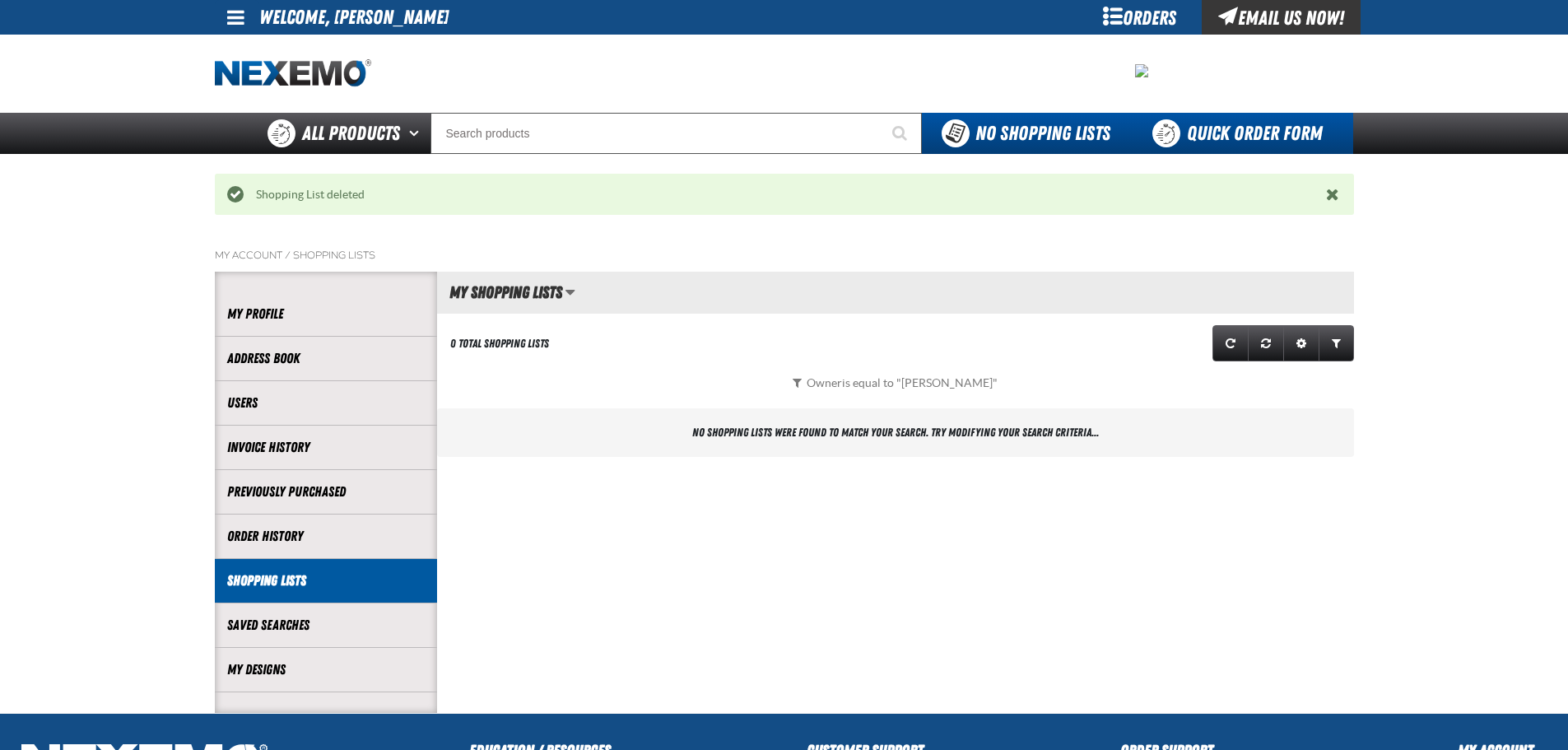
click at [1228, 134] on link "Quick Order Form" at bounding box center [1241, 133] width 223 height 41
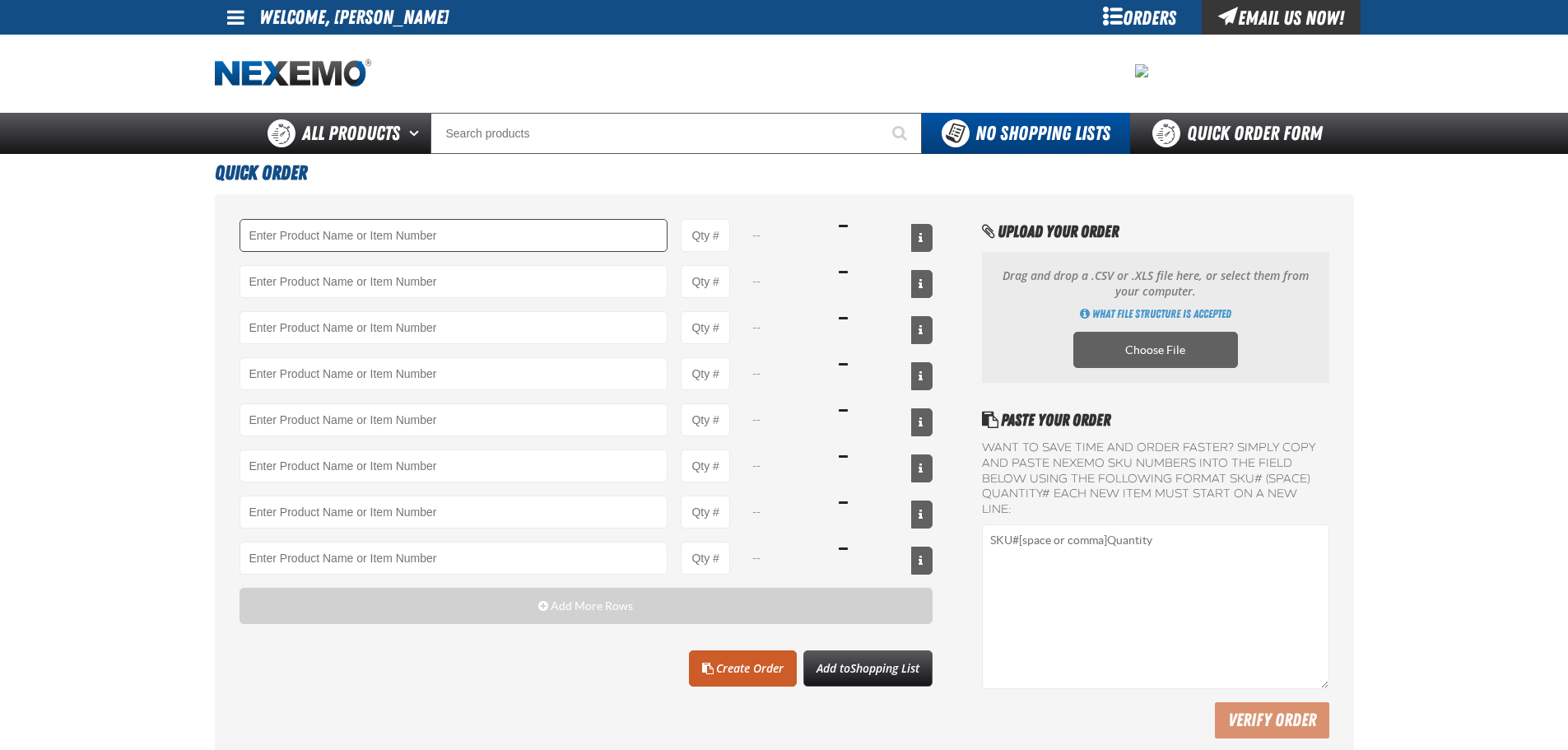
click at [609, 230] on input "Product" at bounding box center [454, 235] width 429 height 32
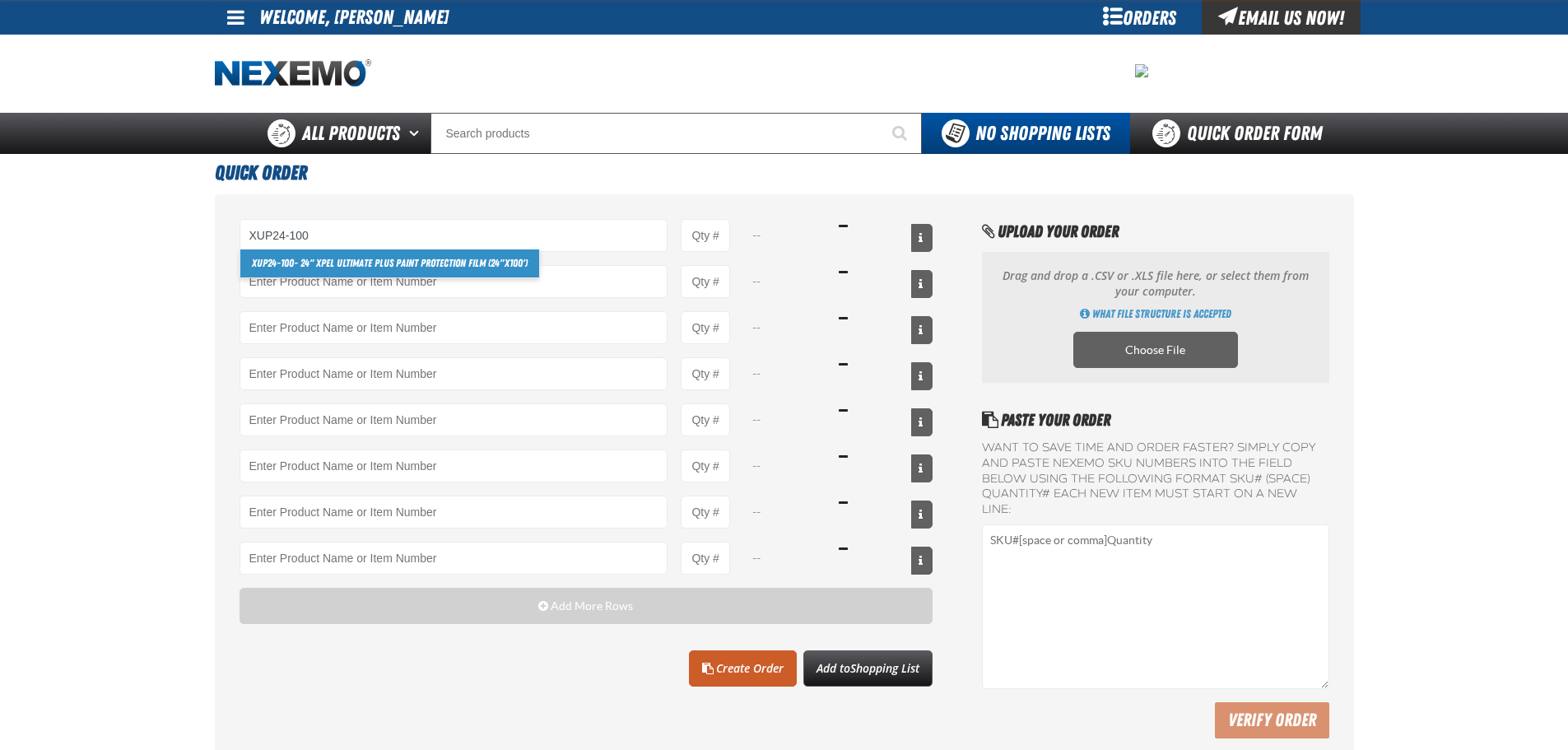
type input "XUP24-100"
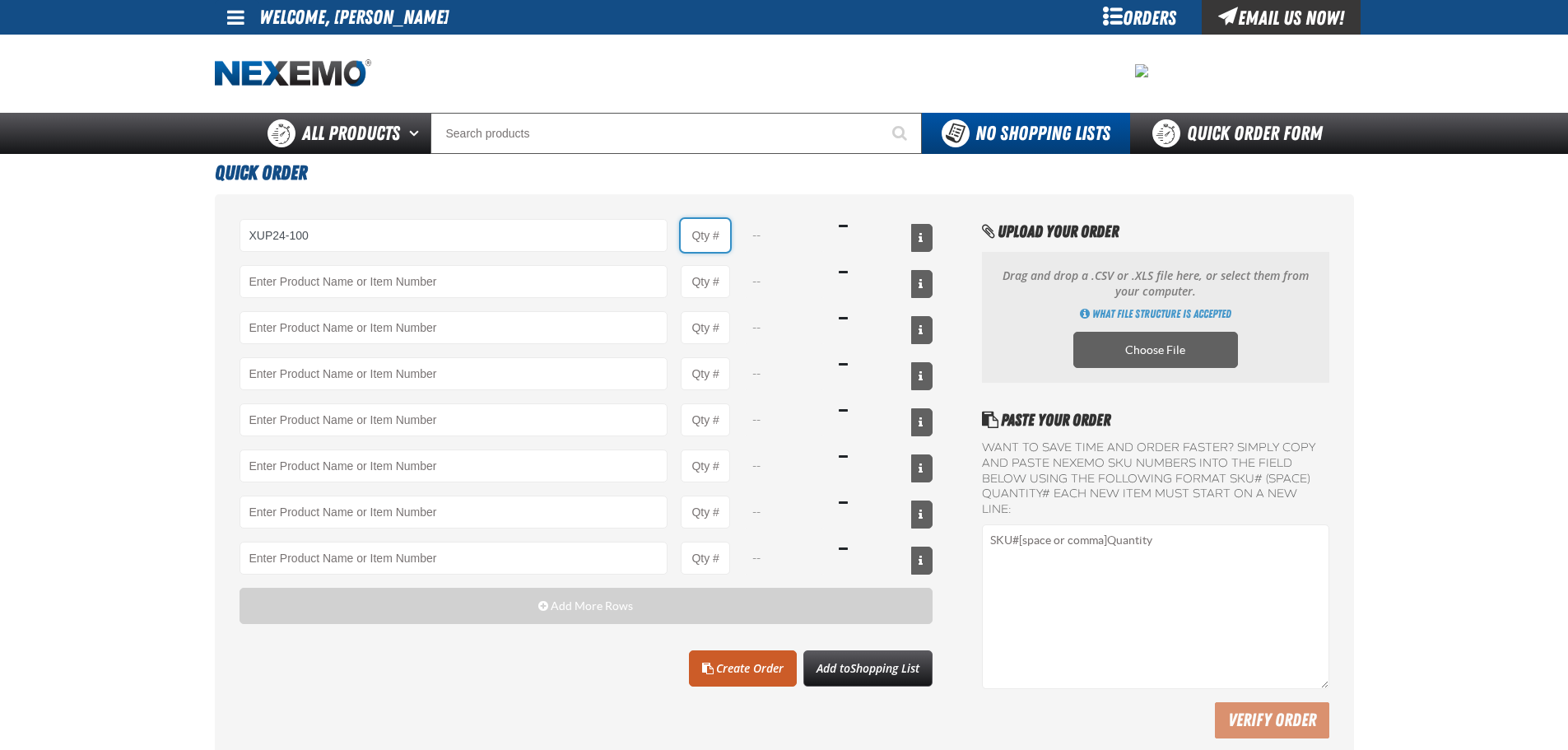
click at [710, 240] on input "Product Quantity" at bounding box center [706, 235] width 50 height 32
type input "3"
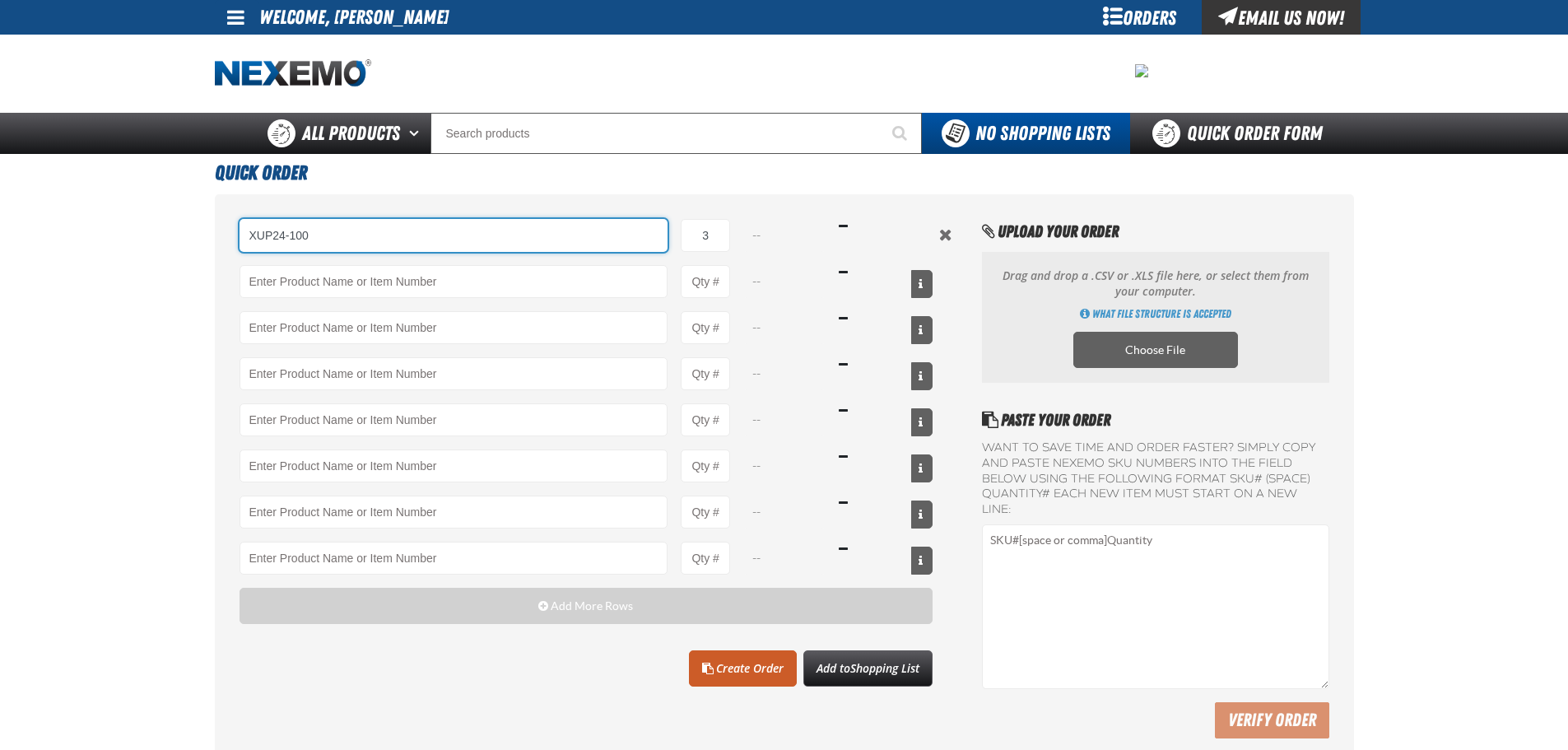
click at [487, 233] on input "XUP24-100" at bounding box center [454, 235] width 429 height 32
click at [601, 229] on input "XUP24-100" at bounding box center [454, 235] width 429 height 32
click at [942, 230] on button "Remove the current row" at bounding box center [946, 234] width 20 height 18
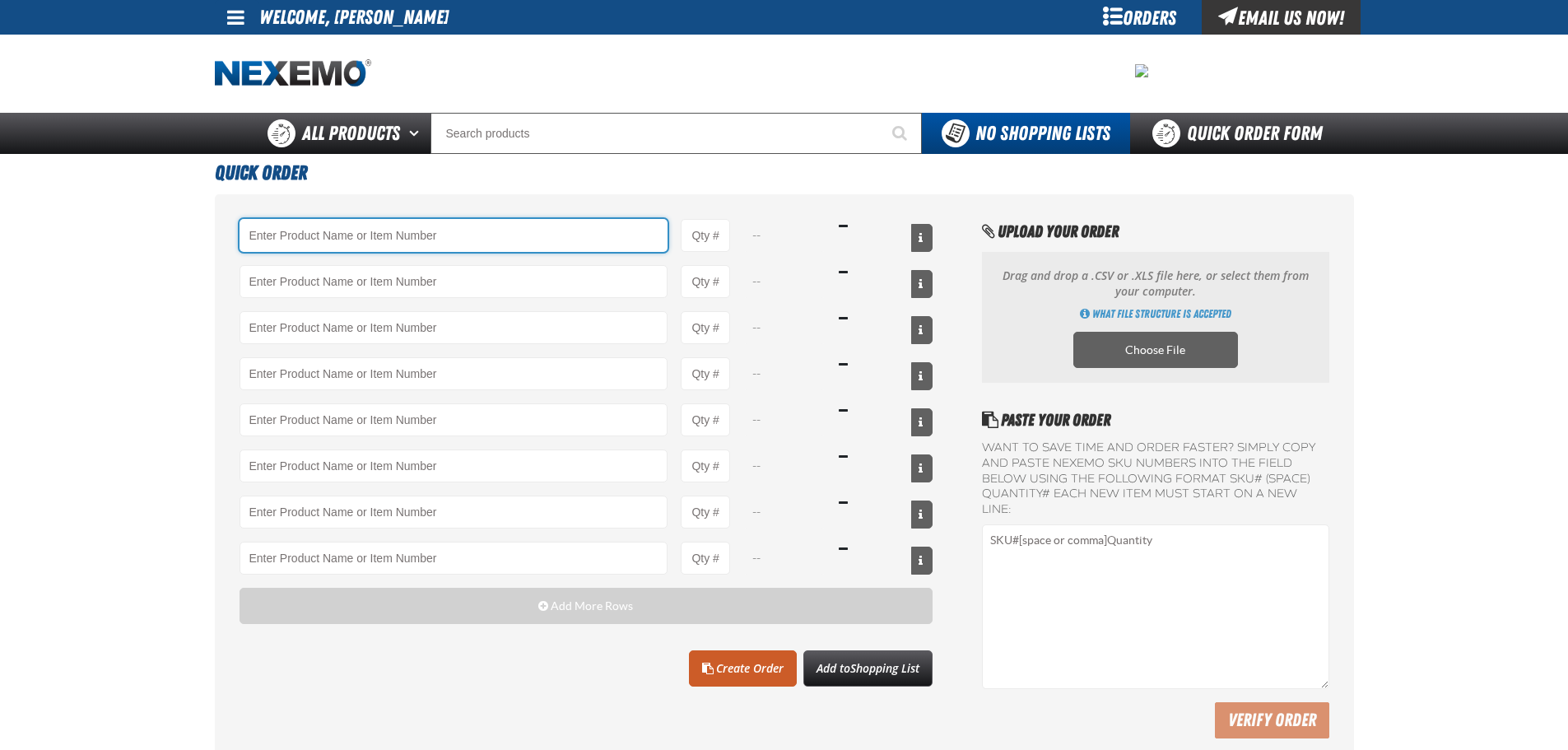
click at [582, 229] on input "Product" at bounding box center [454, 235] width 429 height 32
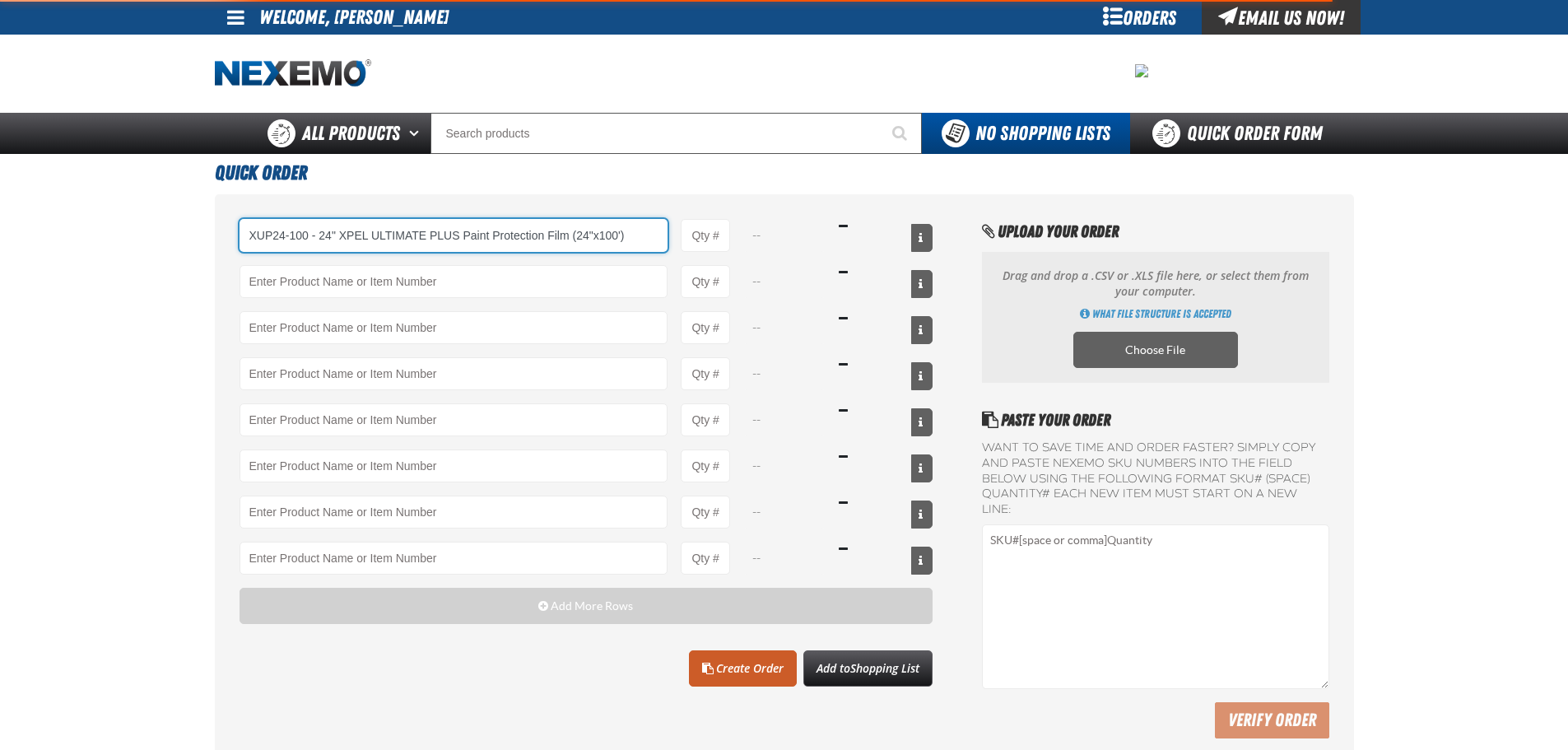
type input "XUP24-100 - 24&quot; XPEL ULTIMATE PLUS Paint Protection Film (24&quot;x100&#x2…"
type input "1"
select select "each"
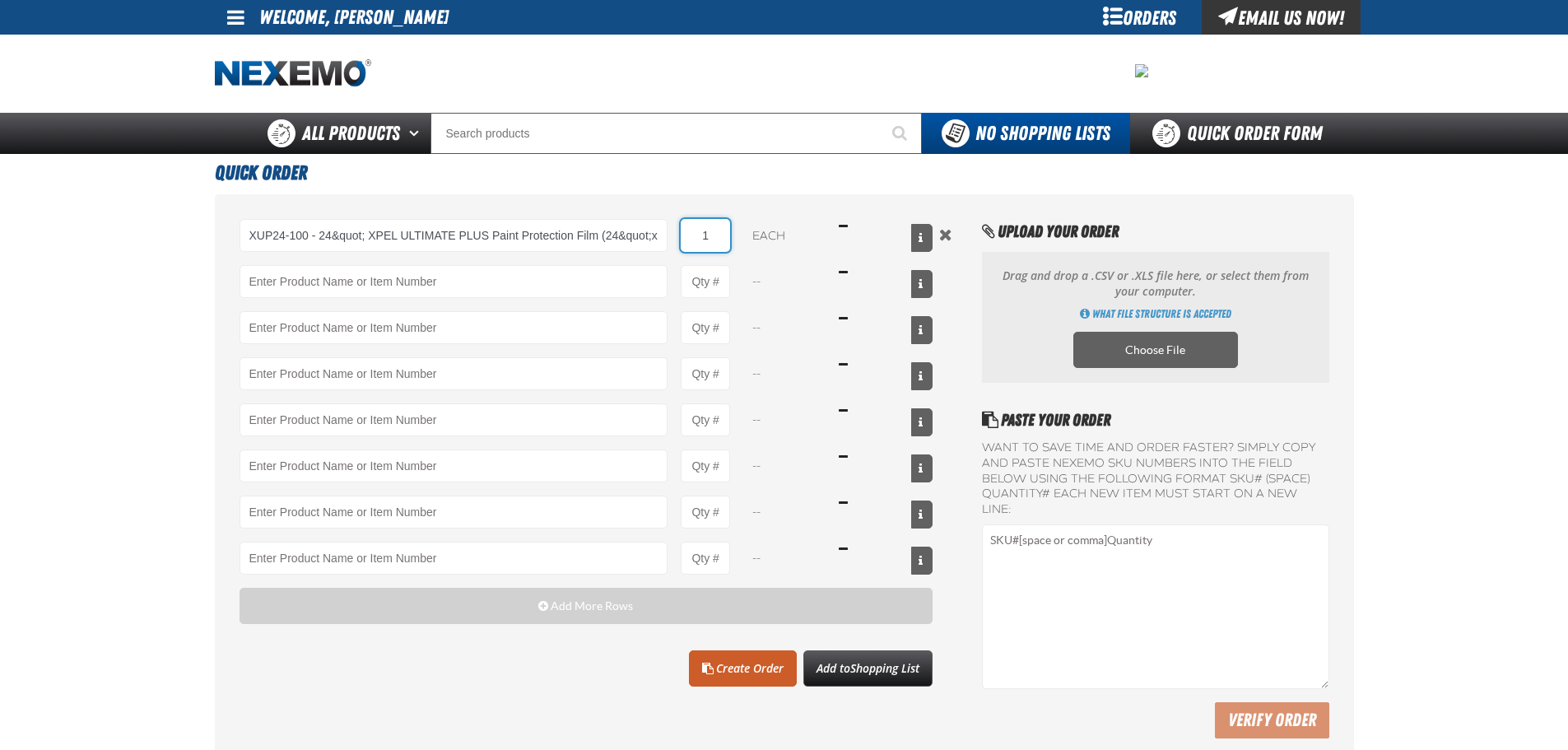
click at [690, 231] on input "1" at bounding box center [706, 235] width 50 height 32
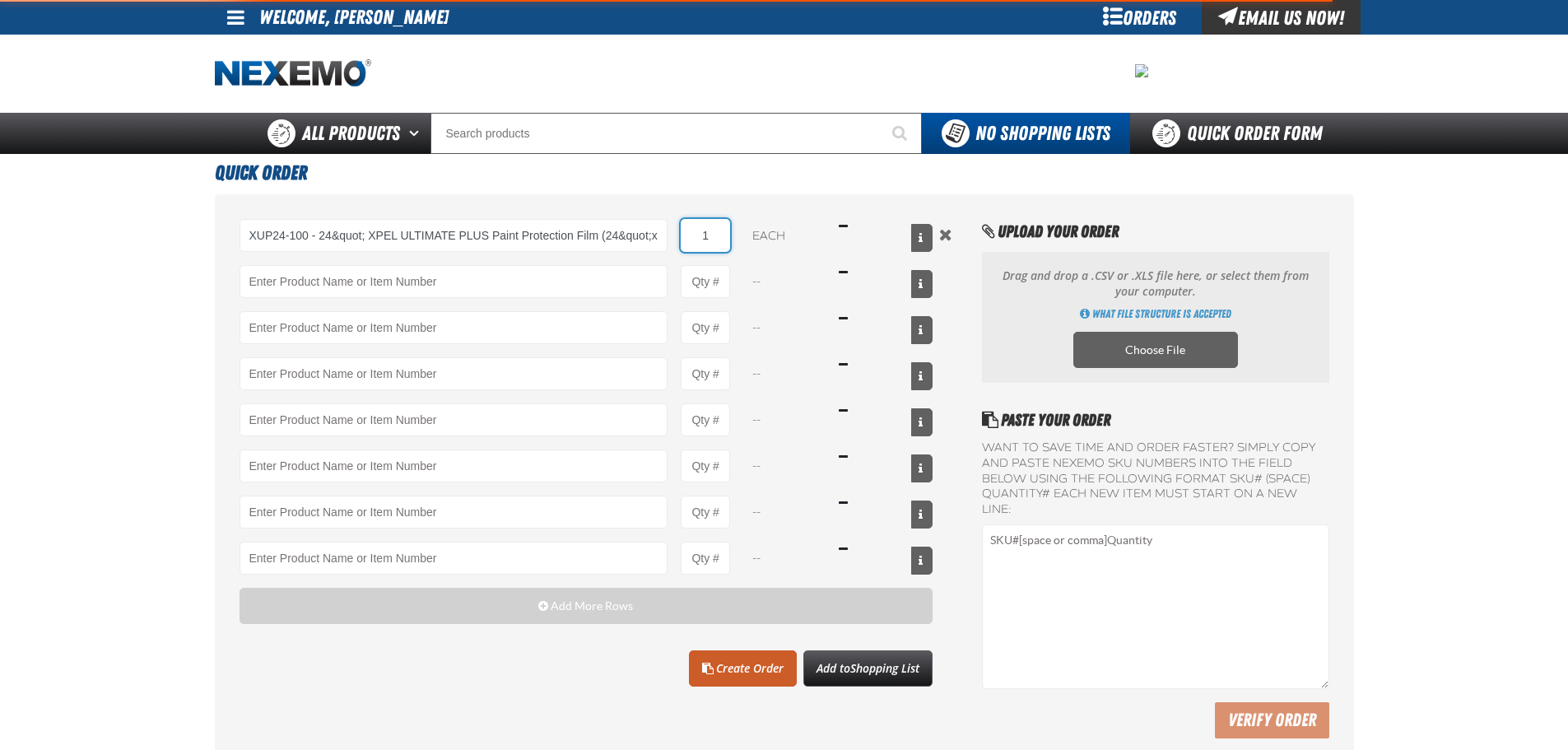
type input "XUP24-100 - 24&quot; XPEL ULTIMATE PLUS Paint Protection Film (24&quot;x100&#x2…"
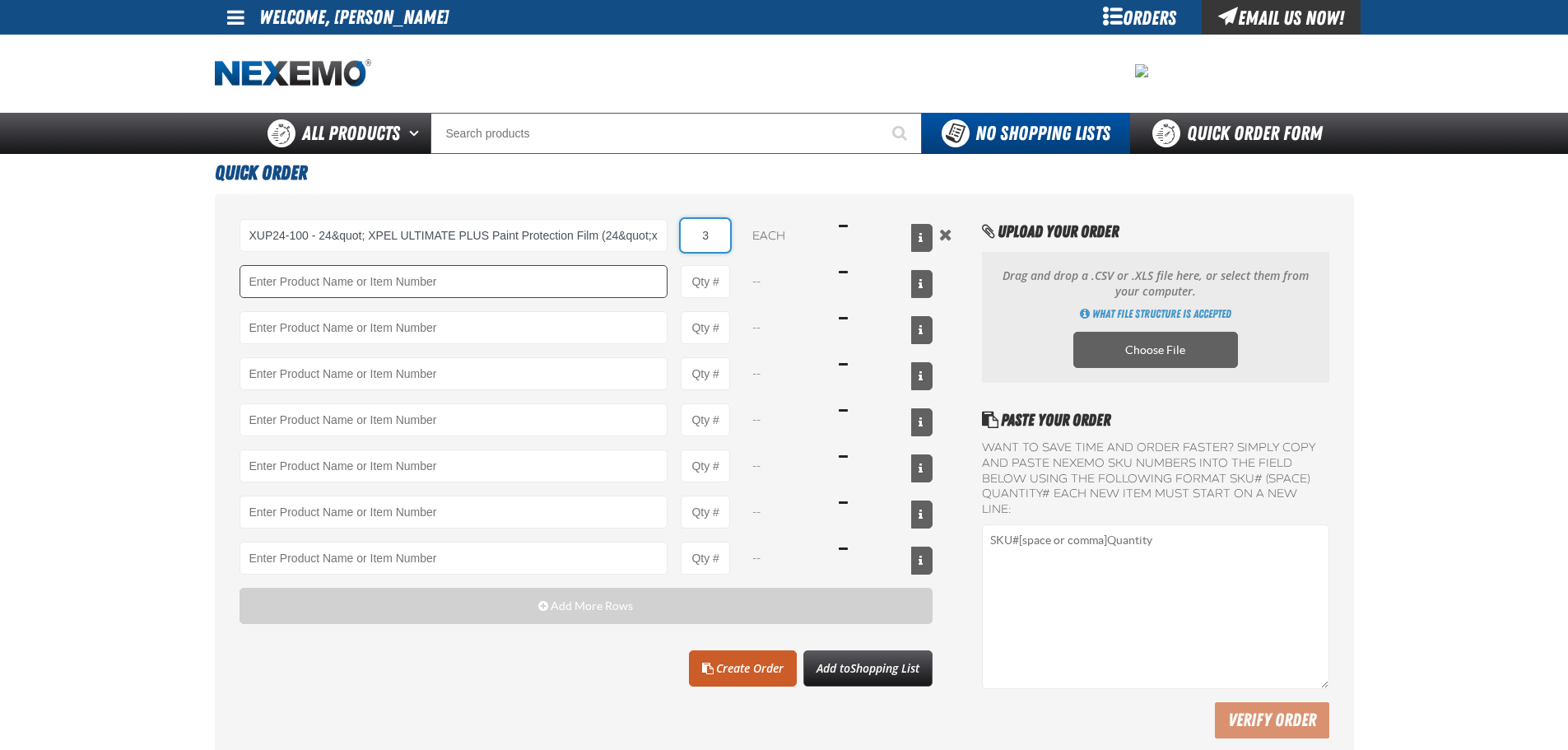
type input "3"
click at [524, 283] on input "Product" at bounding box center [454, 281] width 429 height 32
type input "A"
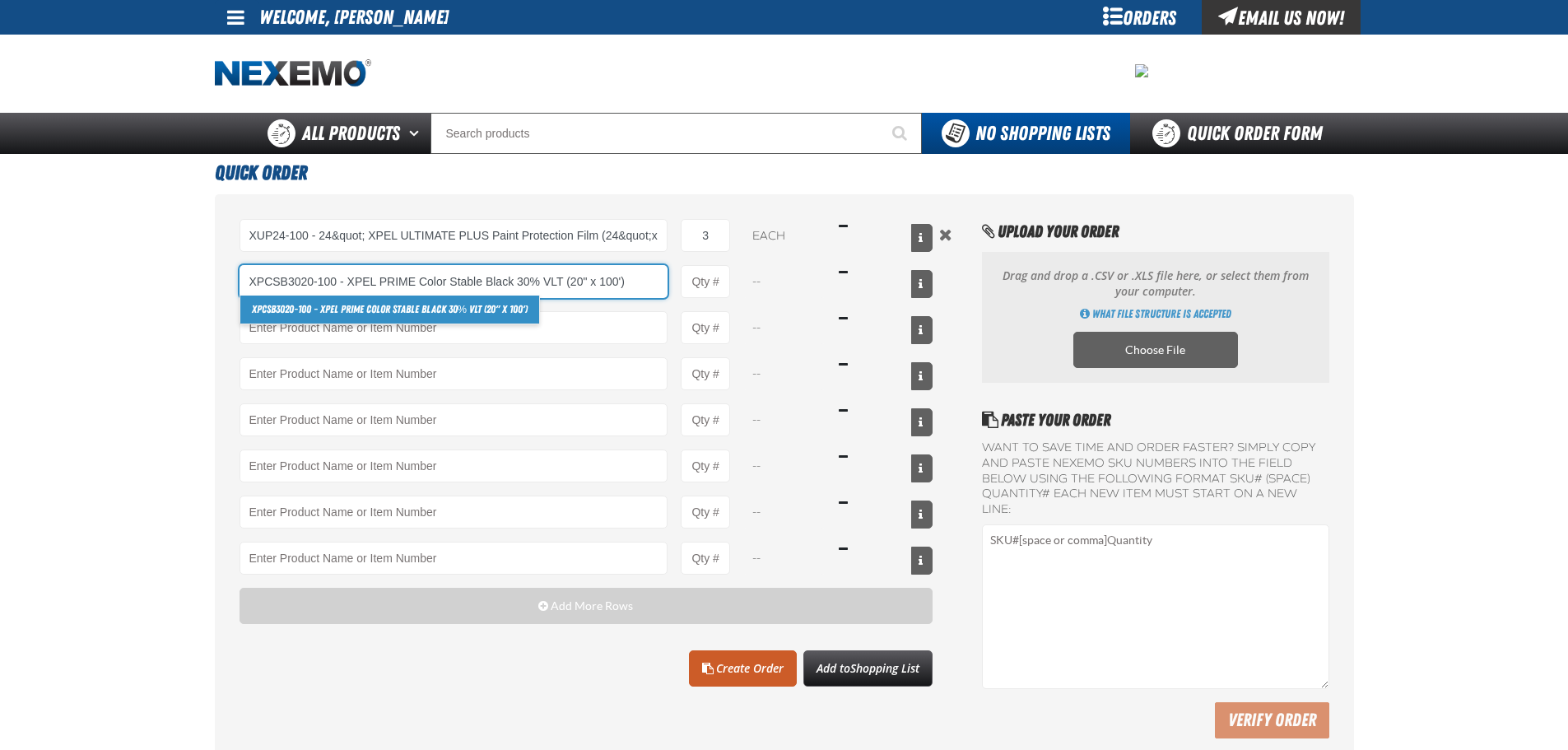
type input "XPCSB3020-100 - XPEL PRIME Color Stable Black 30% VLT (20&quot; x 100&#x27;)"
type input "1"
select select "roll"
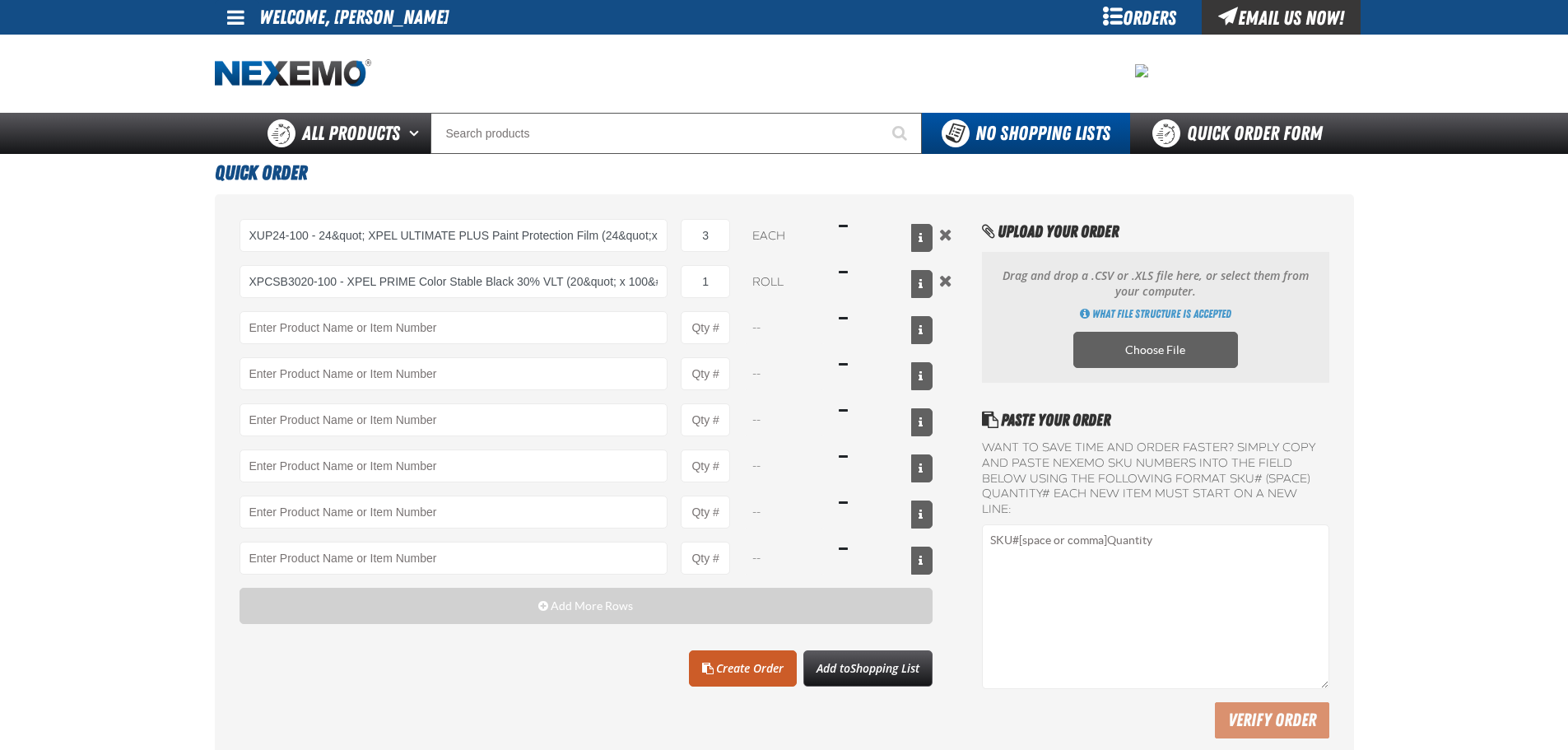
click at [736, 289] on div "XPCSB3020-100 - XPEL PRIME Color Stable Black 30% VLT (20&quot; x 100&#x27;) XP…" at bounding box center [587, 281] width 694 height 32
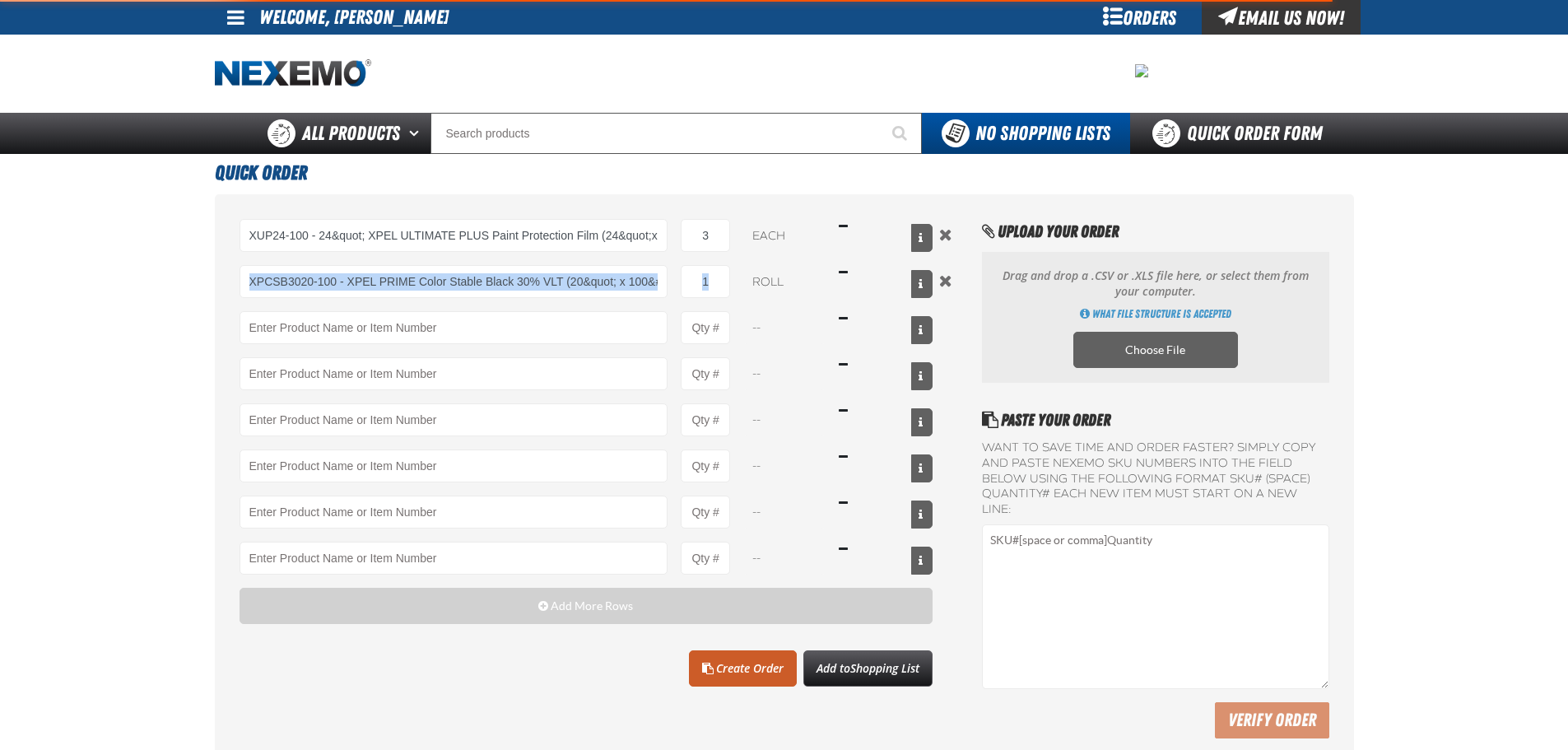
type input "XPCSB3020-100 - XPEL PRIME Color Stable Black 30% VLT (20&quot; x 100&#x27;)"
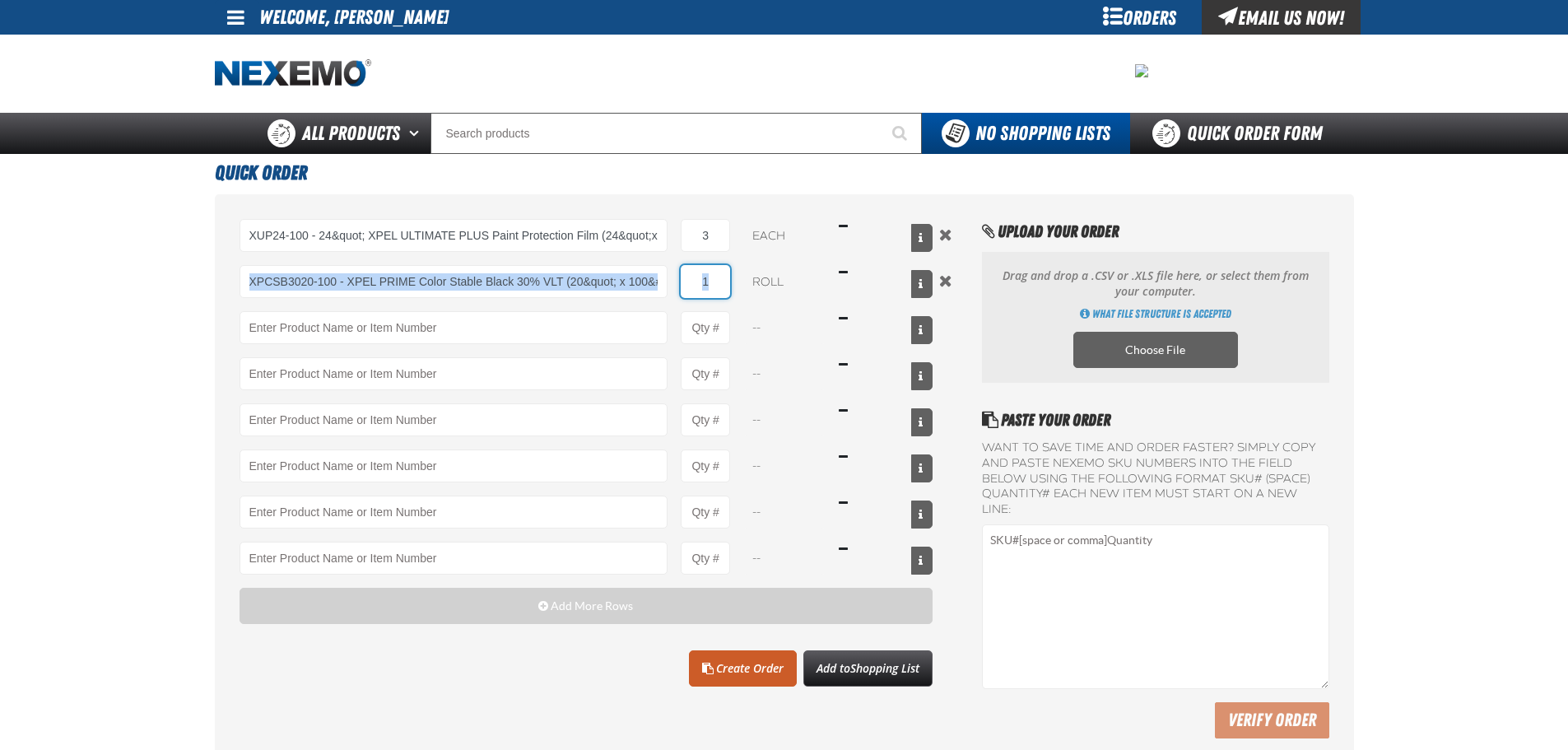
click at [724, 290] on input "1" at bounding box center [706, 281] width 50 height 32
click at [734, 276] on div "XPCSB3020-100 - XPEL PRIME Color Stable Black 30% VLT (20&quot; x 100&#x27;) XP…" at bounding box center [587, 281] width 694 height 32
click at [718, 278] on input "1" at bounding box center [706, 281] width 50 height 32
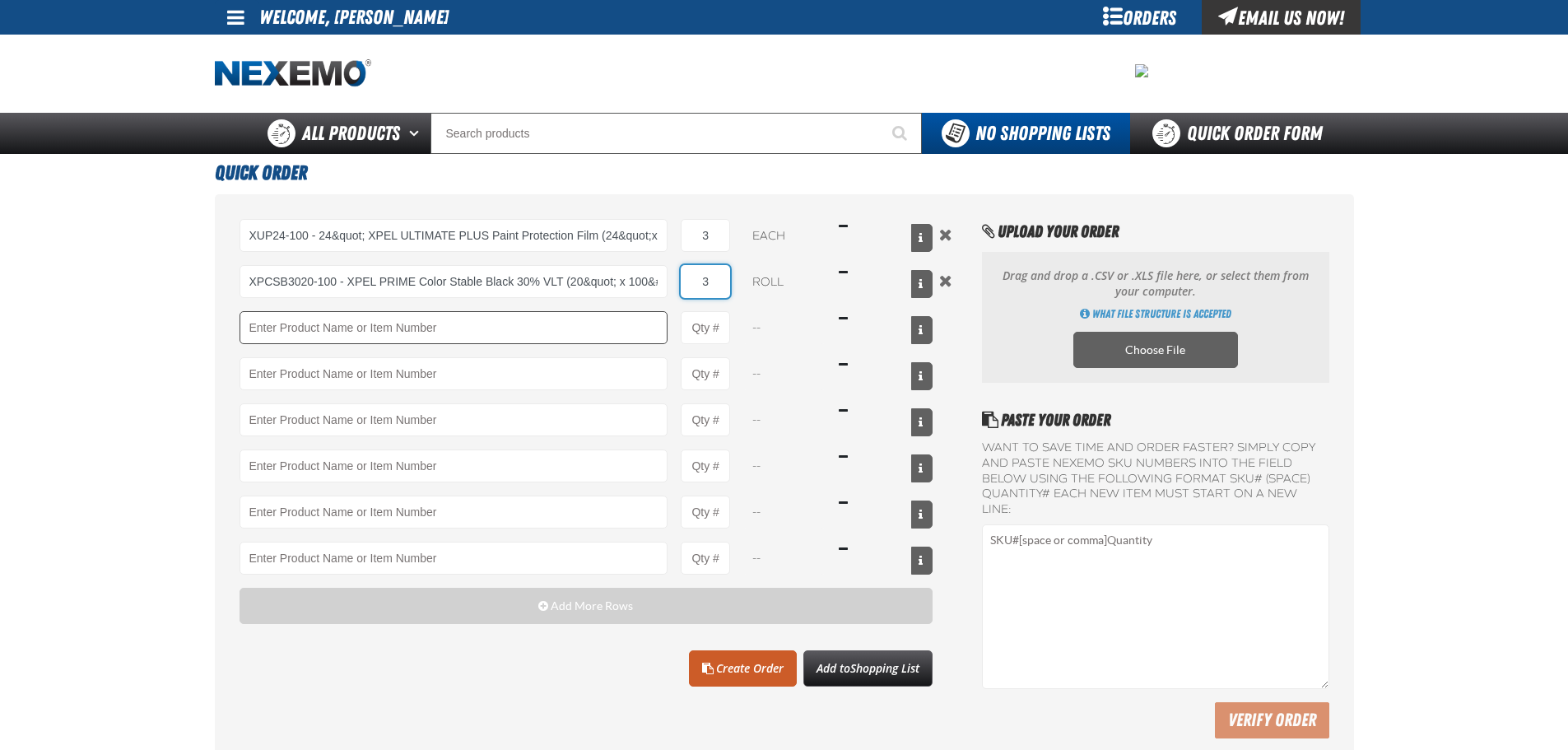
type input "3"
click at [634, 321] on input "Product" at bounding box center [454, 328] width 429 height 32
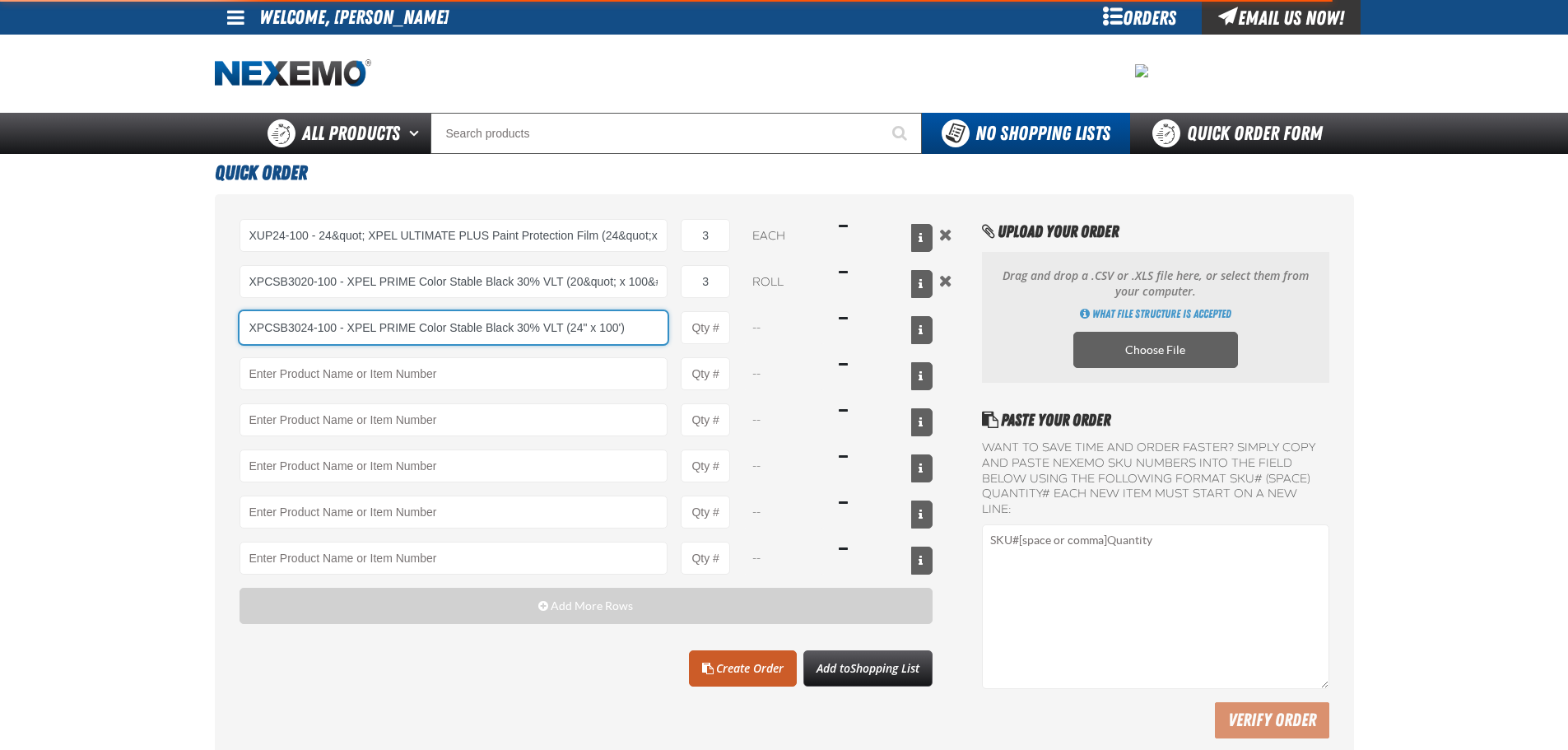
type input "XPCSB3024-100 - XPEL PRIME Color Stable Black 30% VLT (24&quot; x 100&#x27;)"
type input "1"
select select "roll"
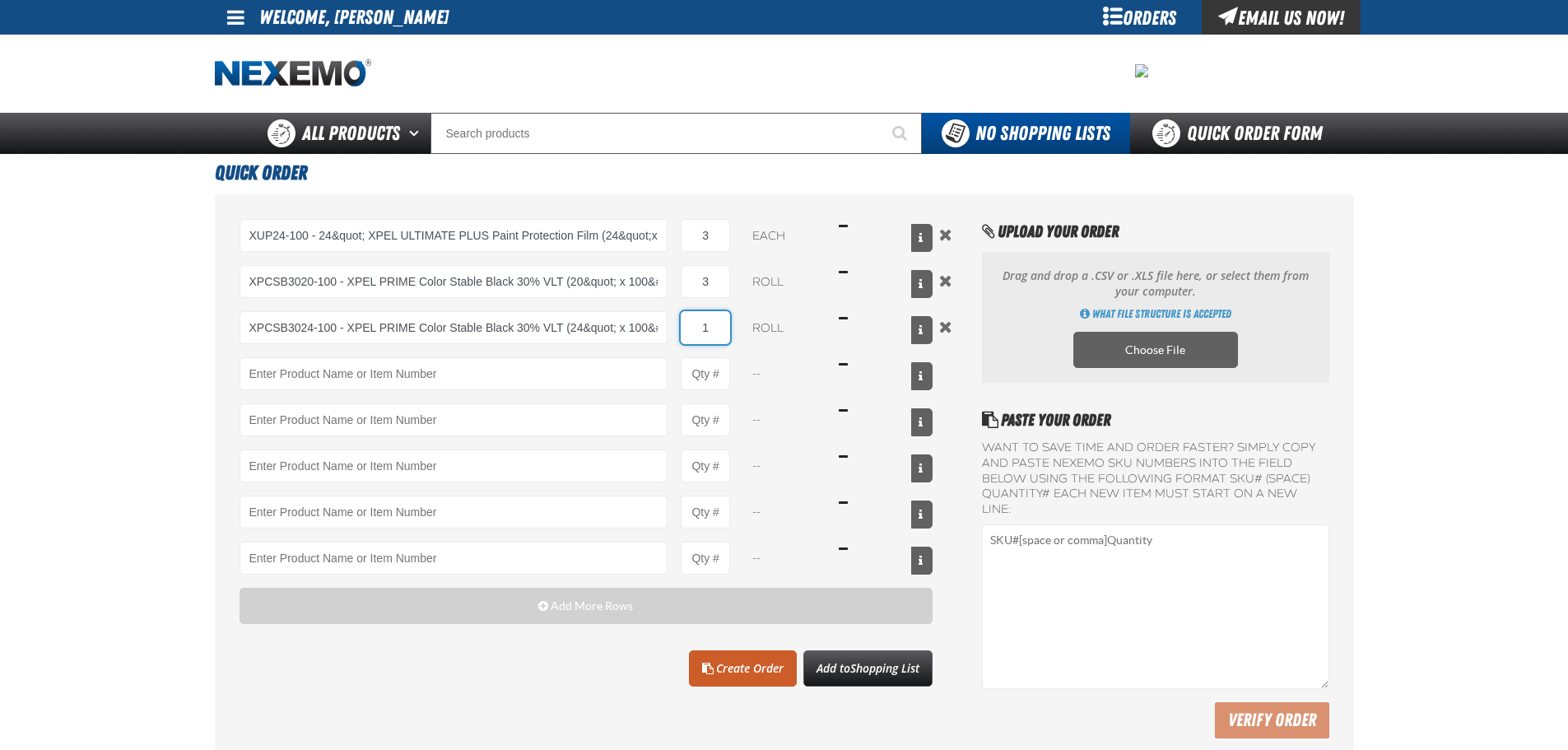
click at [714, 327] on input "1" at bounding box center [706, 328] width 50 height 32
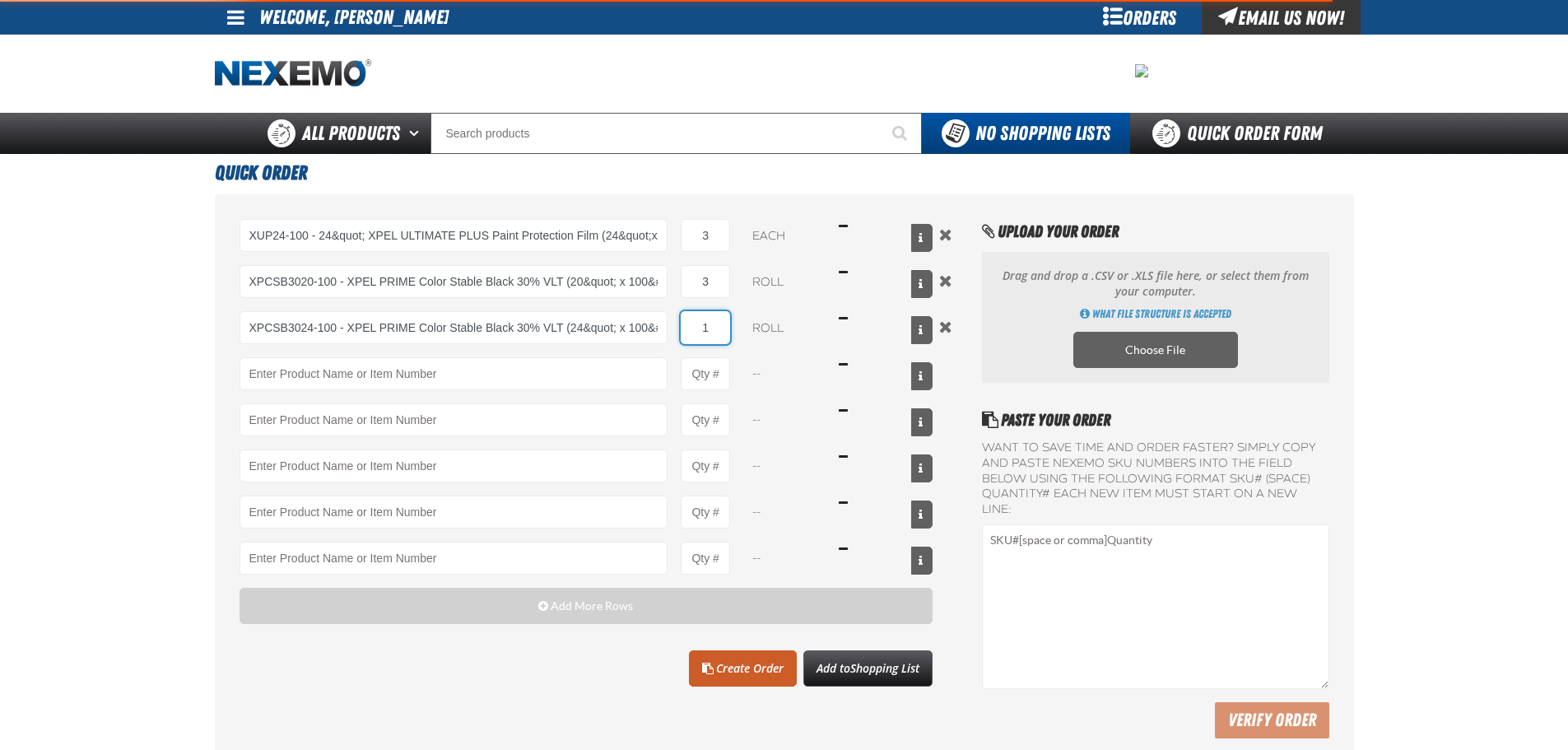
type input "XPCSB3024-100 - XPEL PRIME Color Stable Black 30% VLT (24&quot; x 100&#x27;)"
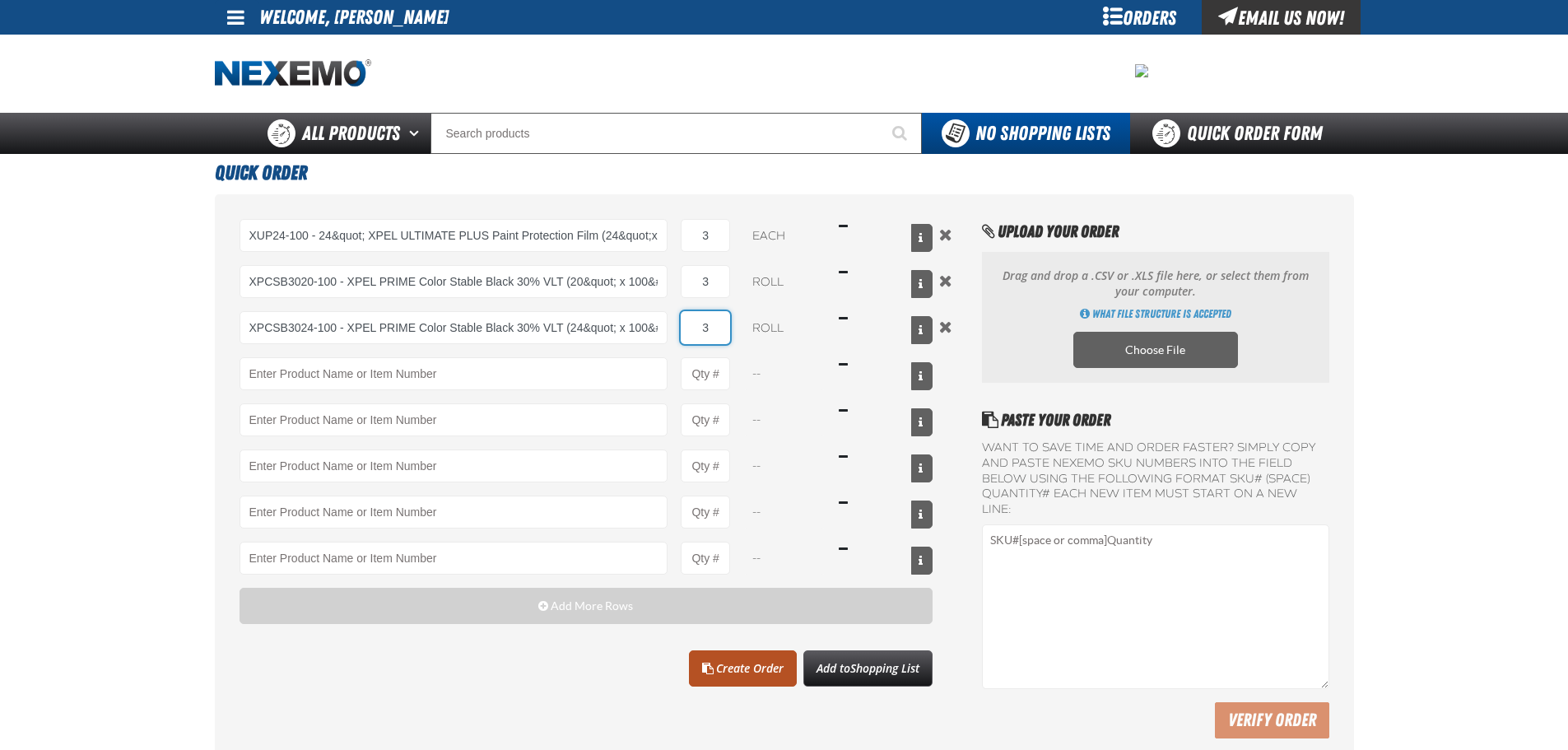
type input "3"
click at [740, 663] on link "Create Order" at bounding box center [742, 669] width 108 height 36
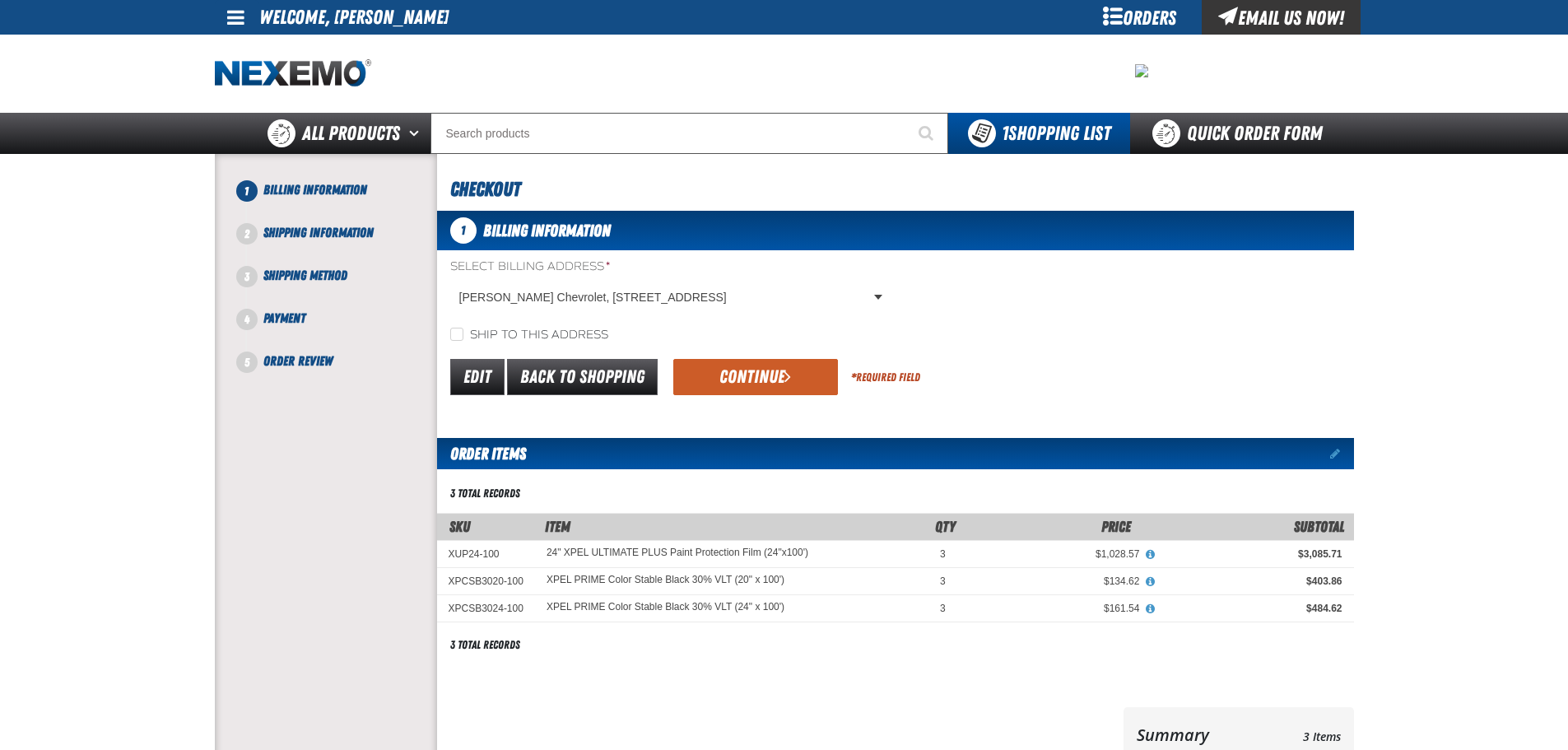
click at [520, 336] on label "Ship to this address" at bounding box center [528, 335] width 158 height 15
click at [463, 336] on input "Ship to this address" at bounding box center [457, 334] width 13 height 13
click at [529, 329] on label "Ship to this address" at bounding box center [528, 335] width 158 height 15
click at [463, 329] on input "Ship to this address" at bounding box center [457, 334] width 13 height 13
drag, startPoint x: 518, startPoint y: 336, endPoint x: 634, endPoint y: 352, distance: 117.1
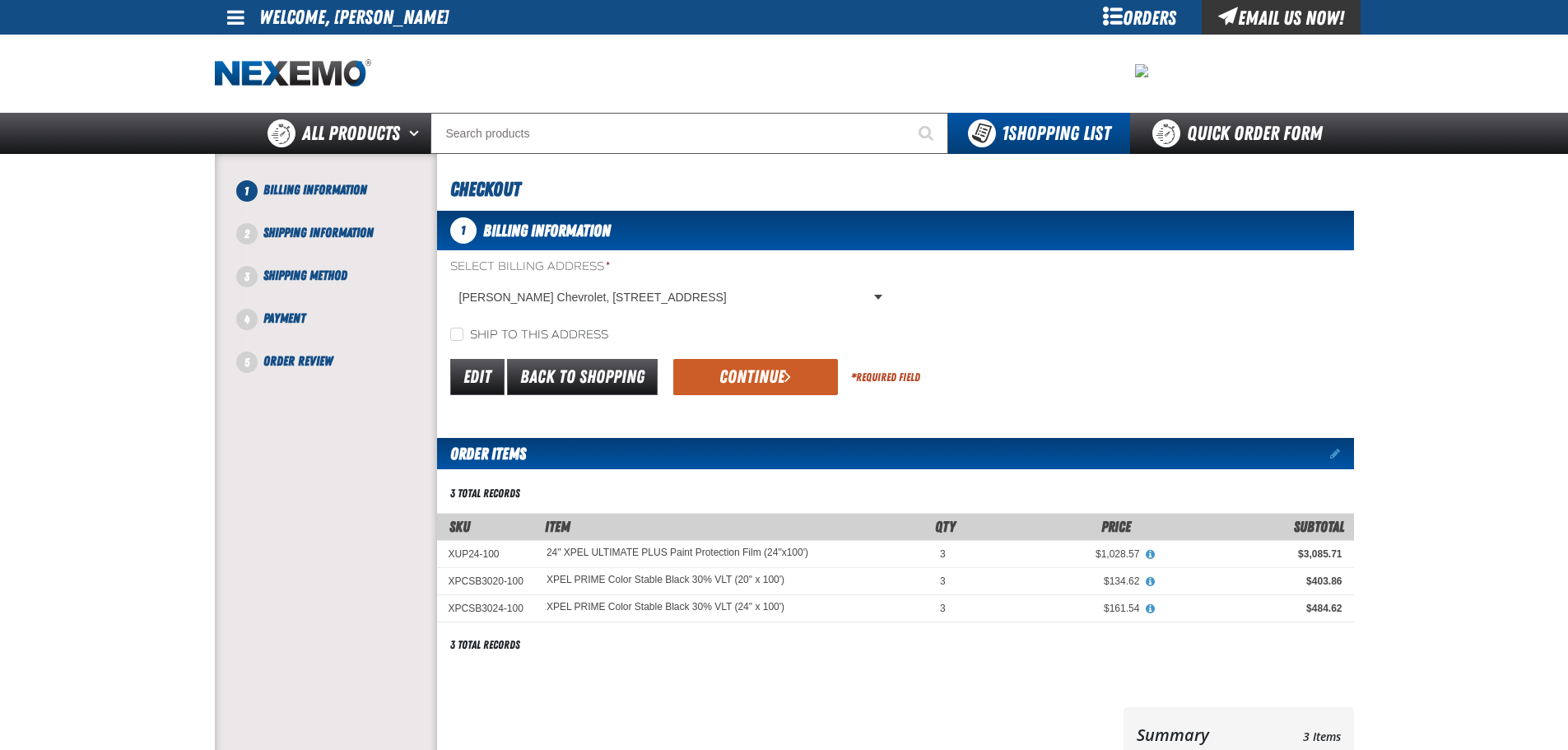
click at [519, 336] on label "Ship to this address" at bounding box center [528, 335] width 158 height 15
drag, startPoint x: 698, startPoint y: 372, endPoint x: 544, endPoint y: 314, distance: 164.6
click at [544, 312] on form "Select Billing Address * [PERSON_NAME] Chevrolet, [STREET_ADDRESS] [PERSON_NAME…" at bounding box center [895, 329] width 917 height 139
click at [544, 328] on label "Ship to this address" at bounding box center [528, 335] width 158 height 15
click at [463, 328] on input "Ship to this address" at bounding box center [457, 334] width 13 height 13
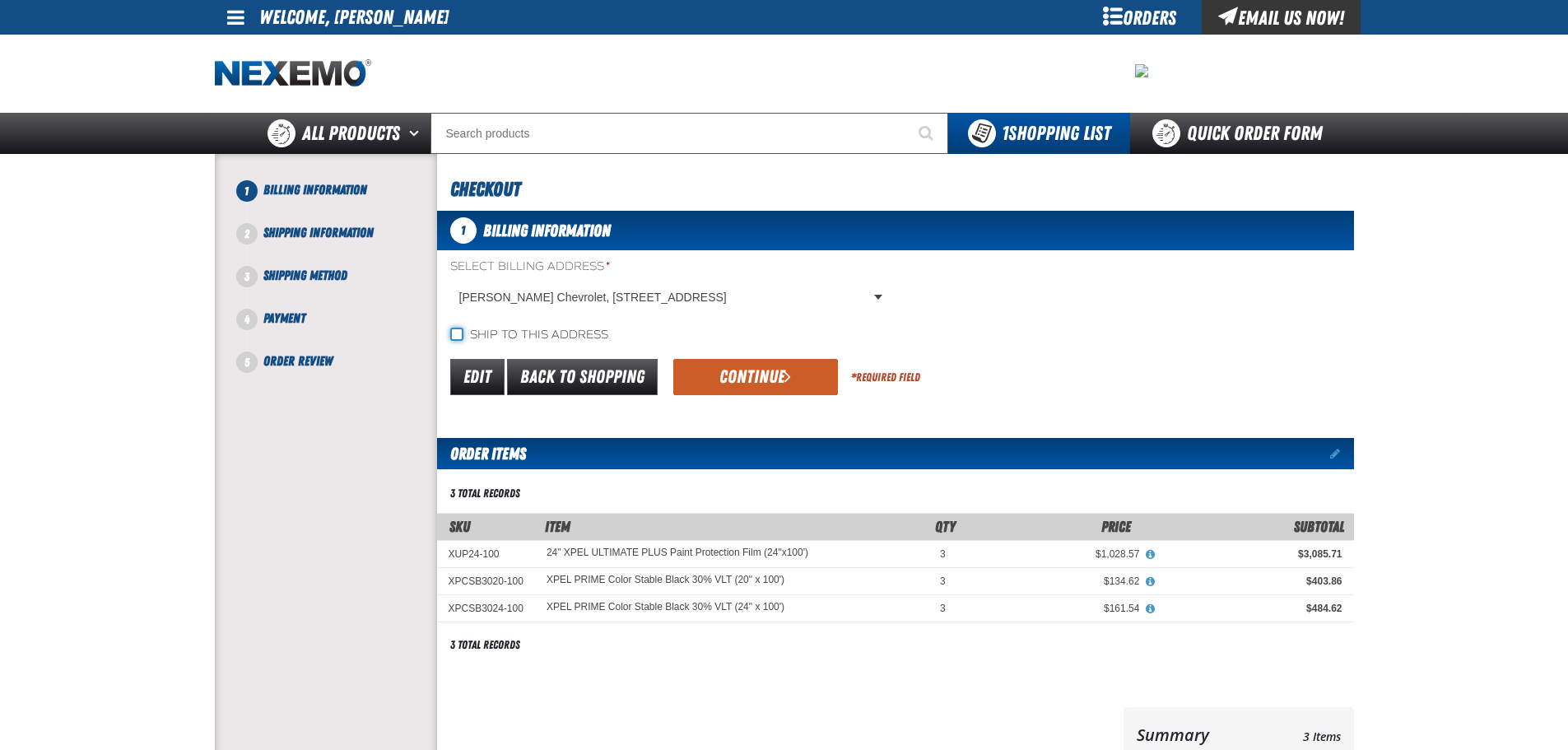
checkbox input "true"
click at [775, 398] on div "1 Billing Information Select Billing Address * [PERSON_NAME] Chevrolet, [STREET…" at bounding box center [895, 519] width 917 height 615
click at [751, 366] on button "Continue" at bounding box center [756, 377] width 164 height 36
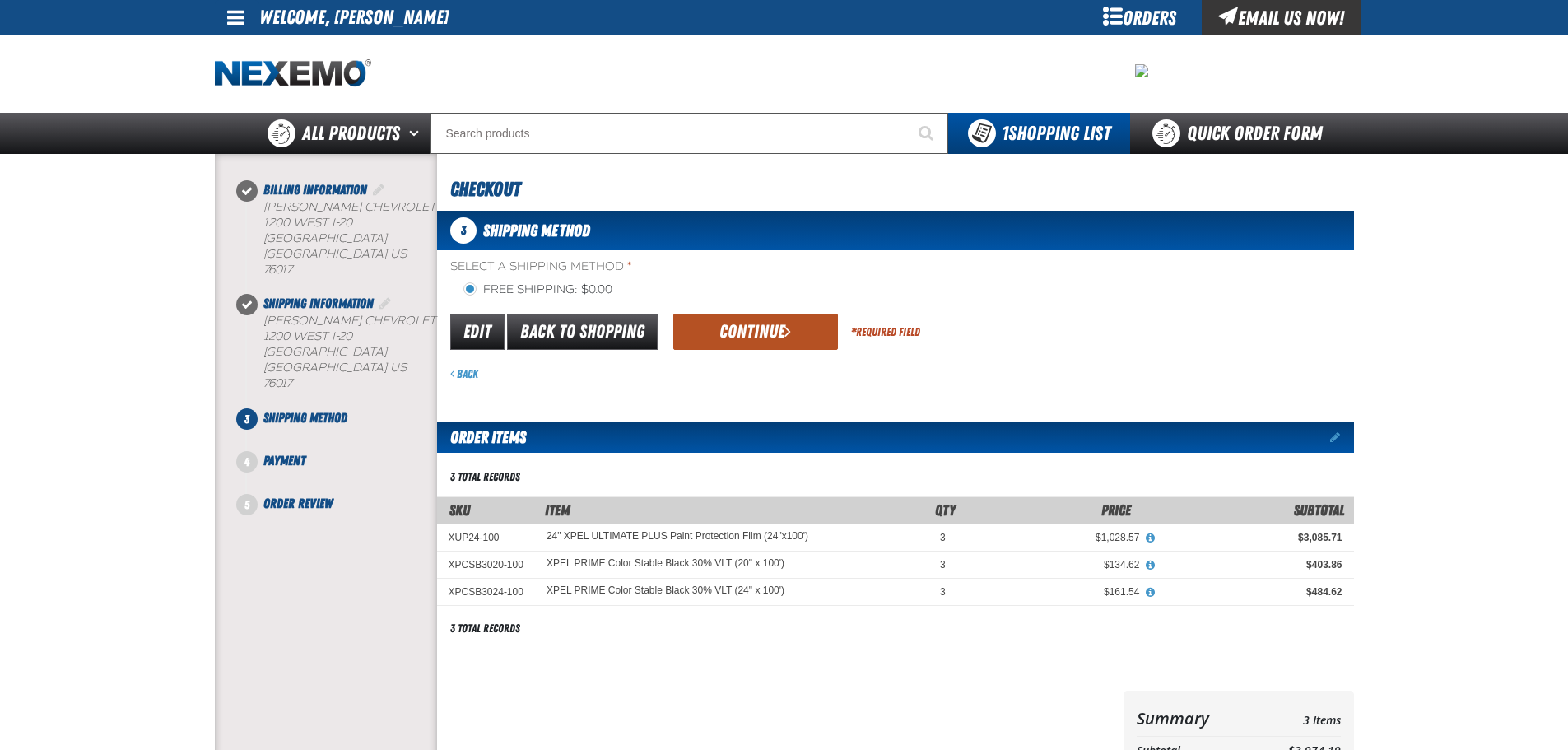
click at [763, 336] on button "Continue" at bounding box center [756, 332] width 164 height 36
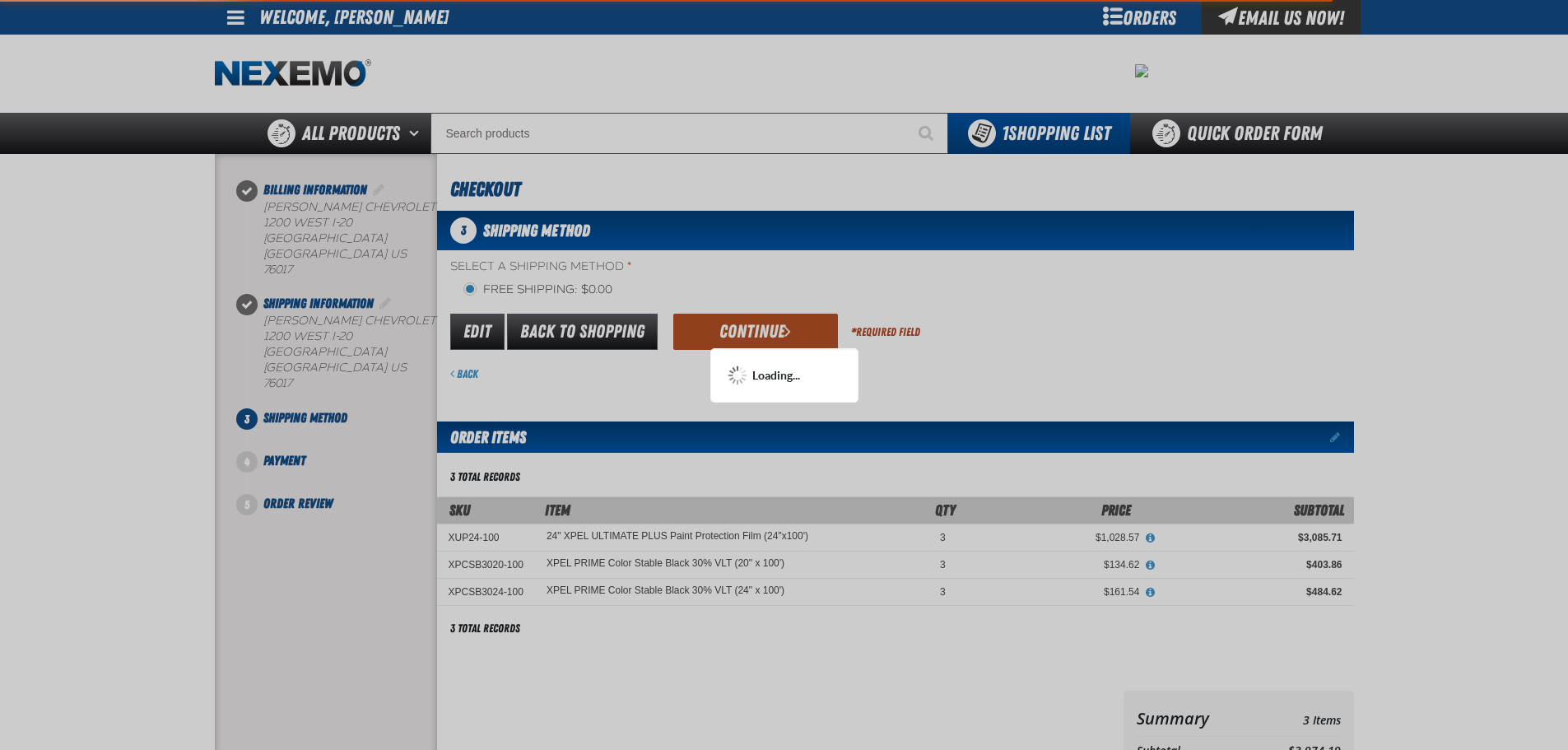
scroll to position [164, 0]
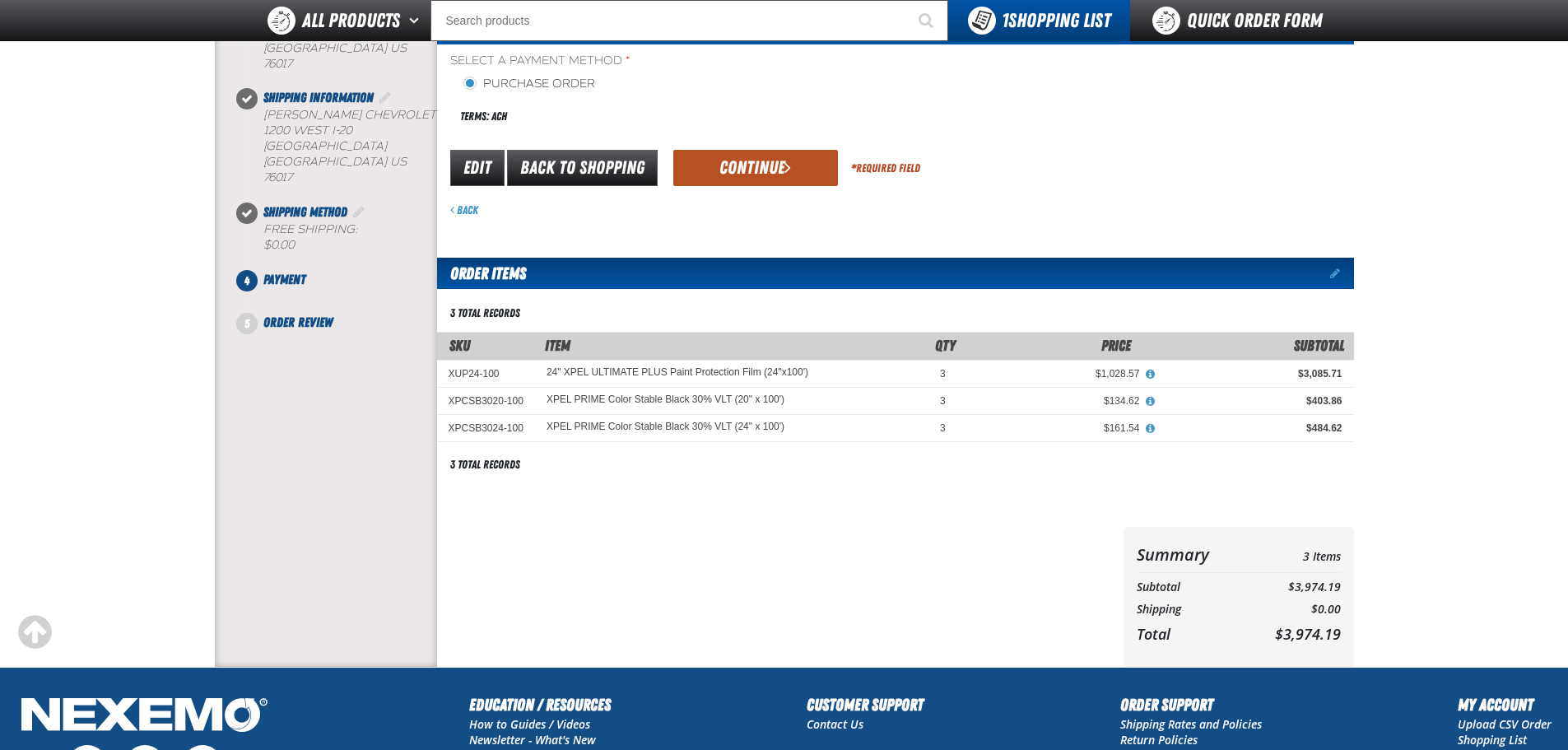
click at [752, 176] on button "Continue" at bounding box center [756, 168] width 164 height 36
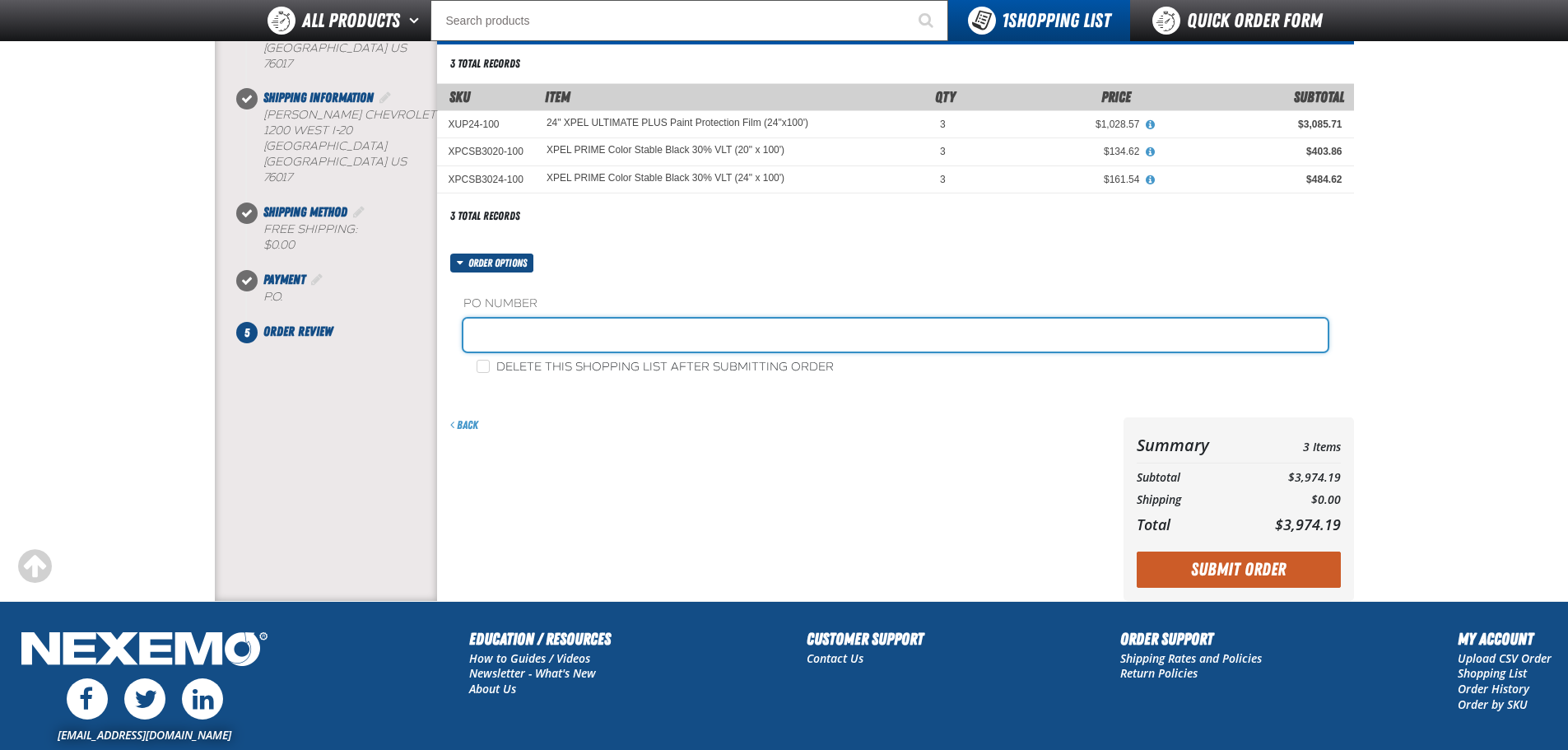
click at [562, 338] on input "text" at bounding box center [895, 334] width 865 height 32
type input "JOHNNIE-10"
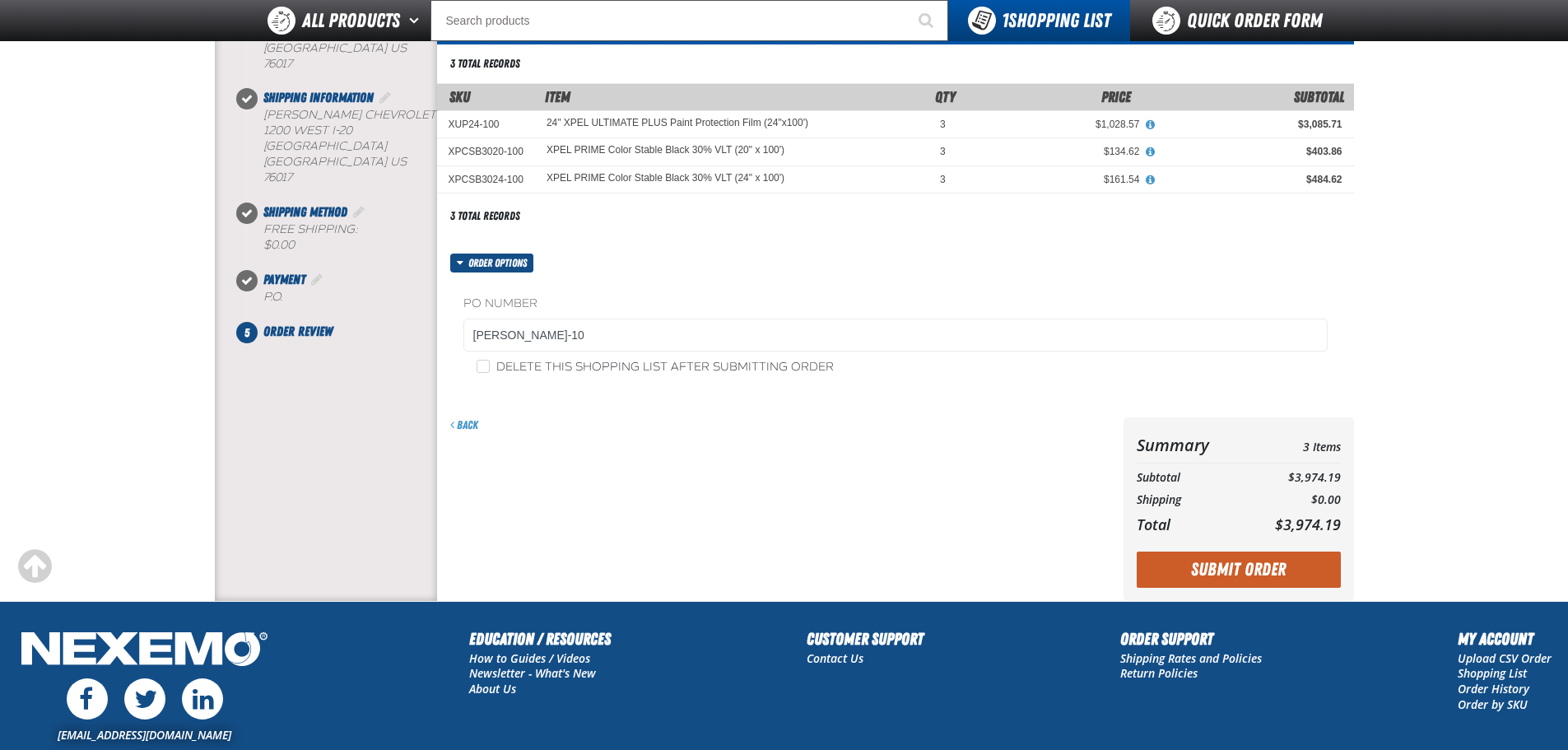
click at [526, 364] on label "Delete this shopping list after submitting order" at bounding box center [655, 367] width 357 height 15
click at [490, 364] on input "Delete this shopping list after submitting order" at bounding box center [483, 366] width 13 height 13
checkbox input "true"
click at [1216, 565] on button "Submit Order" at bounding box center [1239, 569] width 204 height 36
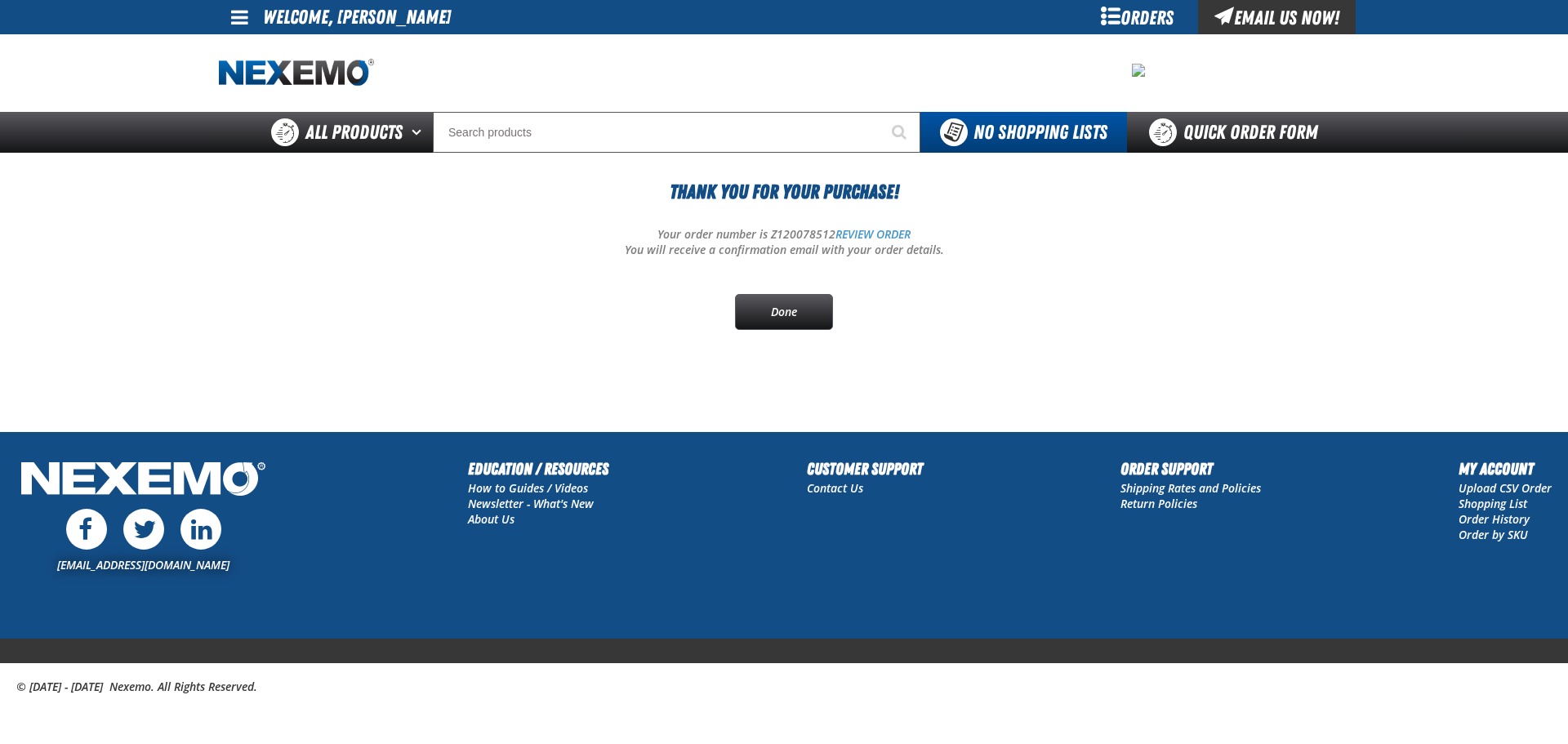
click at [1012, 360] on section "Thank You For Your Purchase! Your order number is Z120078512 REVIEW ORDER You w…" at bounding box center [784, 269] width 1130 height 234
click at [1186, 225] on div "Thank You For Your Purchase! Your order number is Z120078512 REVIEW ORDER You w…" at bounding box center [784, 253] width 1130 height 153
click at [889, 233] on link "REVIEW ORDER" at bounding box center [872, 234] width 75 height 15
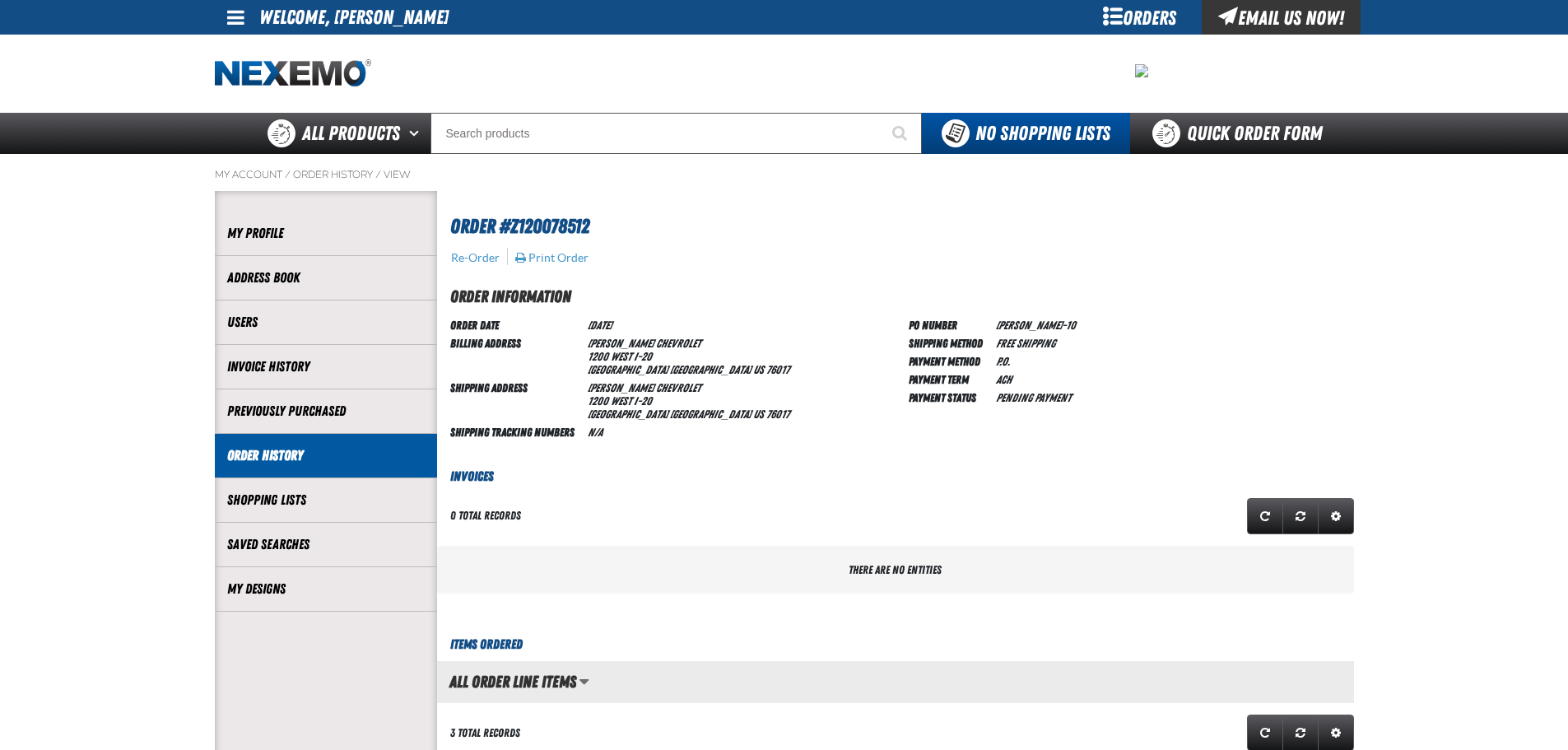
click at [298, 462] on link "Order History" at bounding box center [326, 456] width 198 height 19
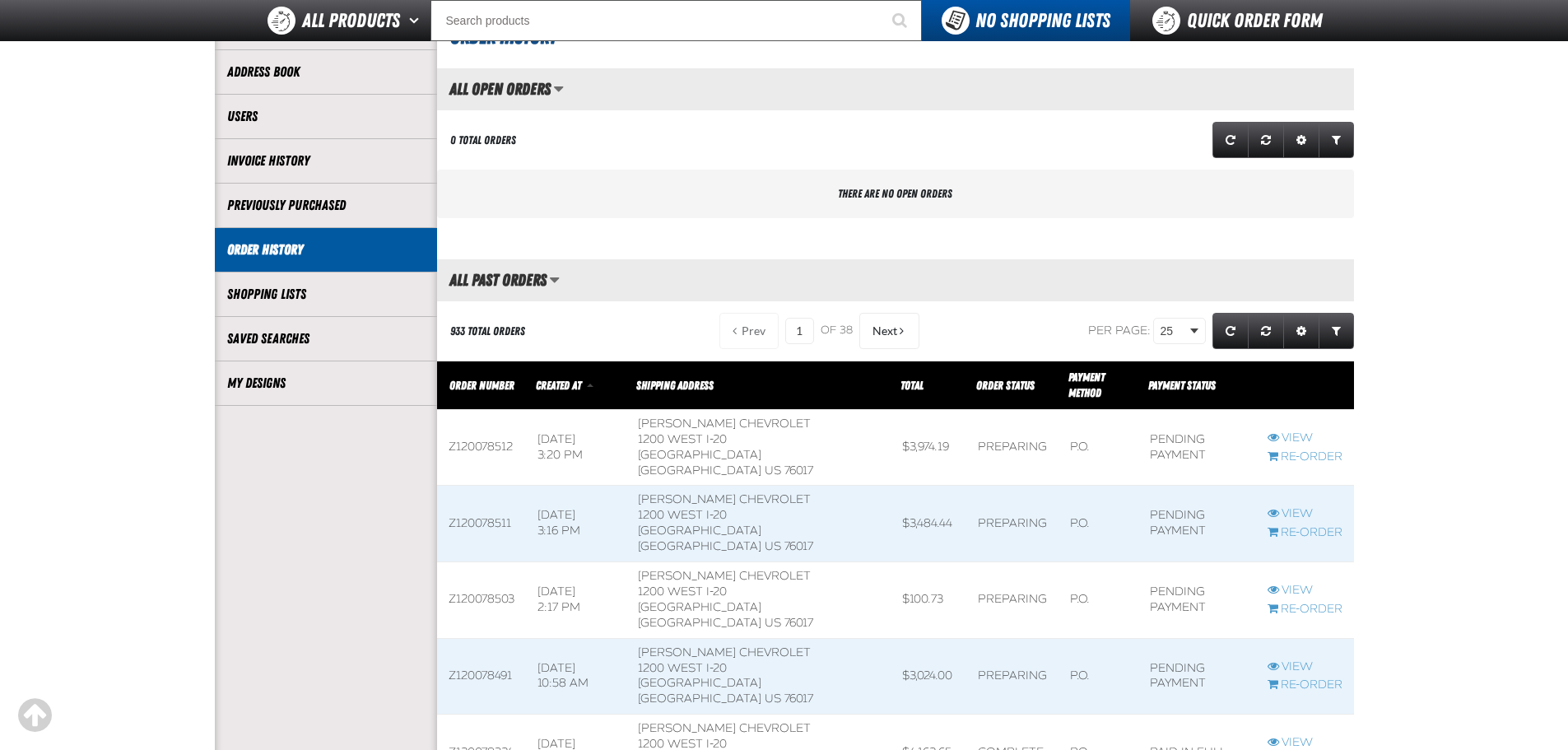
scroll to position [246, 0]
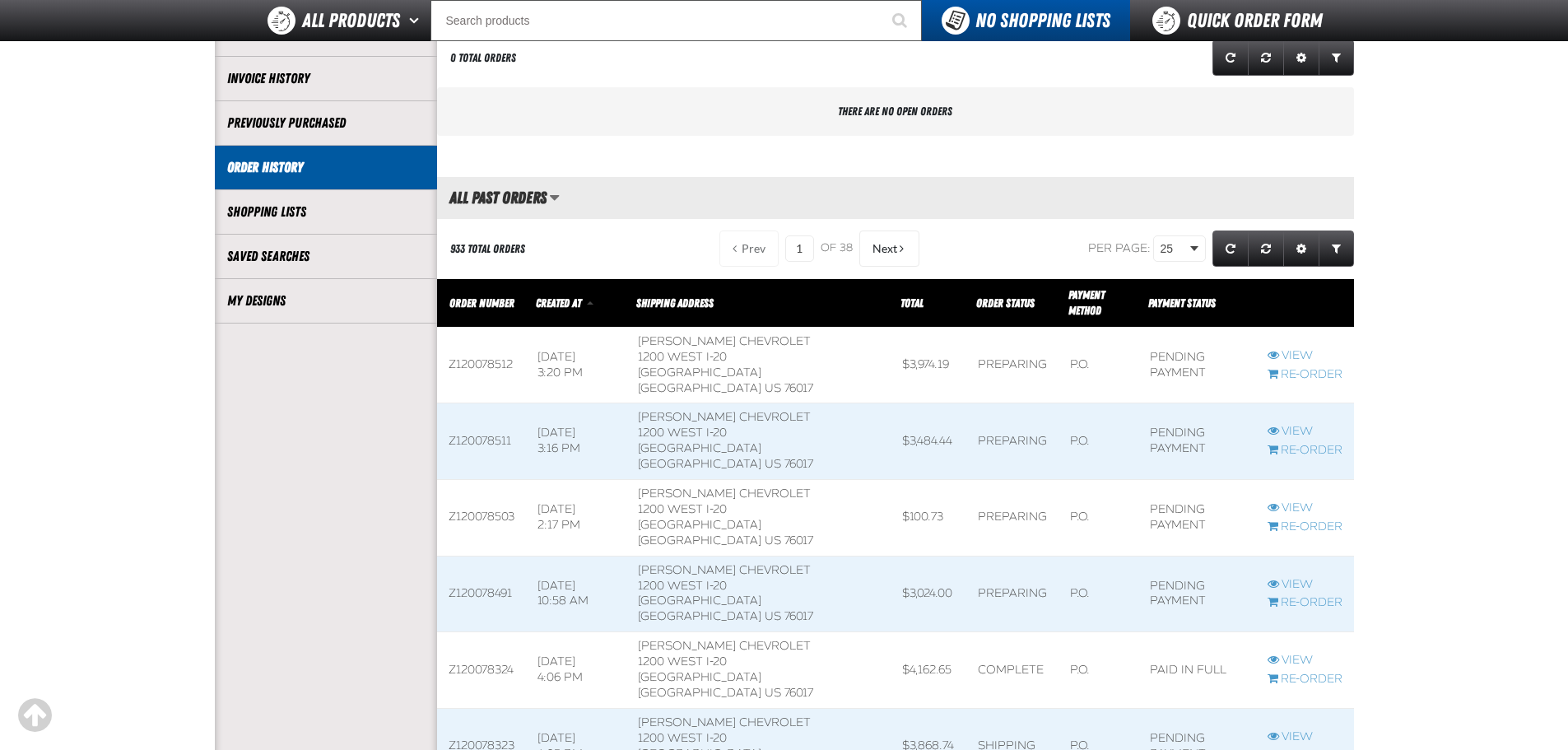
click at [966, 414] on span at bounding box center [1012, 440] width 92 height 75
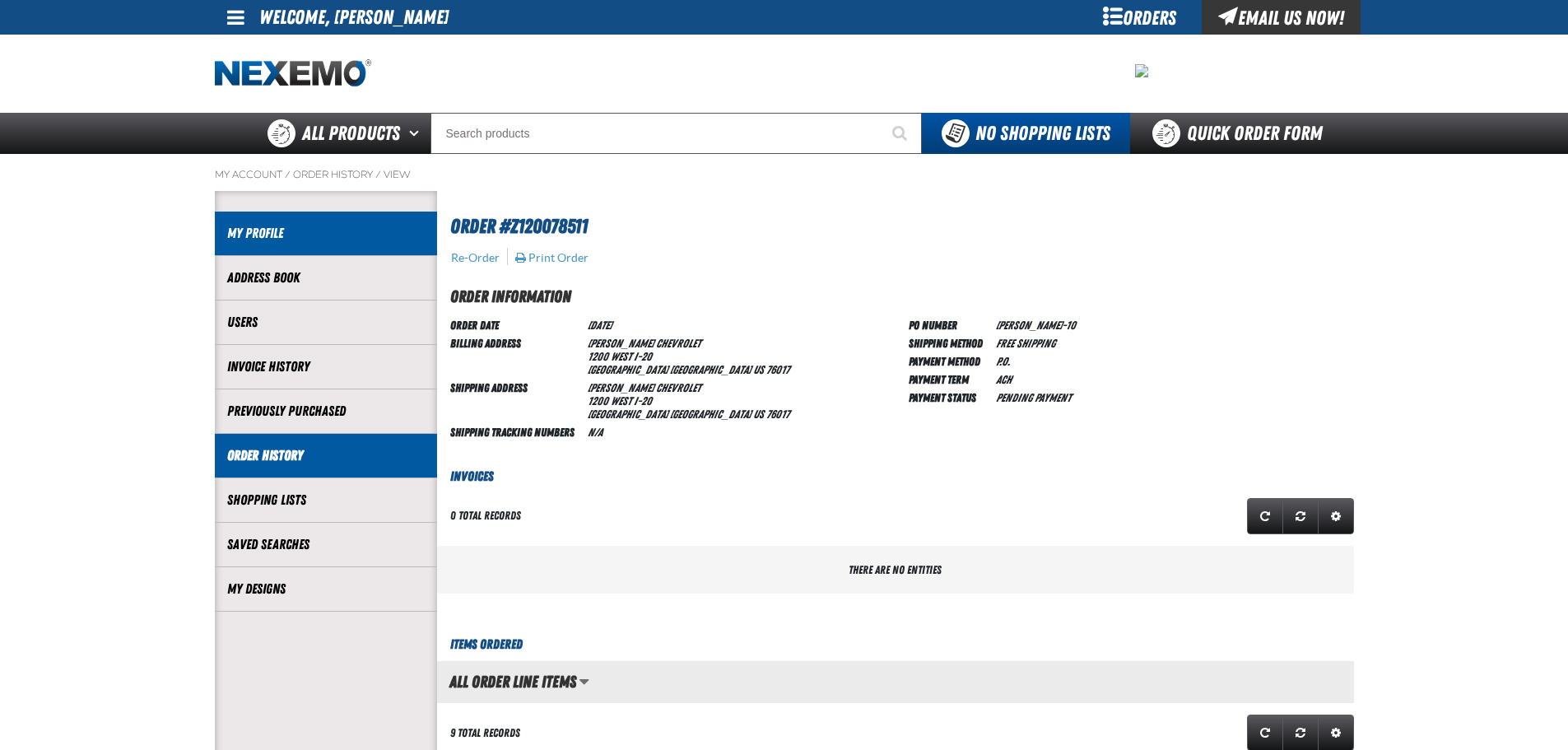
click at [229, 227] on link "My Profile" at bounding box center [326, 233] width 198 height 19
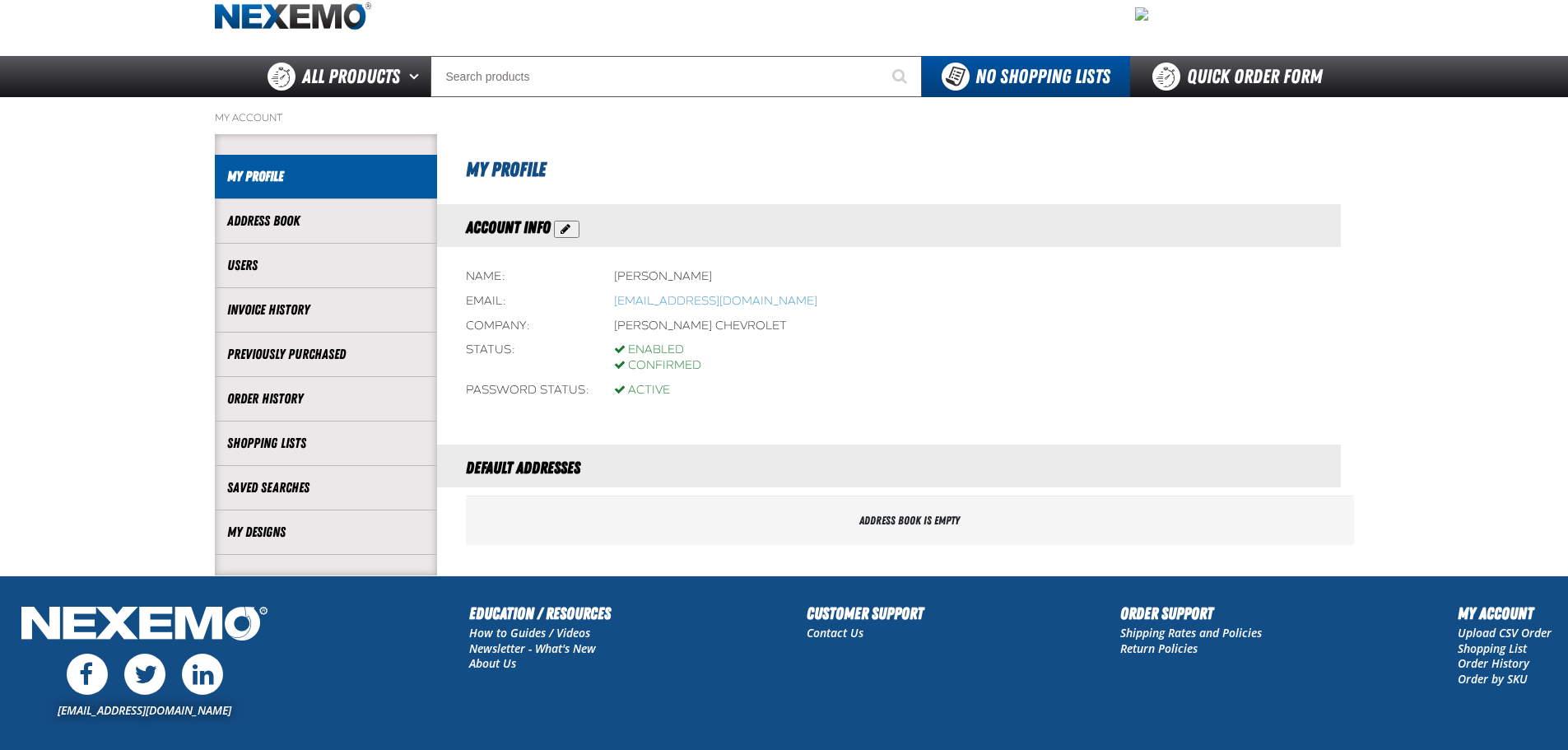
scroll to position [82, 0]
